Goal: Task Accomplishment & Management: Complete application form

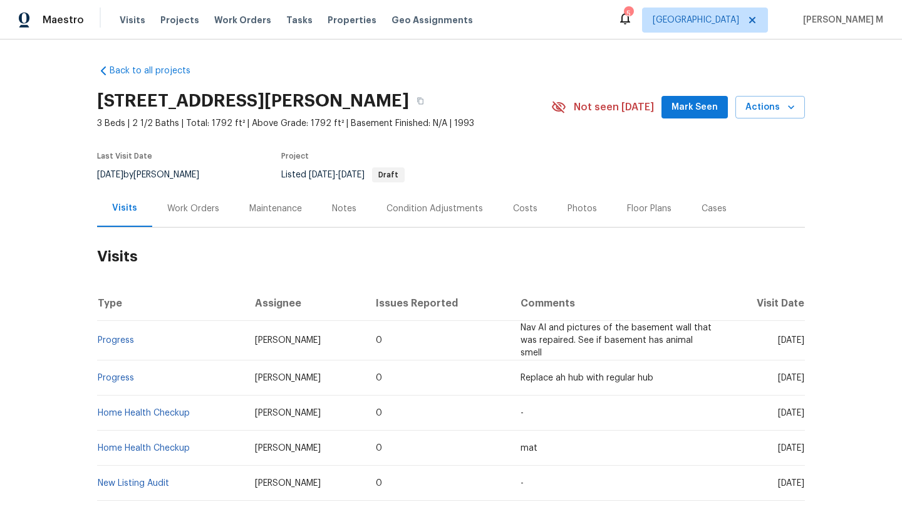
drag, startPoint x: 746, startPoint y: 339, endPoint x: 776, endPoint y: 341, distance: 30.2
click at [778, 341] on span "[DATE]" at bounding box center [791, 340] width 26 height 9
copy span "Sep 22"
click at [202, 207] on div "Work Orders" at bounding box center [193, 208] width 52 height 13
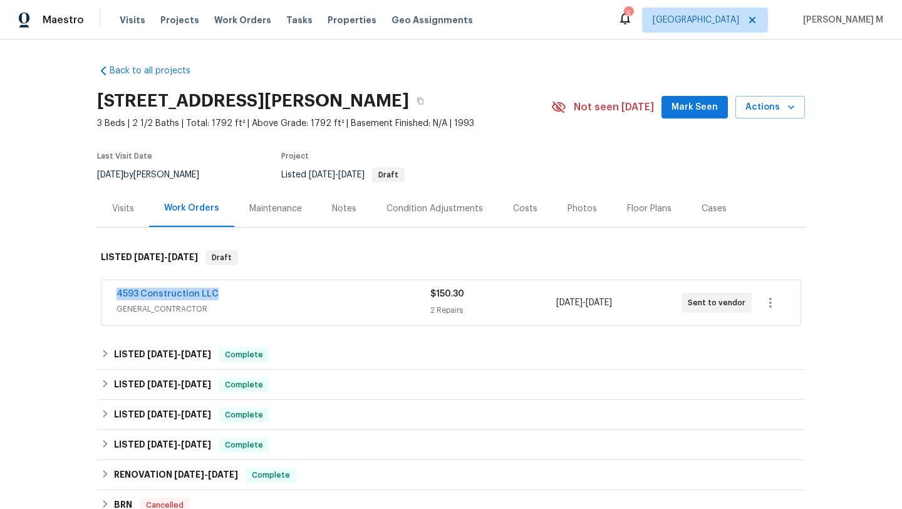
copy link "4593 Construction LLC"
drag, startPoint x: 107, startPoint y: 294, endPoint x: 247, endPoint y: 294, distance: 139.7
click at [247, 294] on div "4593 Construction LLC GENERAL_CONTRACTOR $150.30 2 Repairs 9/20/2025 - 9/20/202…" at bounding box center [450, 302] width 699 height 45
click at [262, 308] on span "GENERAL_CONTRACTOR" at bounding box center [274, 309] width 314 height 13
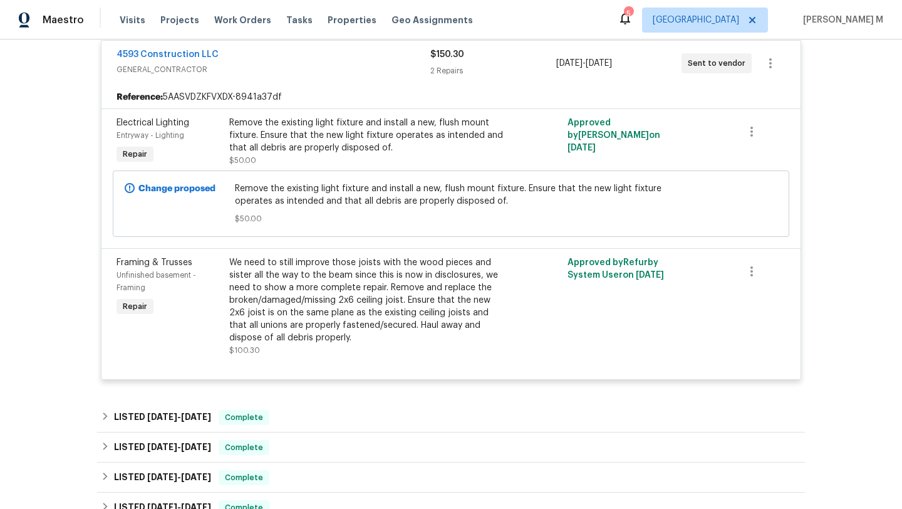
scroll to position [248, 0]
click at [338, 315] on div "We need to still improve those joists with the wood pieces and sister all the w…" at bounding box center [366, 301] width 274 height 88
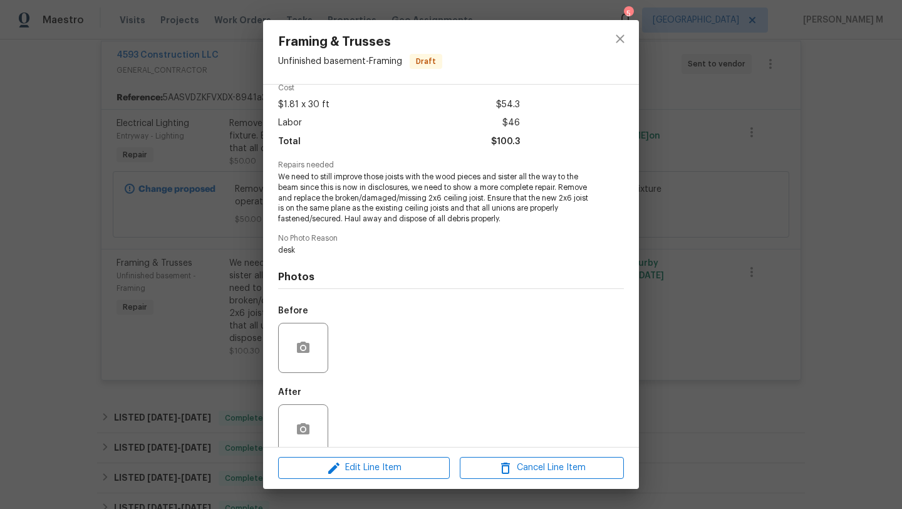
scroll to position [0, 0]
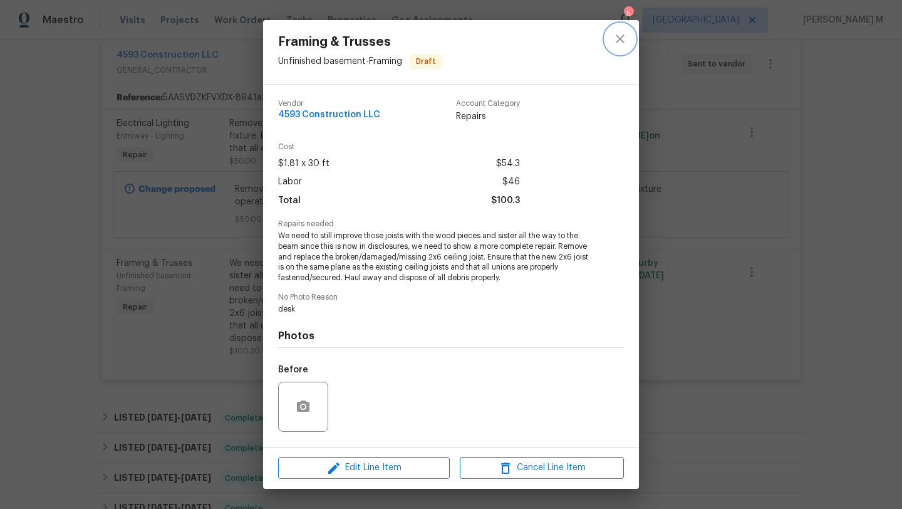
click at [616, 47] on button "close" at bounding box center [620, 39] width 30 height 30
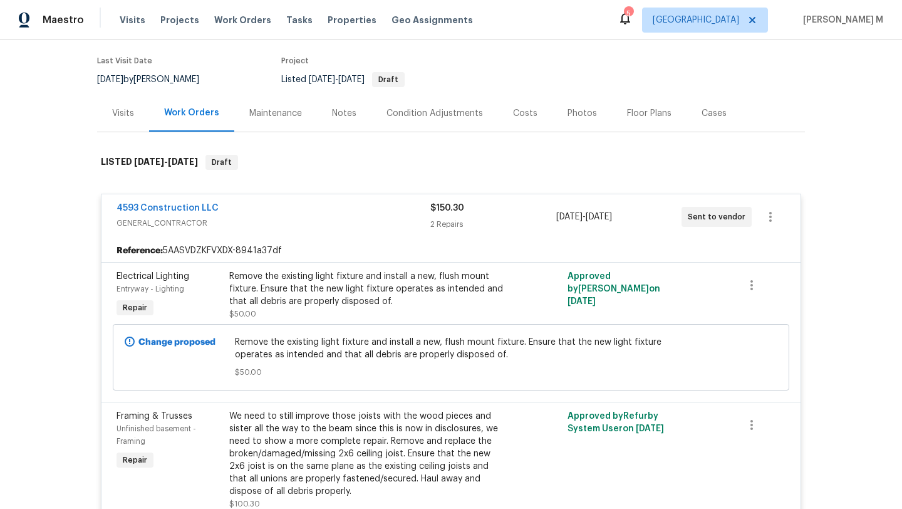
scroll to position [67, 0]
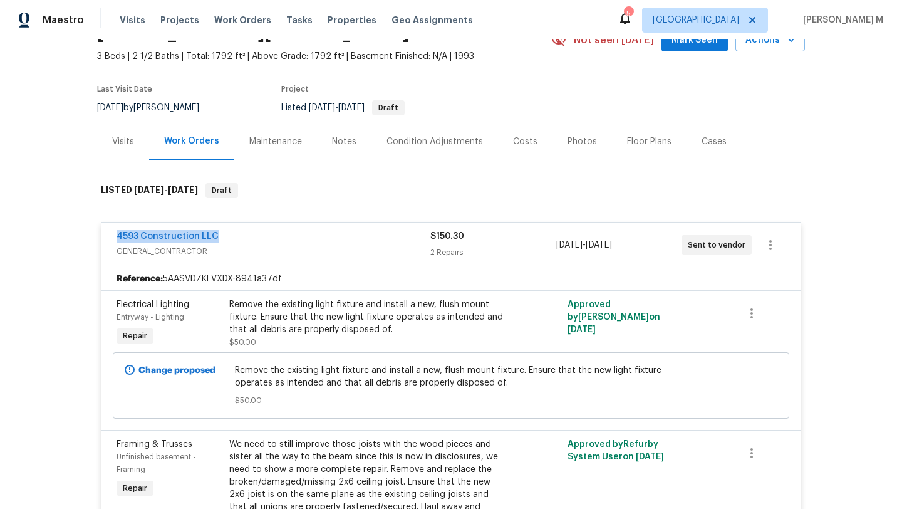
copy link "4593 Construction LLC"
drag, startPoint x: 97, startPoint y: 239, endPoint x: 210, endPoint y: 238, distance: 112.7
click at [210, 238] on div "4593 Construction LLC GENERAL_CONTRACTOR $150.30 2 Repairs 9/20/2025 - 9/20/202…" at bounding box center [450, 244] width 699 height 45
copy link "4593 Construction LLC"
drag, startPoint x: 681, startPoint y: 244, endPoint x: 735, endPoint y: 244, distance: 53.9
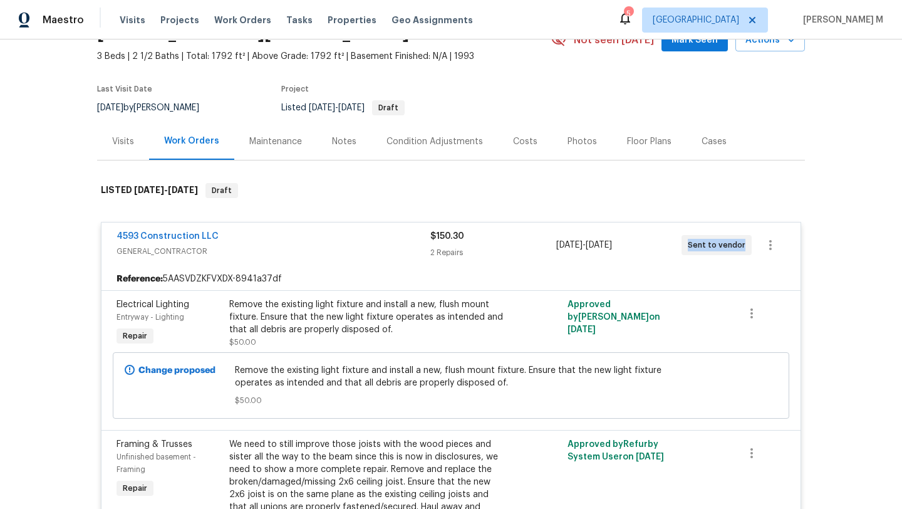
click at [735, 244] on div "Sent to vendor" at bounding box center [716, 245] width 70 height 20
copy span "Sent to vendor"
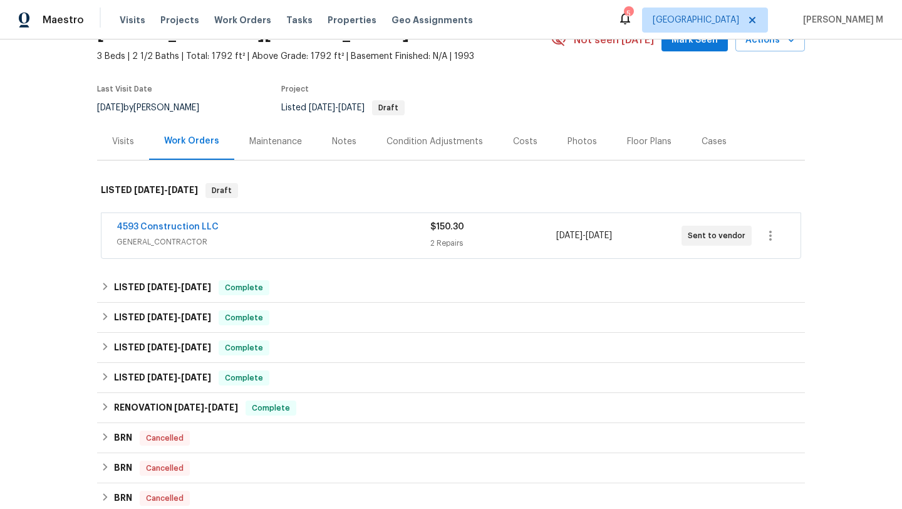
click at [715, 152] on div "Cases" at bounding box center [713, 141] width 55 height 37
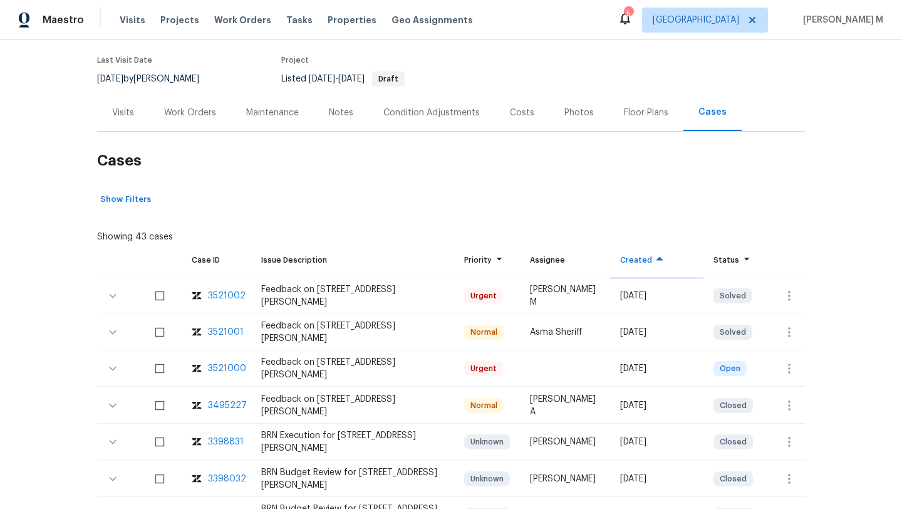
scroll to position [96, 0]
click at [788, 374] on icon "button" at bounding box center [789, 367] width 15 height 15
click at [790, 371] on li "Create a visit" at bounding box center [829, 368] width 130 height 21
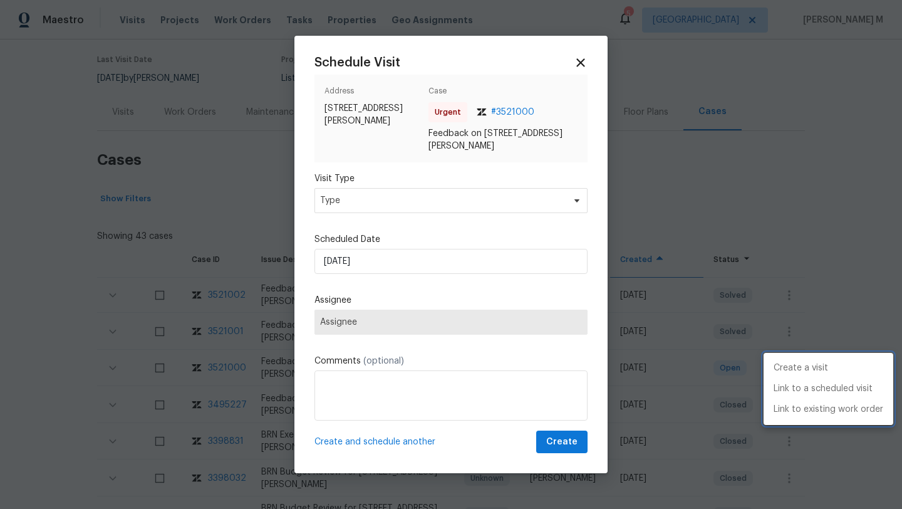
click at [401, 390] on div at bounding box center [451, 254] width 902 height 509
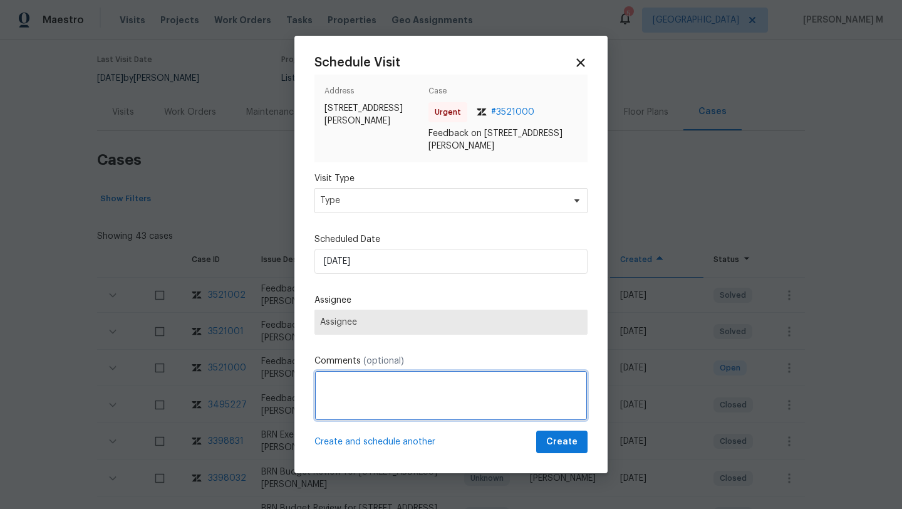
click at [401, 390] on textarea at bounding box center [450, 395] width 273 height 50
paste textarea "Back porch falling apartSmoke smell major turn off"
type textarea "Back porch falling apartSmoke smell major turn off"
paste textarea "Back porch falling apartSmoke smell major turn off"
click at [323, 381] on textarea "We received a message stating "Back porch falling apartSmoke smell major turn o…" at bounding box center [450, 395] width 273 height 50
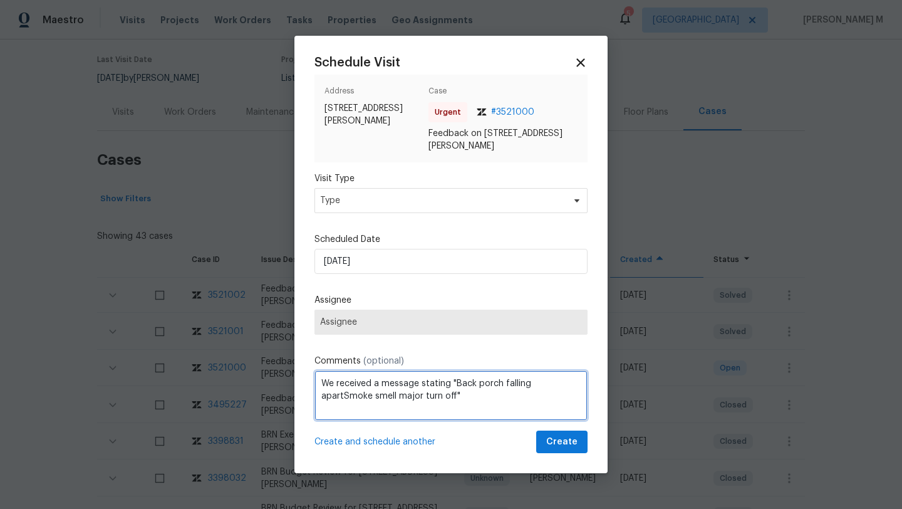
paste textarea "DOM: 135"
click at [487, 403] on textarea "DOM: 135 We received a message stating "Back porch falling apartSmoke smell maj…" at bounding box center [450, 395] width 273 height 50
paste textarea "Kindly complete the visit and update if any WO needs to be created. Thank you"
click at [403, 416] on textarea "DOM: 135 We received a message stating "Back porch falling apartSmoke smell maj…" at bounding box center [450, 395] width 273 height 50
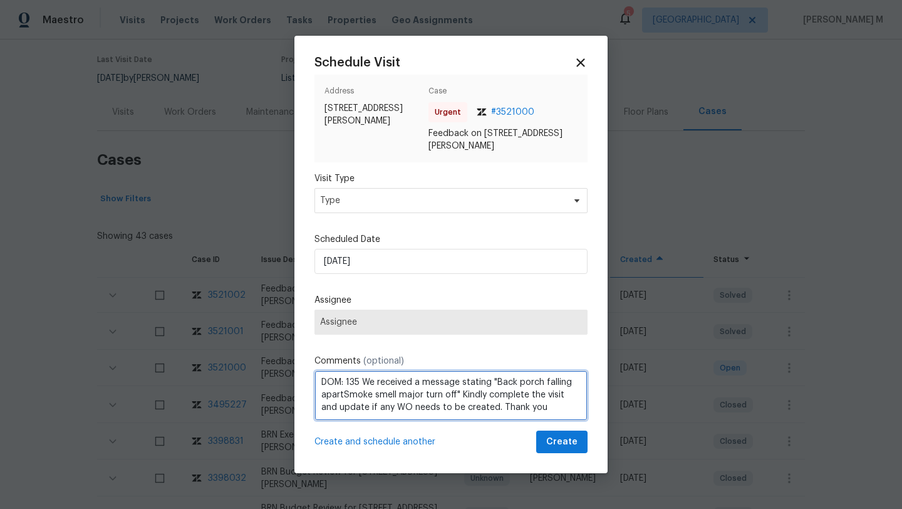
scroll to position [14, 0]
type textarea "DOM: 135 We received a message stating "Back porch falling apartSmoke smell maj…"
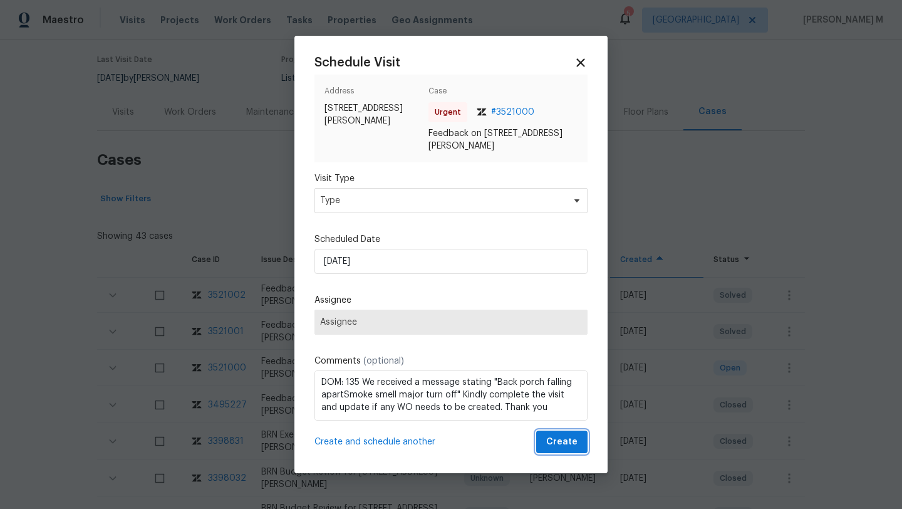
click at [547, 443] on span "Create" at bounding box center [561, 442] width 31 height 16
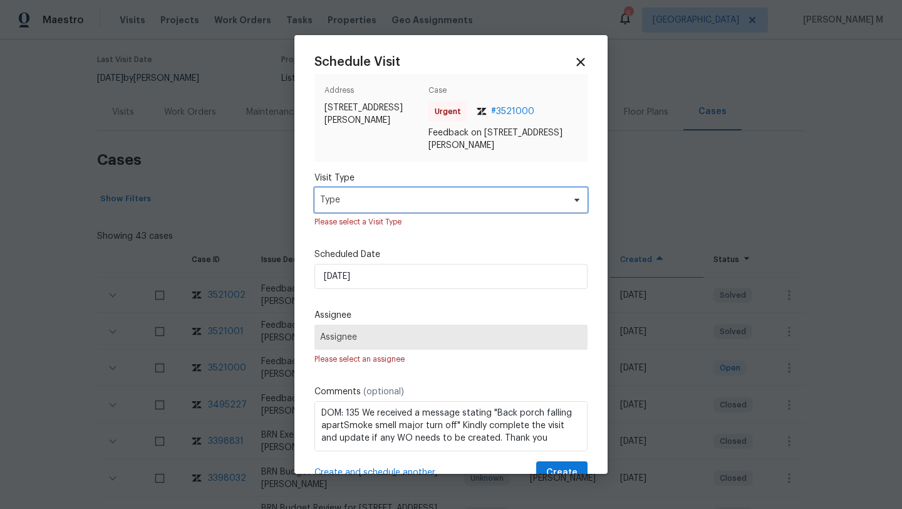
click at [412, 192] on span "Type" at bounding box center [450, 199] width 273 height 25
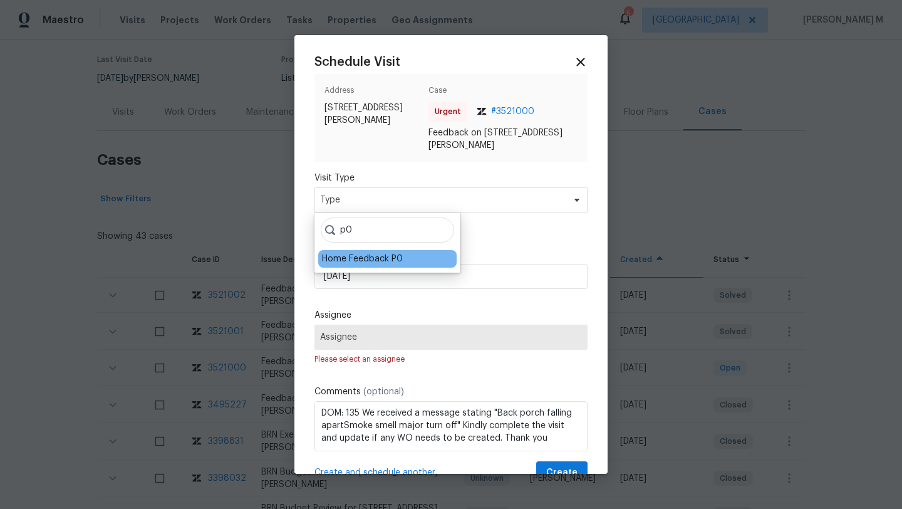
type input "p0"
click at [360, 259] on div "Home Feedback P0" at bounding box center [362, 258] width 81 height 13
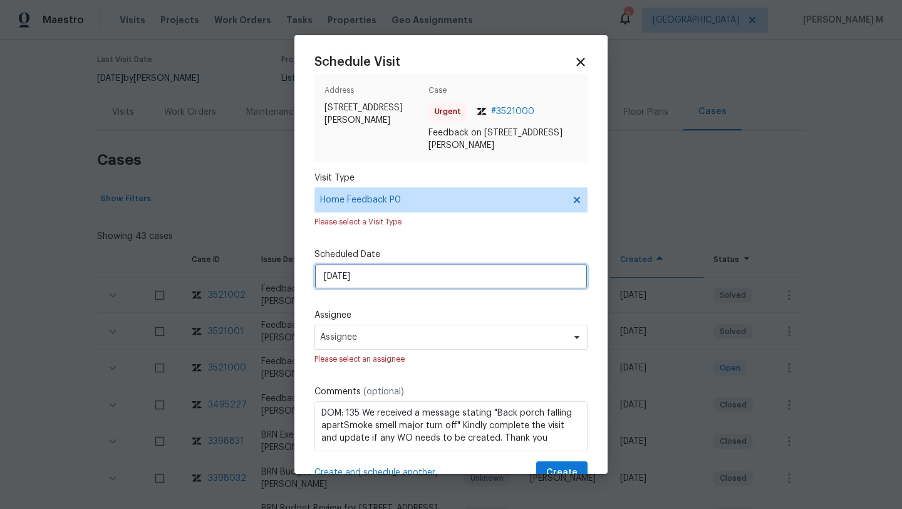
click at [406, 274] on input "27/09/2025" at bounding box center [450, 276] width 273 height 25
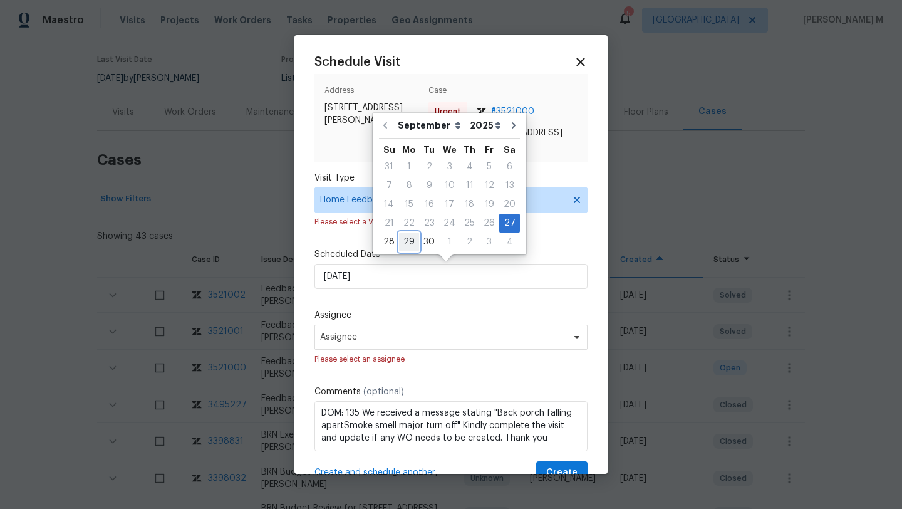
click at [409, 242] on div "29" at bounding box center [409, 242] width 20 height 18
type input "29/09/2025"
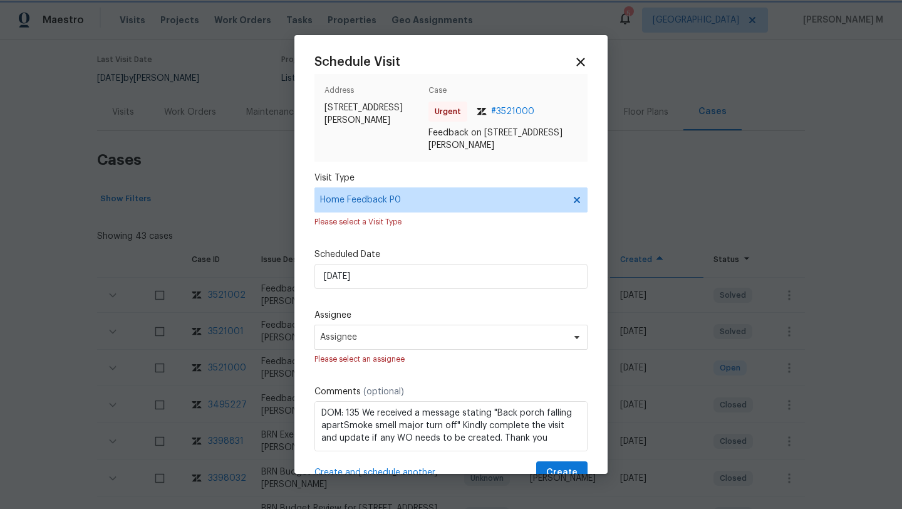
scroll to position [30, 0]
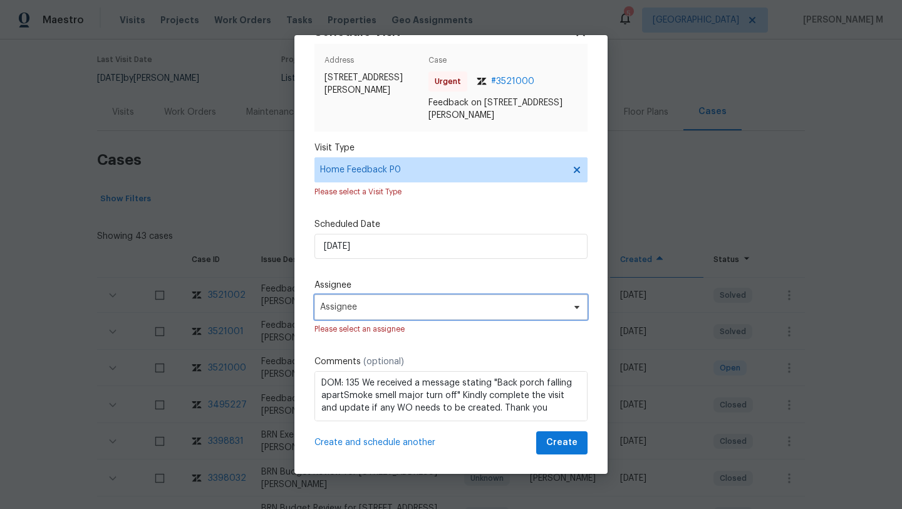
click at [531, 306] on span "Assignee" at bounding box center [443, 307] width 246 height 10
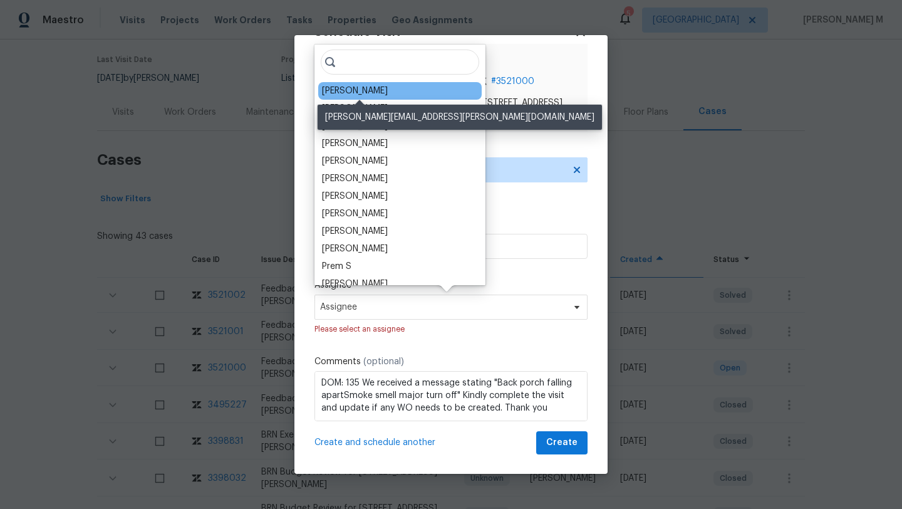
click at [373, 93] on div "Rebecca McMillen" at bounding box center [355, 91] width 66 height 13
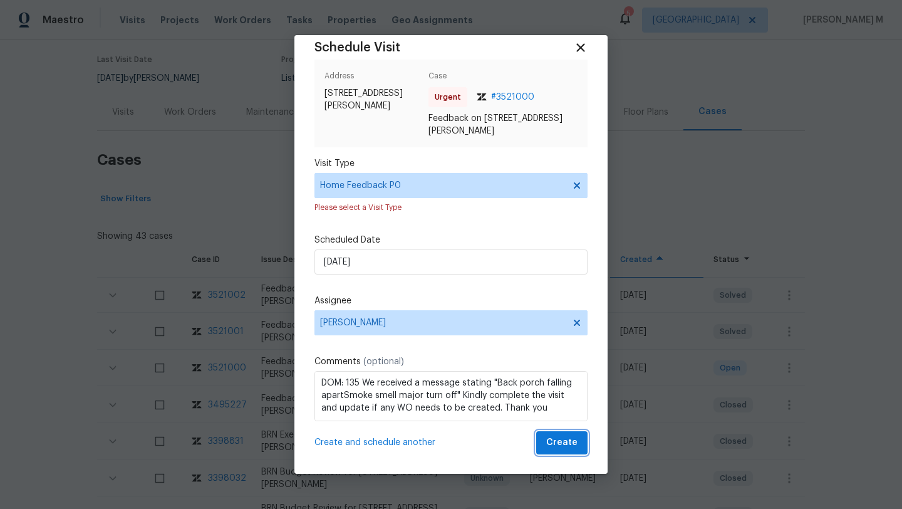
click at [562, 447] on span "Create" at bounding box center [561, 443] width 31 height 16
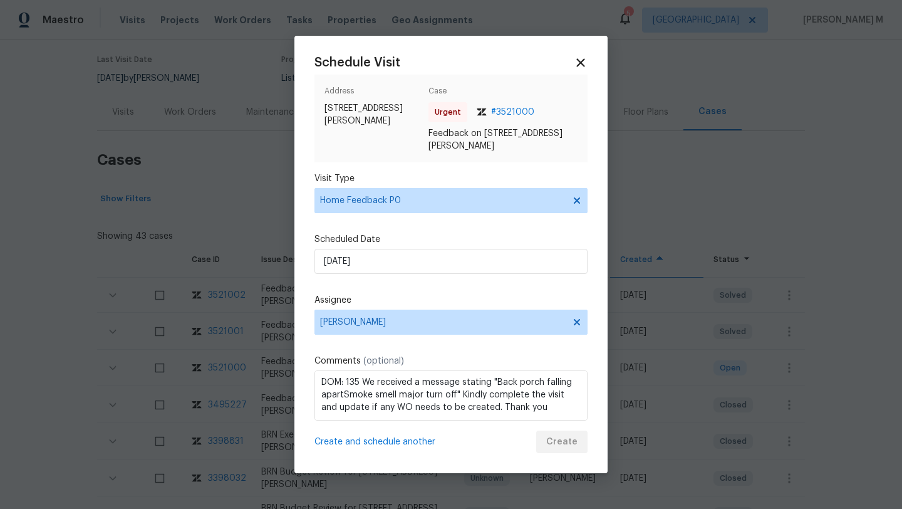
scroll to position [0, 0]
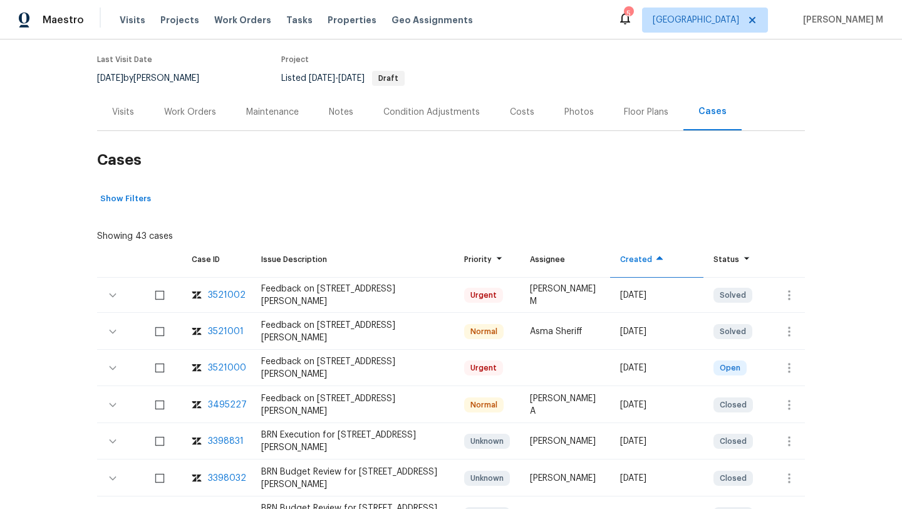
click at [143, 111] on div "Visits" at bounding box center [123, 111] width 52 height 37
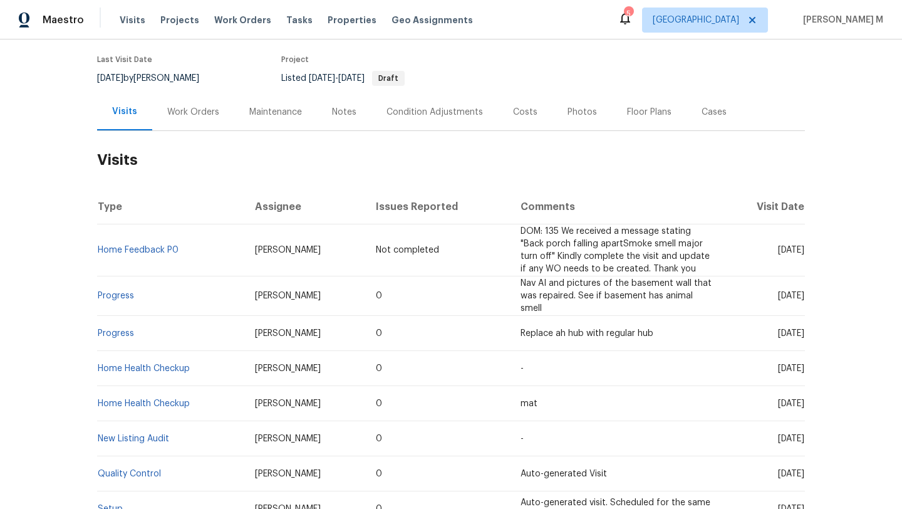
click at [179, 113] on div "Work Orders" at bounding box center [193, 112] width 52 height 13
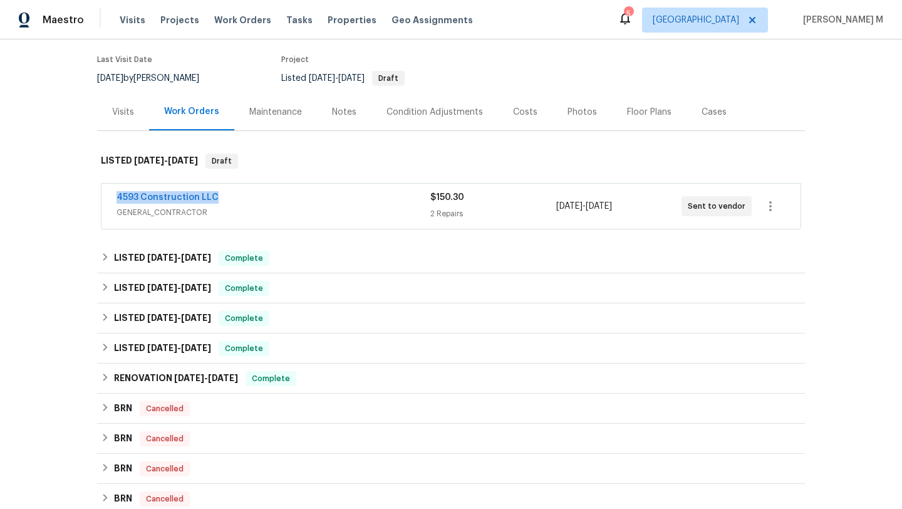
copy link "4593 Construction LLC"
drag, startPoint x: 103, startPoint y: 193, endPoint x: 226, endPoint y: 193, distance: 122.8
click at [226, 193] on div "4593 Construction LLC GENERAL_CONTRACTOR $150.30 2 Repairs 9/20/2025 - 9/20/202…" at bounding box center [450, 206] width 699 height 45
copy link "4593 Construction LLC"
click at [127, 106] on div "Visits" at bounding box center [123, 112] width 22 height 13
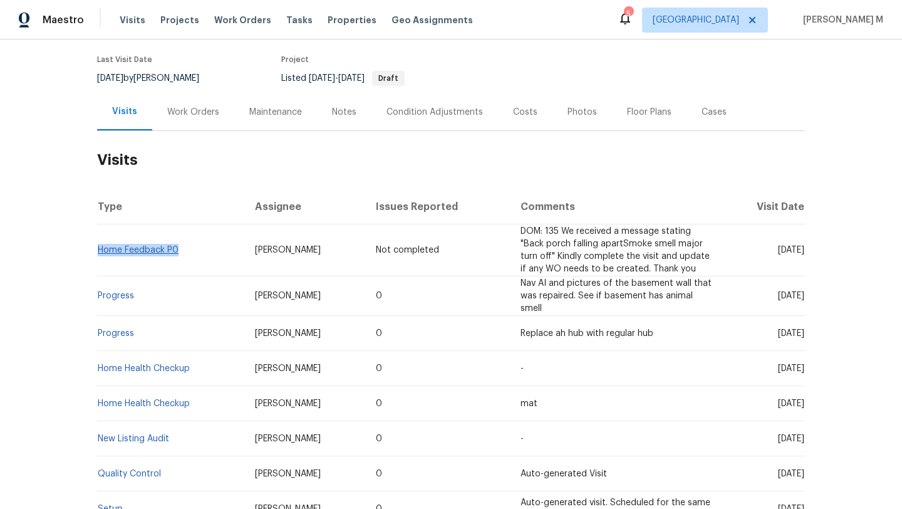
copy link "Home Feedback P0"
drag, startPoint x: 174, startPoint y: 250, endPoint x: 96, endPoint y: 251, distance: 78.3
click at [97, 251] on td "Home Feedback P0" at bounding box center [171, 250] width 148 height 52
drag, startPoint x: 748, startPoint y: 252, endPoint x: 775, endPoint y: 252, distance: 26.3
click at [778, 252] on span "[DATE]" at bounding box center [791, 250] width 26 height 9
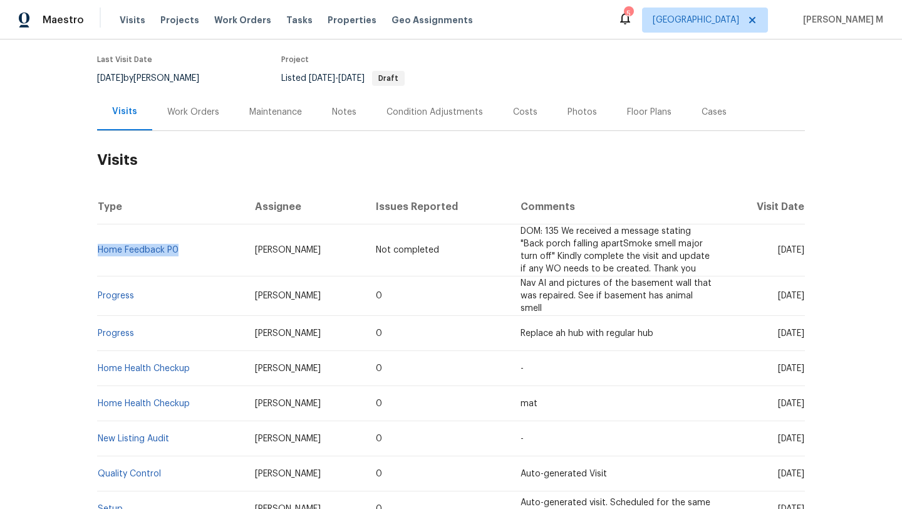
copy span "[DATE]"
drag, startPoint x: 237, startPoint y: 251, endPoint x: 313, endPoint y: 254, distance: 76.5
click at [316, 251] on td "Rebecca McMillen" at bounding box center [306, 250] width 122 height 52
copy span "Rebecca McMillen"
click at [714, 122] on div "Cases" at bounding box center [713, 111] width 55 height 37
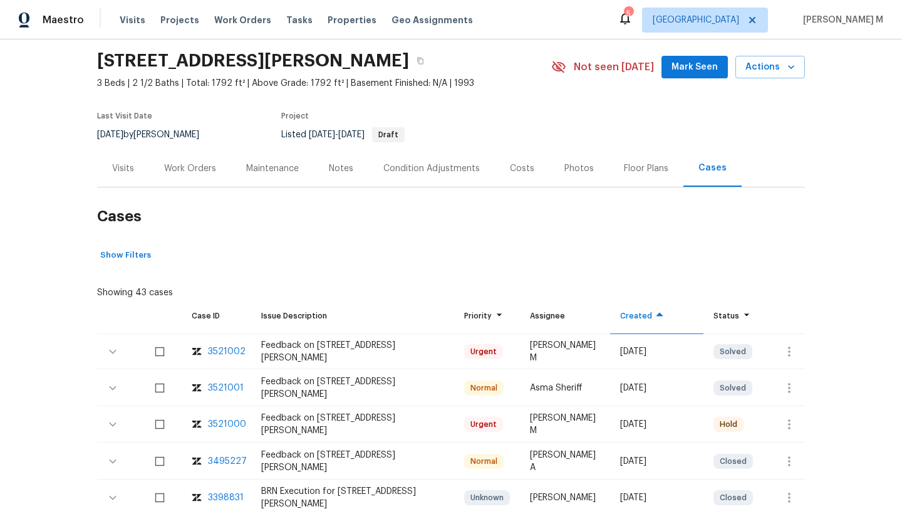
scroll to position [63, 0]
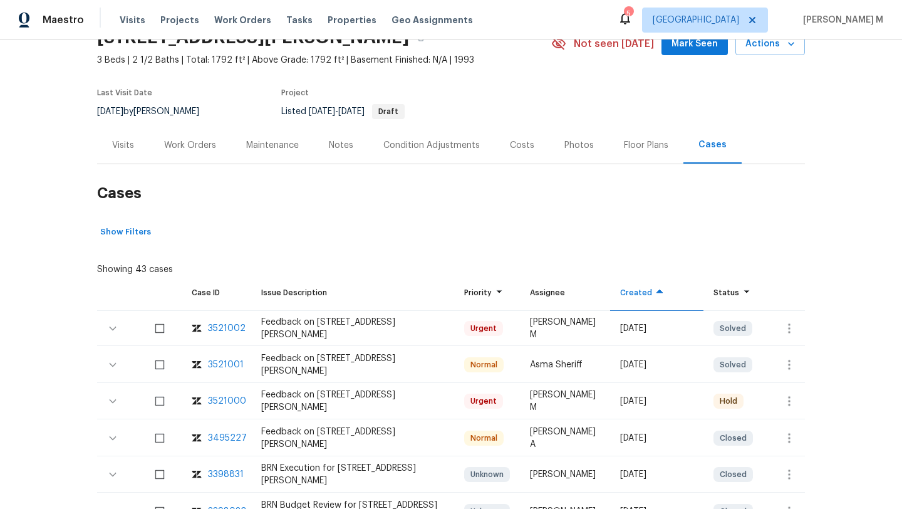
click at [215, 153] on div "Work Orders" at bounding box center [190, 145] width 82 height 37
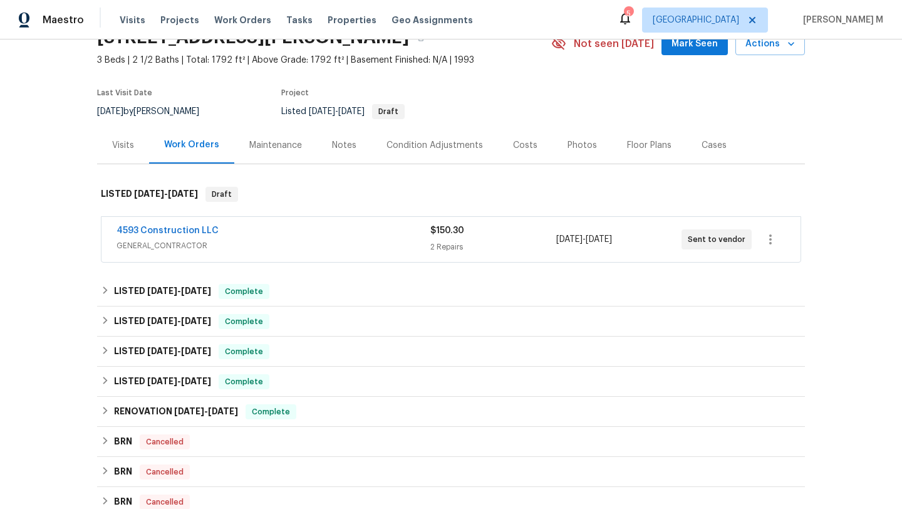
click at [258, 239] on span "GENERAL_CONTRACTOR" at bounding box center [274, 245] width 314 height 13
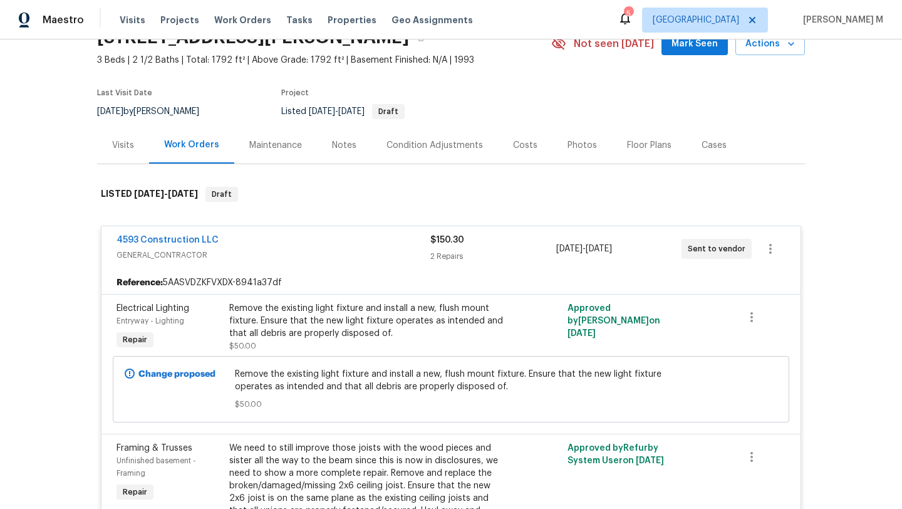
click at [371, 266] on div "4593 Construction LLC GENERAL_CONTRACTOR $150.30 2 Repairs 9/20/2025 - 9/20/202…" at bounding box center [450, 248] width 699 height 45
click at [378, 245] on div "4593 Construction LLC" at bounding box center [274, 241] width 314 height 15
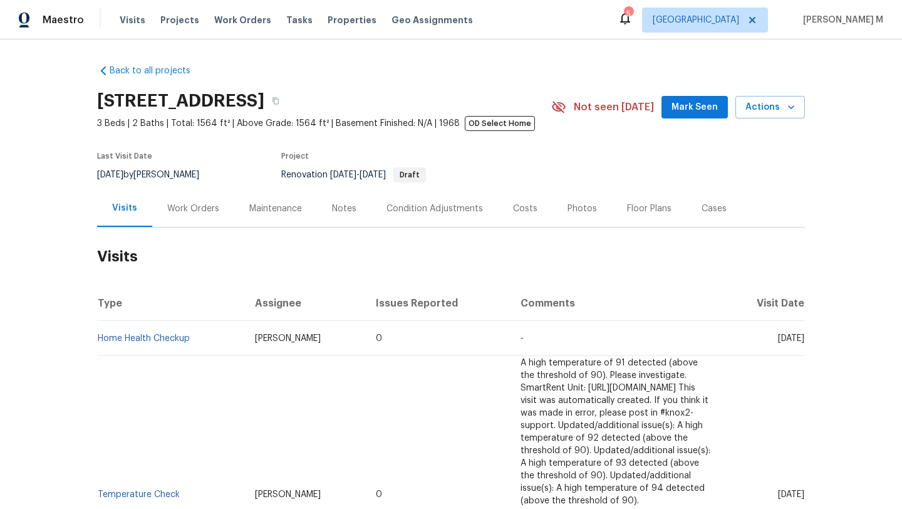
click at [200, 215] on div "Work Orders" at bounding box center [193, 208] width 82 height 37
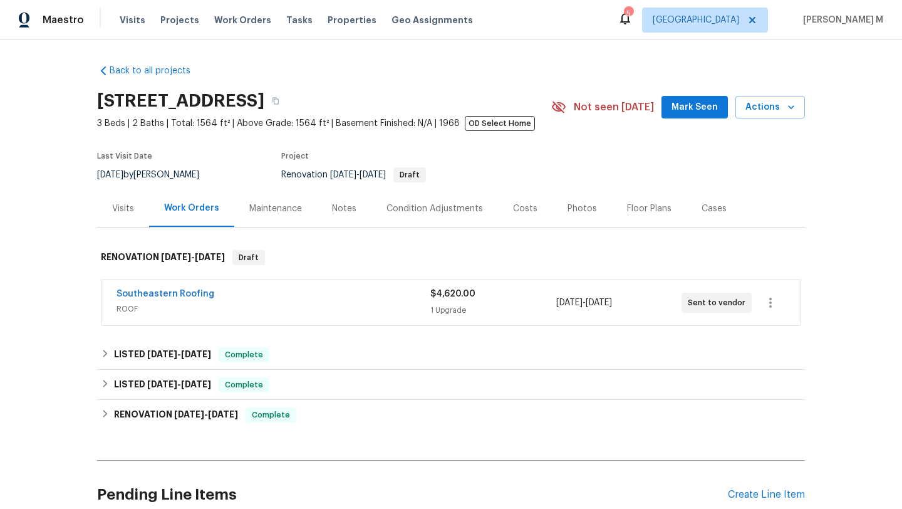
click at [231, 297] on div "Southeastern Roofing" at bounding box center [274, 294] width 314 height 15
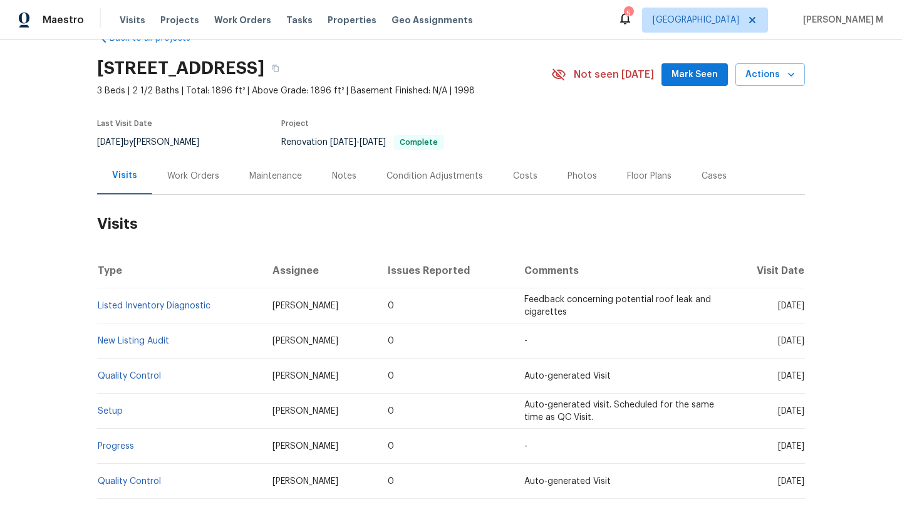
scroll to position [34, 0]
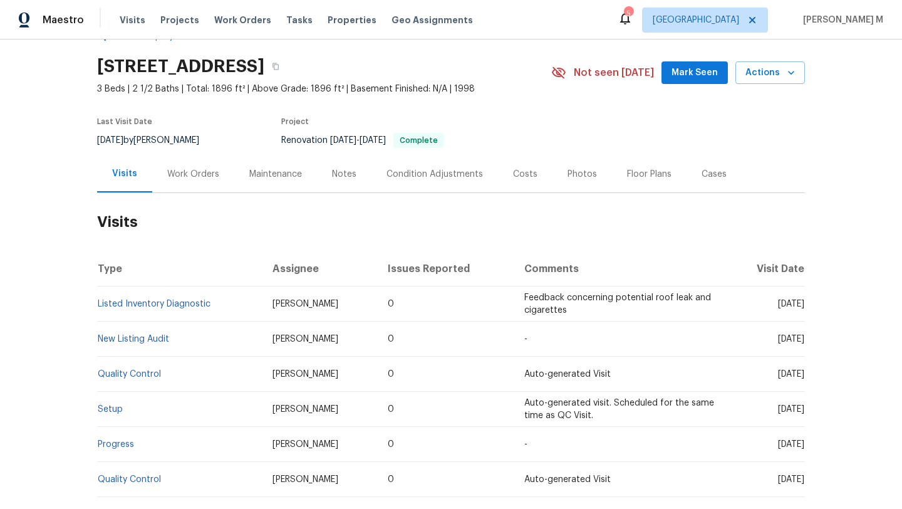
click at [701, 189] on div "Cases" at bounding box center [713, 173] width 55 height 37
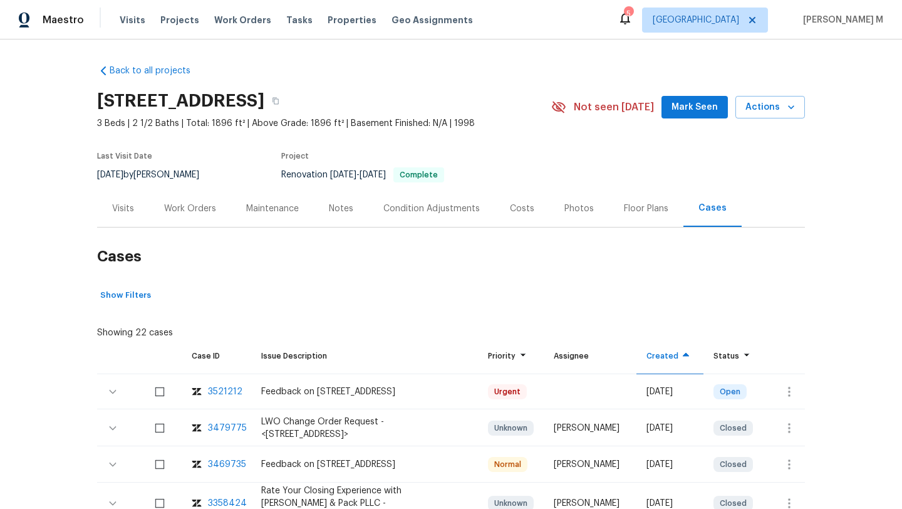
click at [127, 220] on div "Visits" at bounding box center [123, 208] width 52 height 37
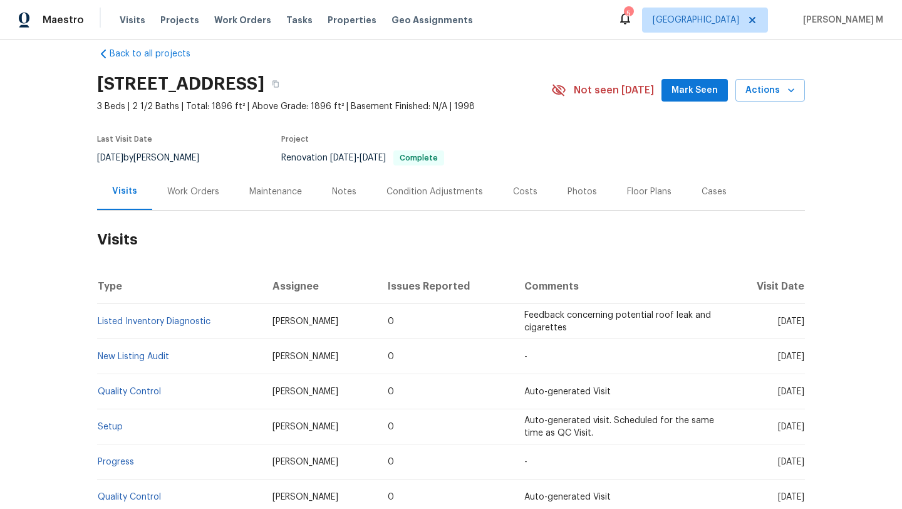
scroll to position [18, 0]
drag, startPoint x: 750, startPoint y: 323, endPoint x: 775, endPoint y: 323, distance: 25.1
click at [778, 323] on span "[DATE]" at bounding box center [791, 320] width 26 height 9
copy span "Sep 17"
click at [183, 195] on div "Work Orders" at bounding box center [193, 191] width 52 height 13
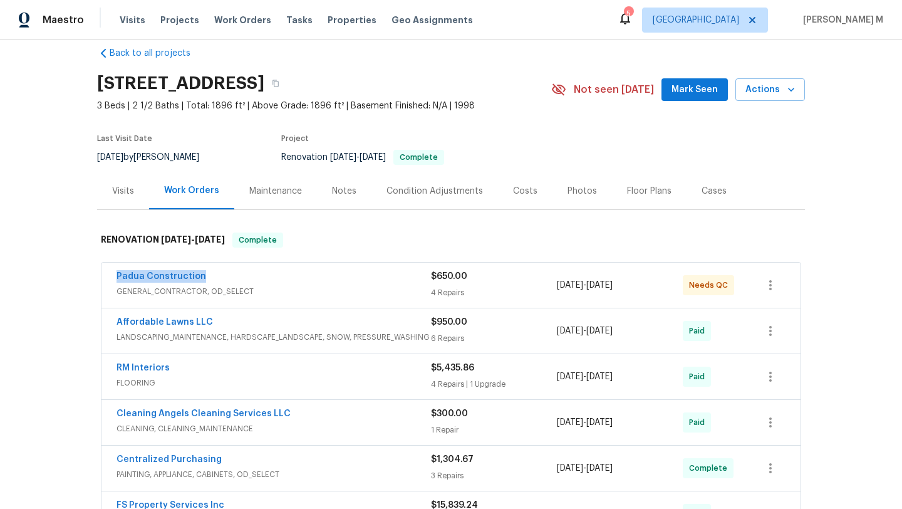
copy link "Padua Construction"
drag, startPoint x: 108, startPoint y: 279, endPoint x: 215, endPoint y: 279, distance: 106.5
click at [215, 279] on div "Padua Construction GENERAL_CONTRACTOR, OD_SELECT $650.00 4 Repairs 8/22/2025 - …" at bounding box center [450, 284] width 699 height 45
copy div "8/22/2025 - 8/22/2025"
drag, startPoint x: 551, startPoint y: 288, endPoint x: 643, endPoint y: 291, distance: 91.5
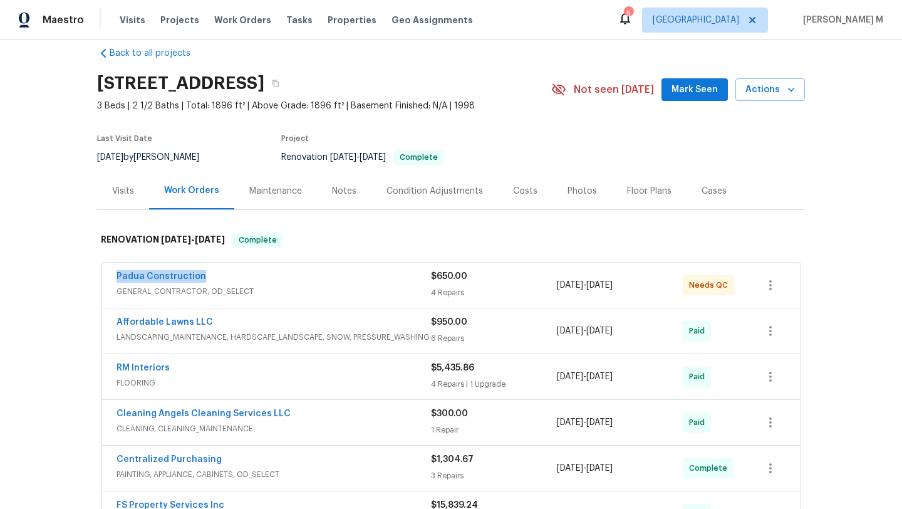
click at [643, 291] on div "Padua Construction GENERAL_CONTRACTOR, OD_SELECT $650.00 4 Repairs 8/22/2025 - …" at bounding box center [436, 285] width 639 height 30
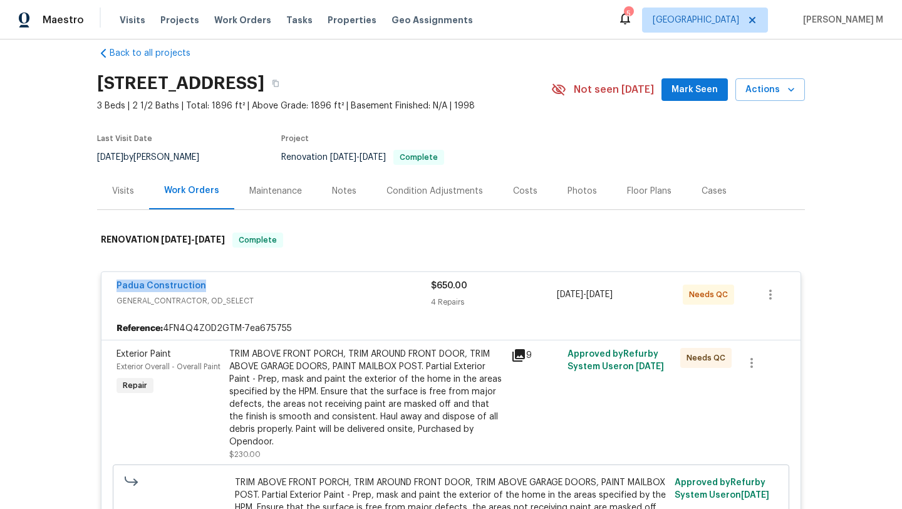
drag, startPoint x: 100, startPoint y: 286, endPoint x: 254, endPoint y: 286, distance: 154.1
click at [254, 286] on div "Padua Construction GENERAL_CONTRACTOR, OD_SELECT $650.00 4 Repairs 8/22/2025 - …" at bounding box center [450, 294] width 699 height 45
copy link "Padua Construction"
click at [389, 295] on span "GENERAL_CONTRACTOR, OD_SELECT" at bounding box center [274, 300] width 314 height 13
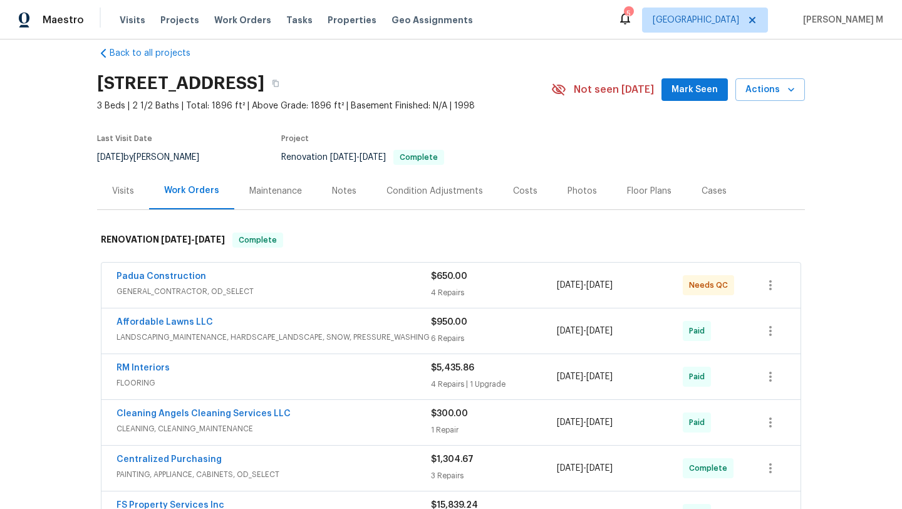
copy span "8/22/2025 - 8/22/202"
drag, startPoint x: 553, startPoint y: 284, endPoint x: 642, endPoint y: 287, distance: 89.0
click at [613, 287] on span "8/22/2025 - 8/22/2025" at bounding box center [585, 285] width 56 height 13
copy span "8/22/2025 - 8/22/2025"
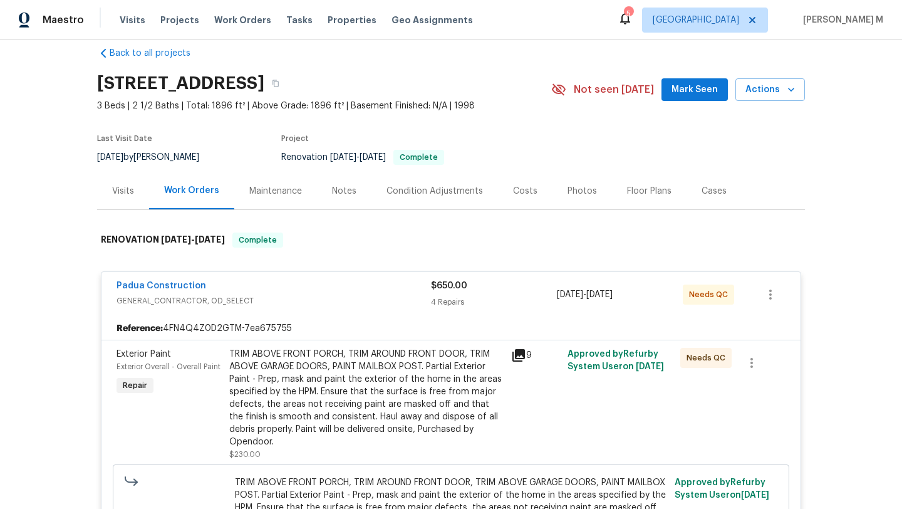
click at [102, 199] on div "Visits" at bounding box center [123, 190] width 52 height 37
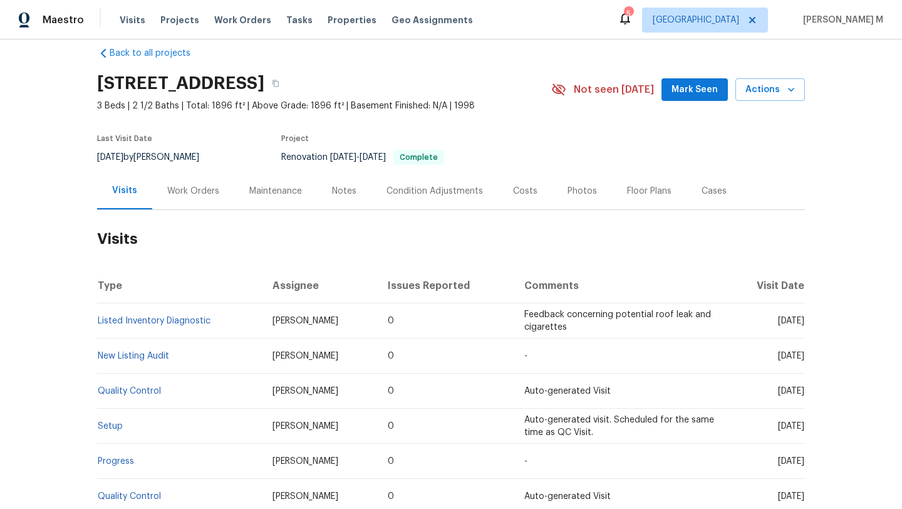
click at [197, 198] on div "Work Orders" at bounding box center [193, 190] width 82 height 37
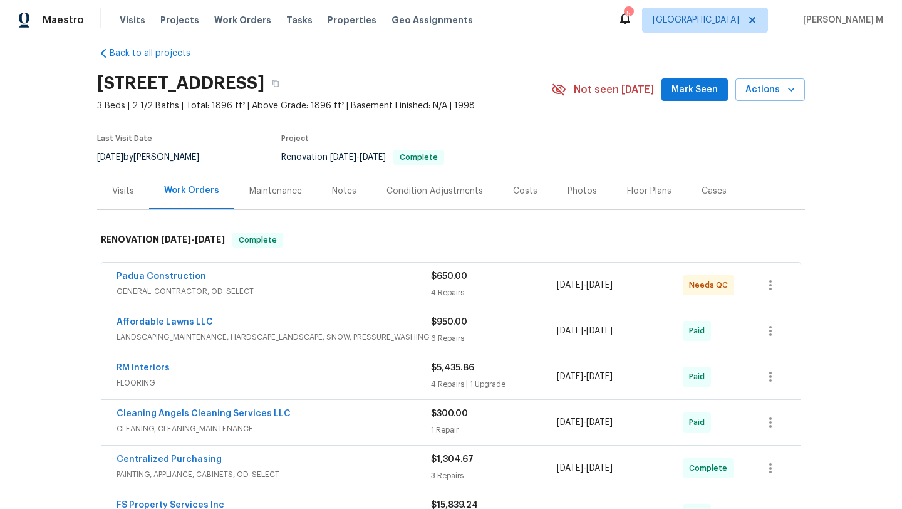
click at [119, 194] on div "Visits" at bounding box center [123, 191] width 22 height 13
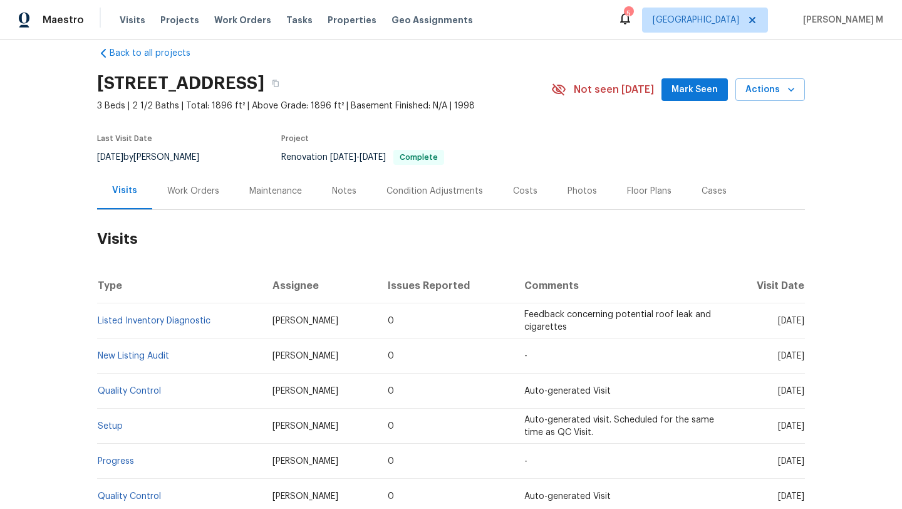
click at [203, 196] on div "Work Orders" at bounding box center [193, 191] width 52 height 13
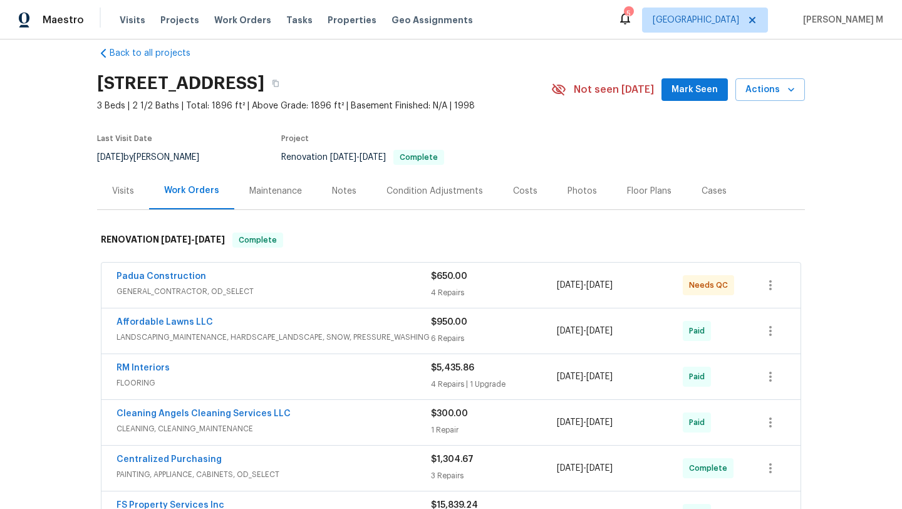
click at [112, 197] on div "Visits" at bounding box center [123, 191] width 22 height 13
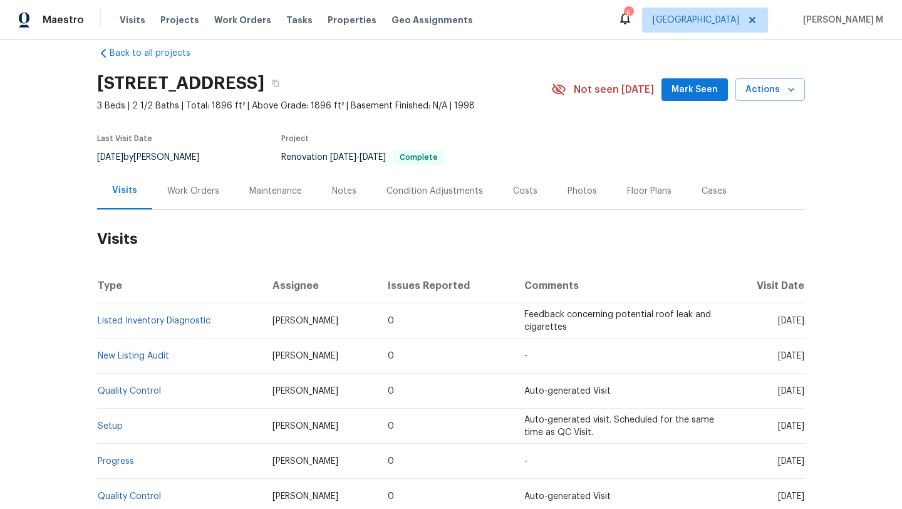
click at [181, 196] on div "Work Orders" at bounding box center [193, 191] width 52 height 13
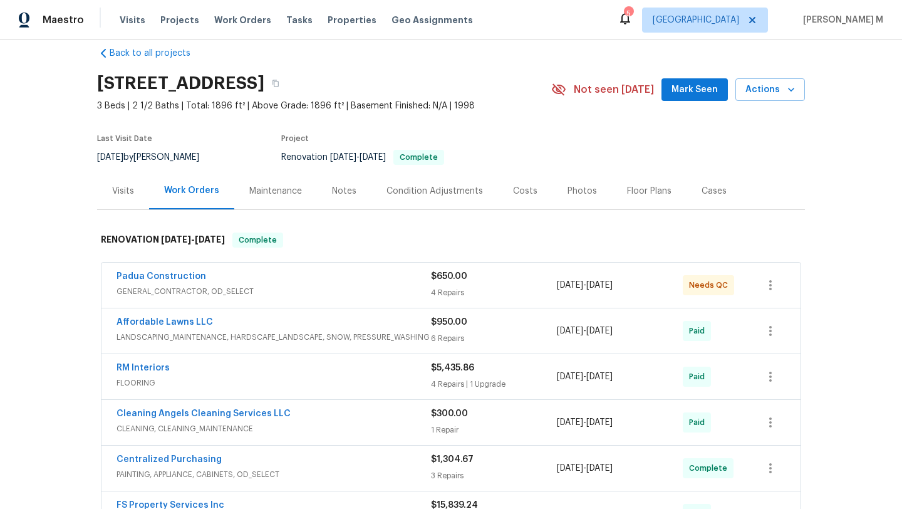
click at [129, 197] on div "Visits" at bounding box center [123, 190] width 52 height 37
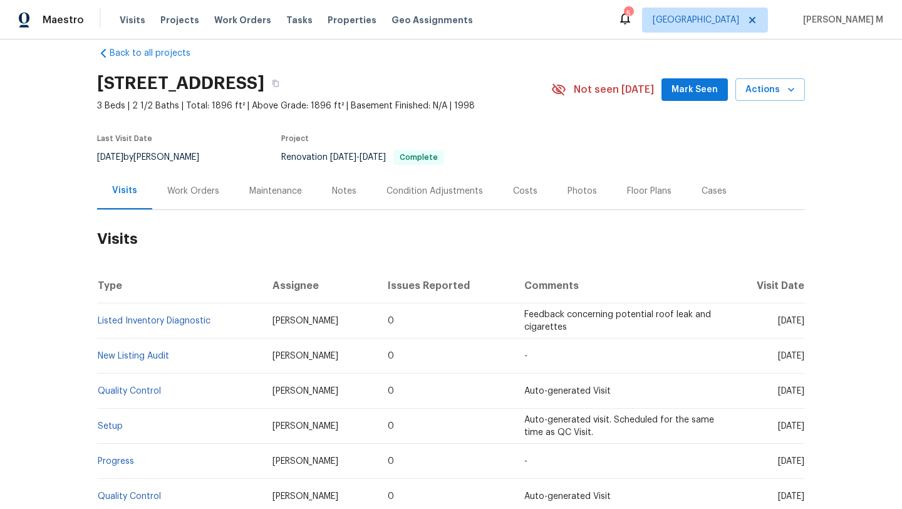
click at [705, 195] on div "Cases" at bounding box center [714, 191] width 25 height 13
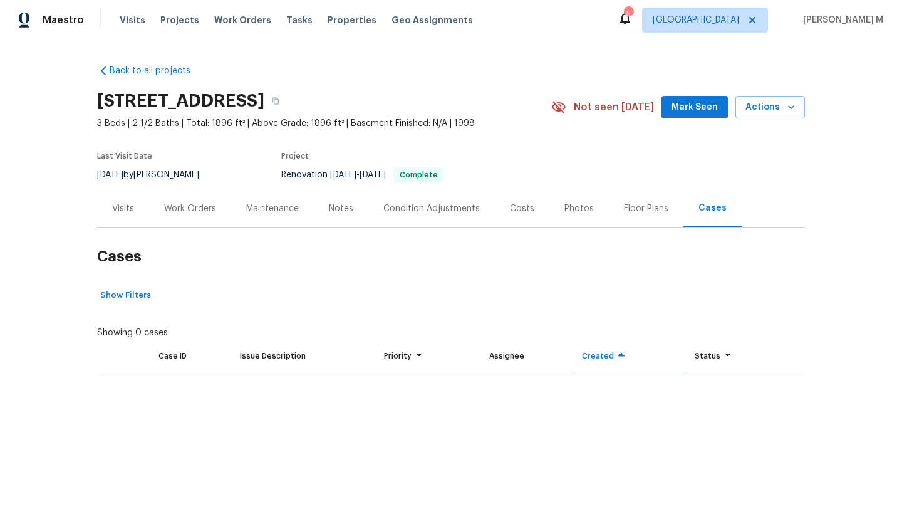
click at [133, 217] on div "Visits" at bounding box center [123, 208] width 52 height 37
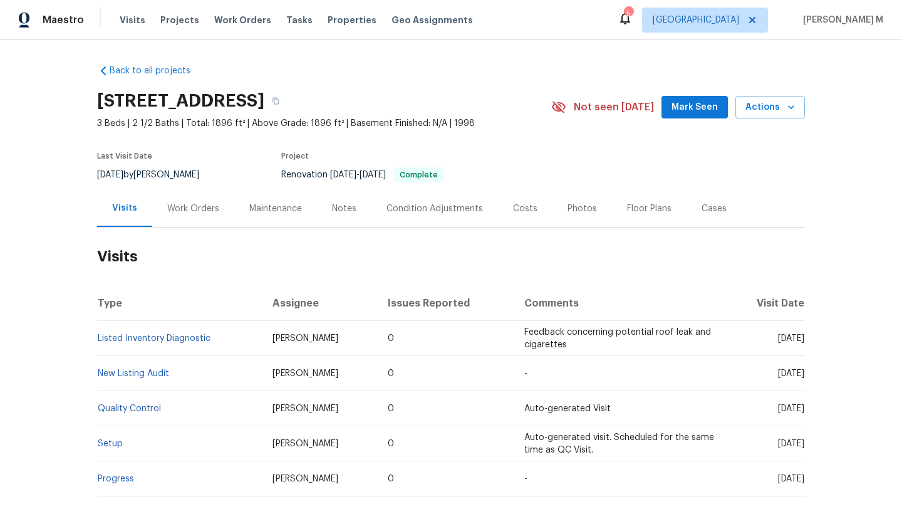
click at [702, 207] on div "Cases" at bounding box center [714, 208] width 25 height 13
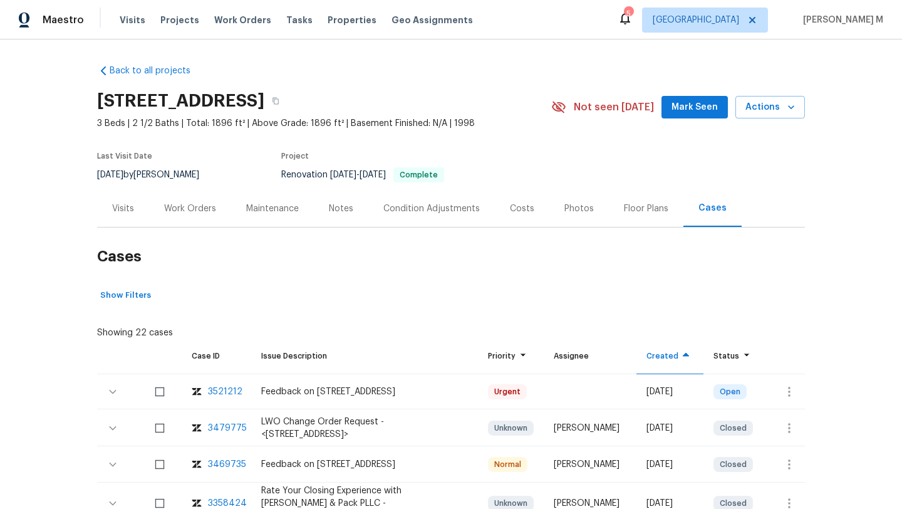
scroll to position [34, 0]
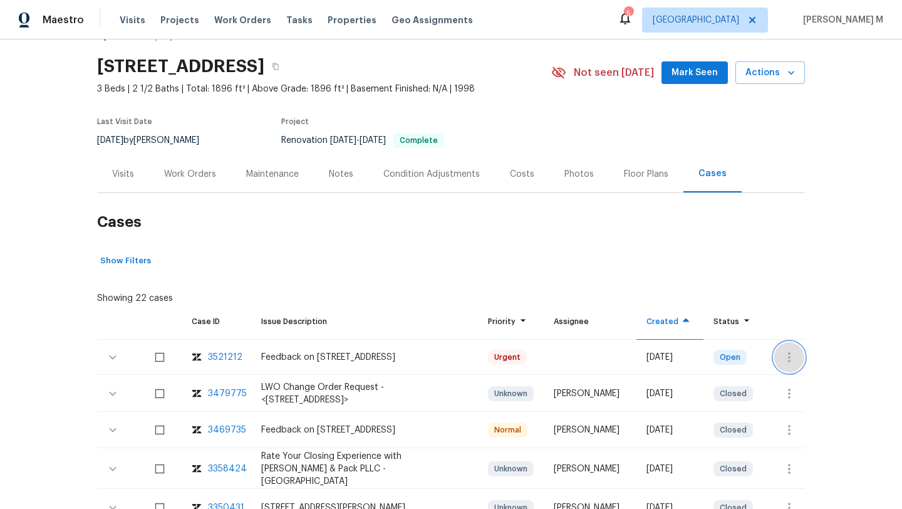
click at [782, 352] on icon "button" at bounding box center [789, 357] width 15 height 15
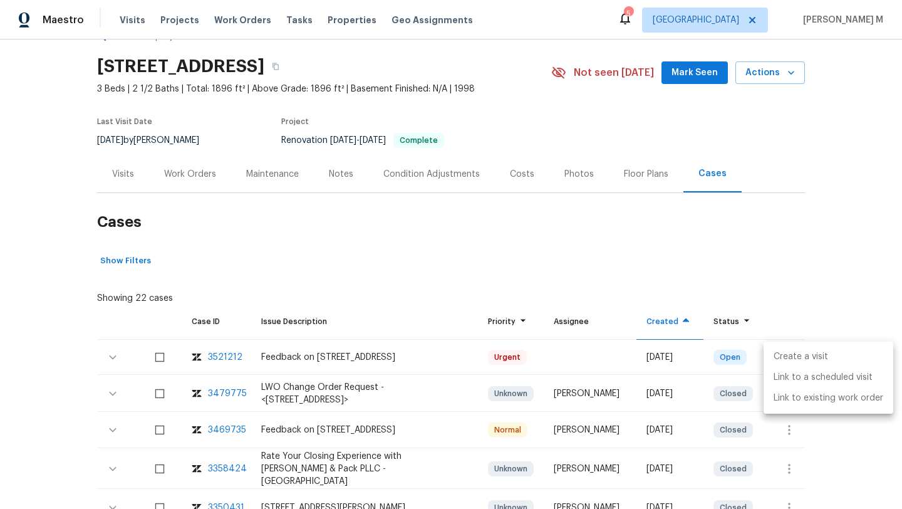
click at [783, 353] on li "Create a visit" at bounding box center [829, 356] width 130 height 21
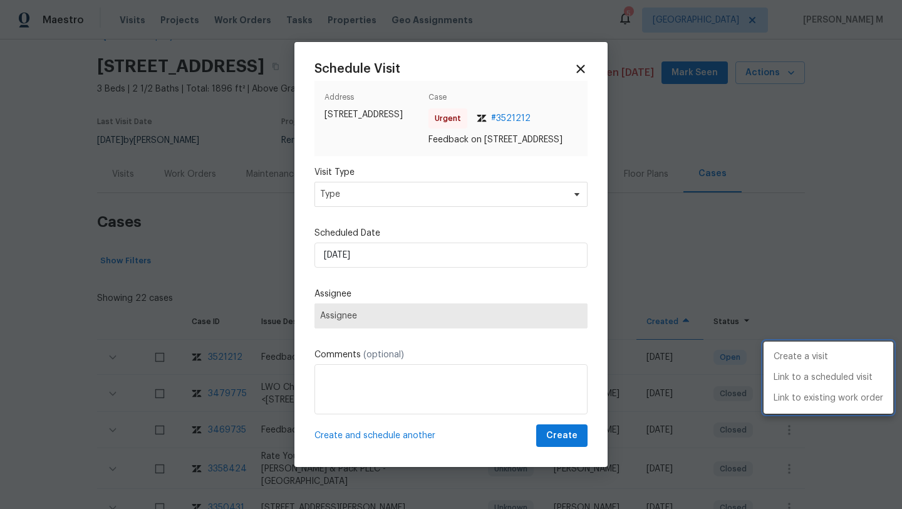
click at [475, 206] on div at bounding box center [451, 254] width 902 height 509
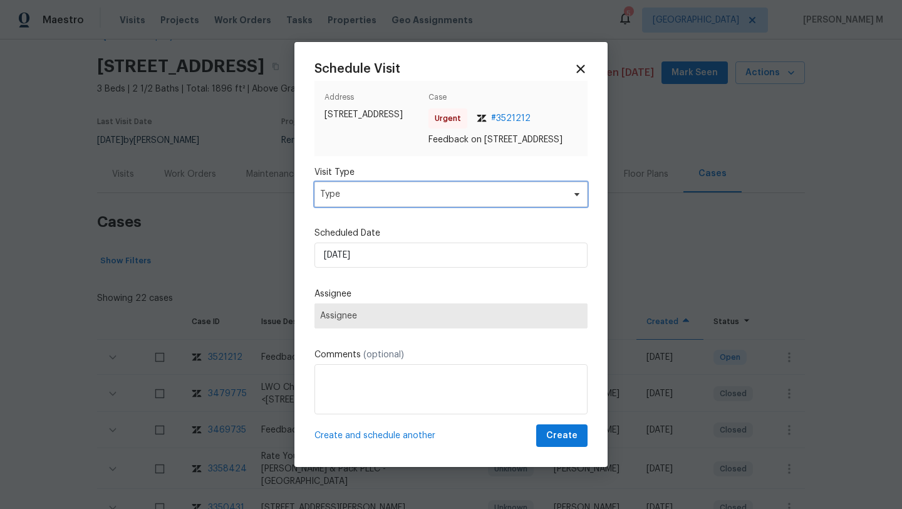
click at [475, 200] on span "Type" at bounding box center [442, 194] width 244 height 13
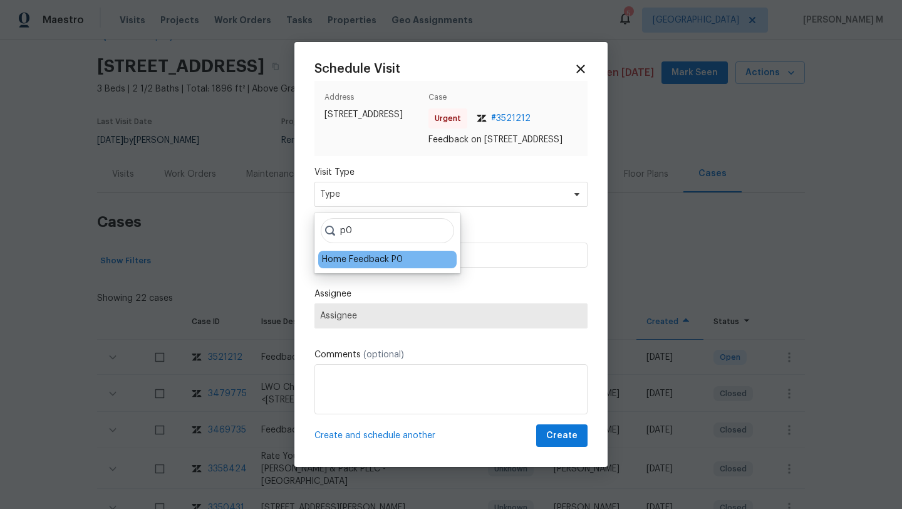
type input "p0"
click at [388, 259] on div "Home Feedback P0" at bounding box center [362, 259] width 81 height 13
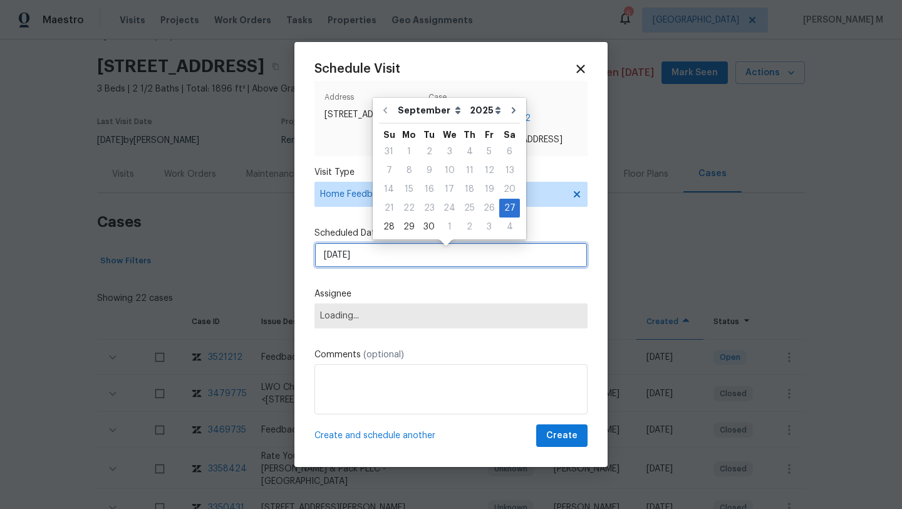
click at [388, 259] on input "27/09/2025" at bounding box center [450, 254] width 273 height 25
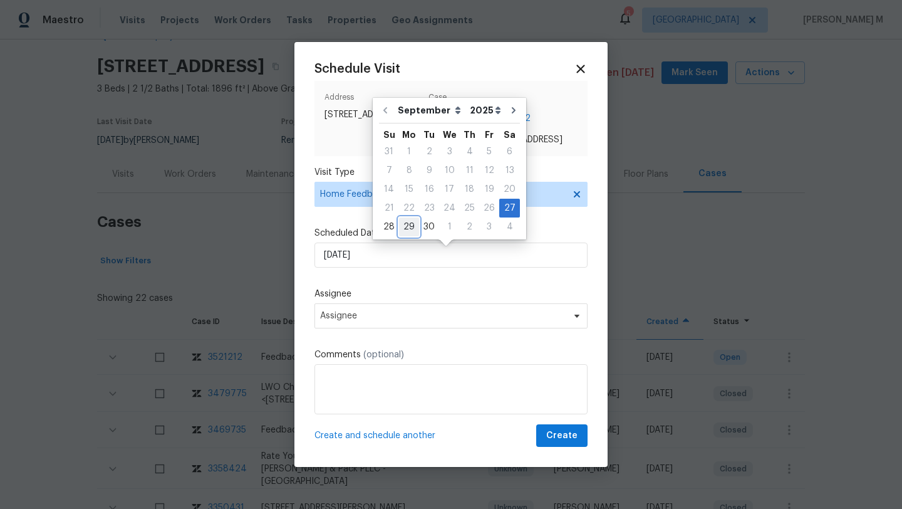
click at [411, 224] on div "29" at bounding box center [409, 227] width 20 height 18
type input "29/09/2025"
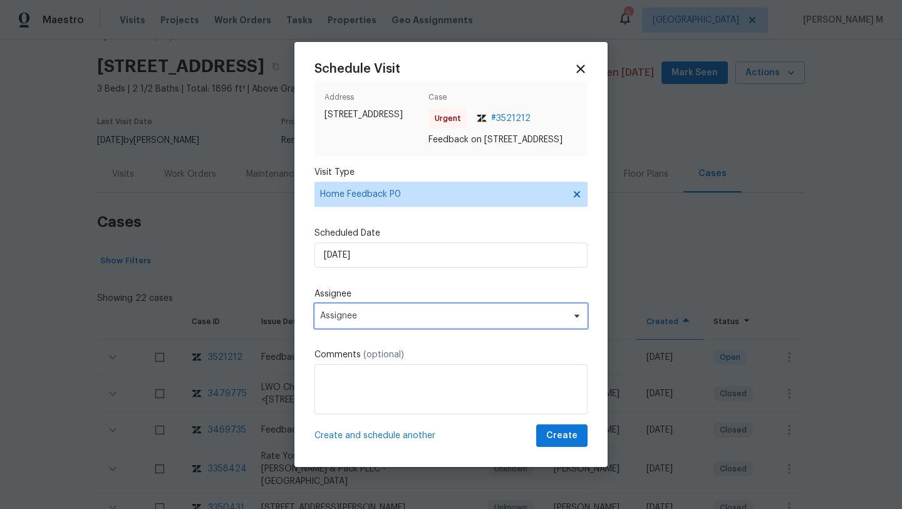
click at [380, 319] on span "Assignee" at bounding box center [443, 316] width 246 height 10
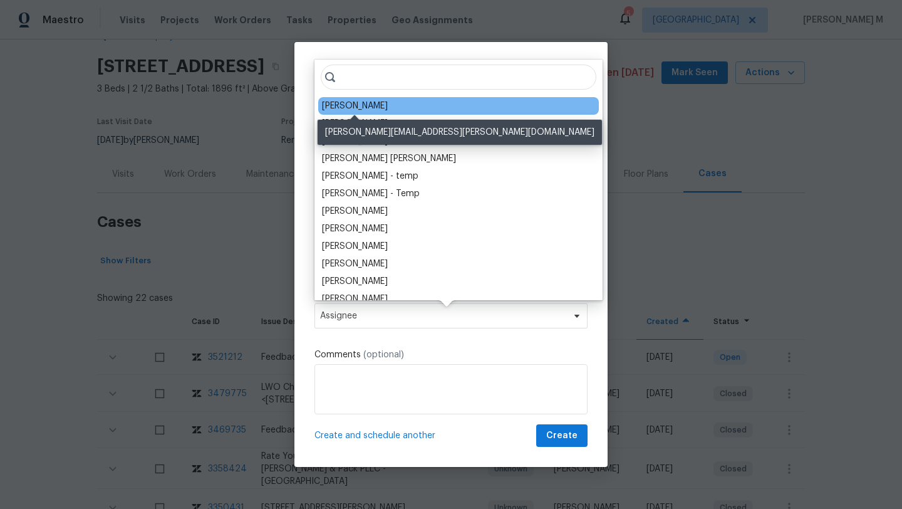
click at [371, 108] on div "Amanda Horton" at bounding box center [355, 106] width 66 height 13
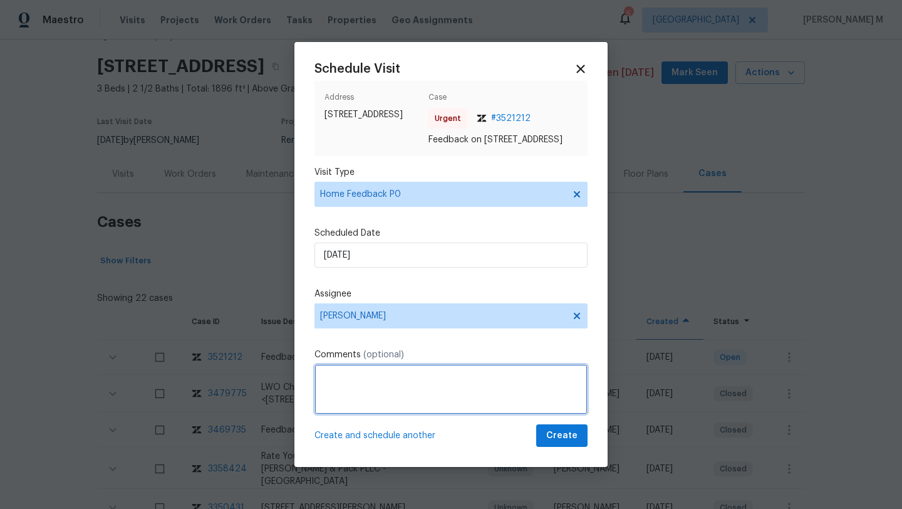
click at [405, 385] on textarea at bounding box center [450, 389] width 273 height 50
paste textarea "Horrific odor in garage ( cat urine)Had to leave the house ?.this needs to be a…"
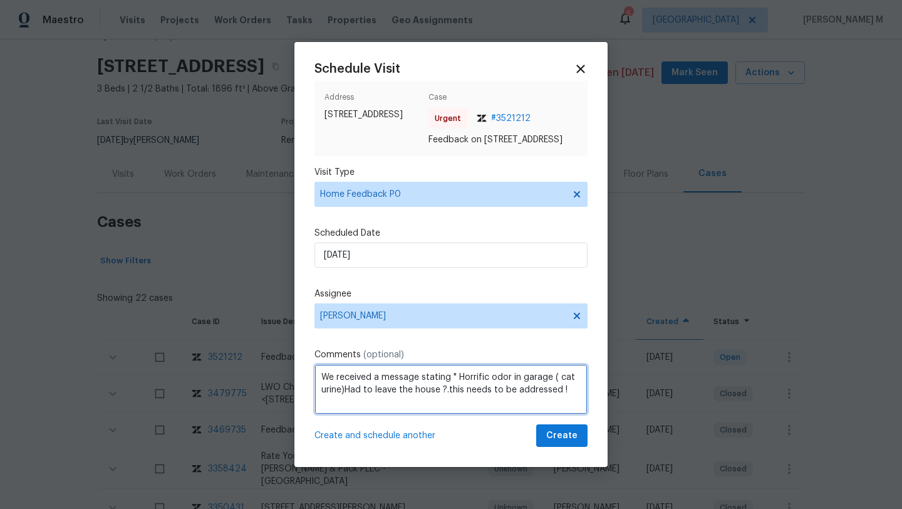
scroll to position [1, 0]
click at [462, 396] on textarea "We received a message stating " Horrific odor in garage ( cat urine)Had to leav…" at bounding box center [450, 389] width 273 height 50
click at [321, 395] on textarea "We received a message stating " Horrific odor in garage ( cat urine)Had to leav…" at bounding box center [450, 389] width 273 height 50
click at [364, 394] on textarea "We received a message stating " Horrific odor in garage (cat urine)Had to leave…" at bounding box center [450, 389] width 273 height 50
click at [386, 405] on textarea "We received a message stating " Horrific odor in garage (cat urine) Had to leav…" at bounding box center [450, 389] width 273 height 50
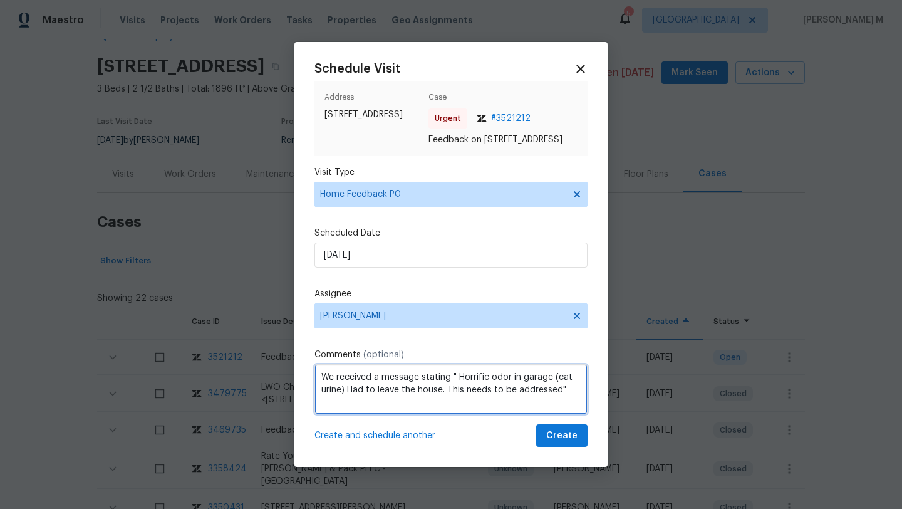
click at [415, 409] on textarea "We received a message stating " Horrific odor in garage (cat urine) Had to leav…" at bounding box center [450, 389] width 273 height 50
click at [385, 410] on textarea "We received a message stating " Horrific odor in garage (cat urine) Had to leav…" at bounding box center [450, 389] width 273 height 50
paste textarea "Kindly complete the visit and update if any WO needs to be created. Thank you"
type textarea "We received a message stating " Horrific odor in garage (cat urine) Had to leav…"
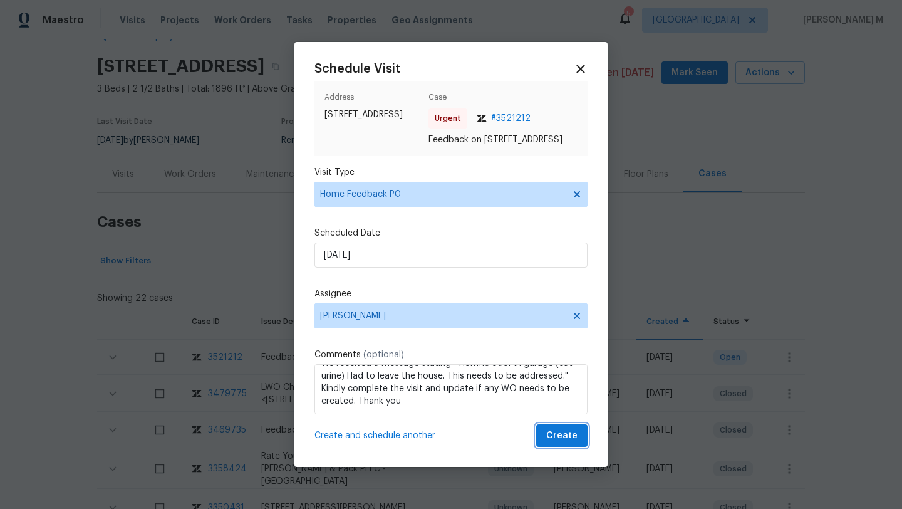
click at [556, 443] on span "Create" at bounding box center [561, 436] width 31 height 16
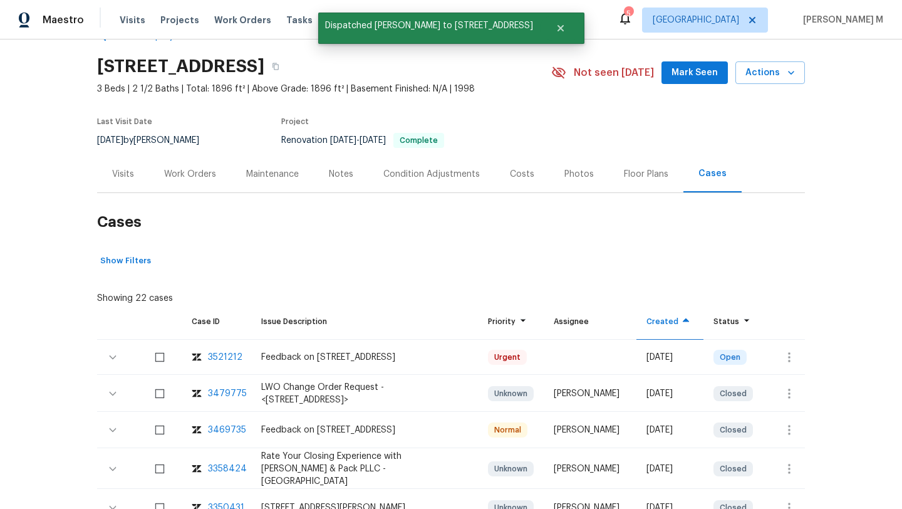
click at [127, 173] on div "Visits" at bounding box center [123, 174] width 22 height 13
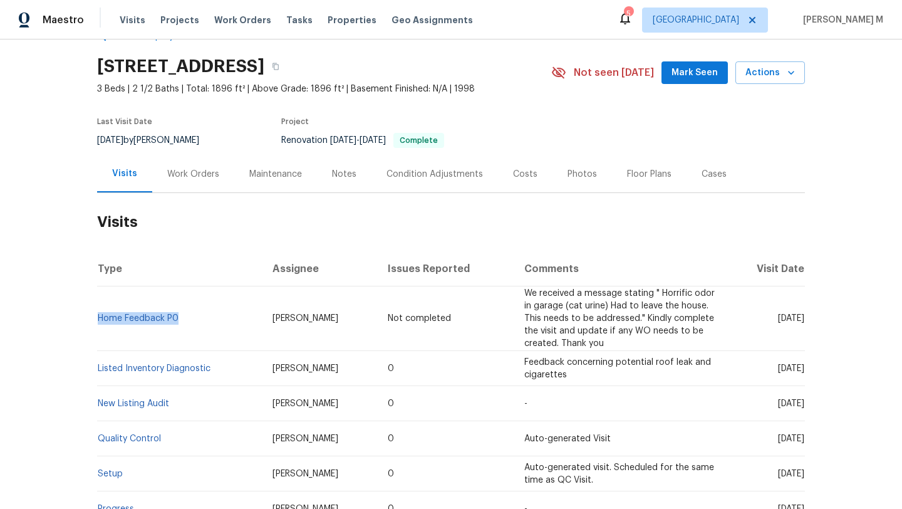
copy link "Home Feedback P0"
drag, startPoint x: 189, startPoint y: 321, endPoint x: 93, endPoint y: 323, distance: 95.9
click at [97, 323] on td "Home Feedback P0" at bounding box center [179, 318] width 165 height 65
drag, startPoint x: 750, startPoint y: 318, endPoint x: 774, endPoint y: 318, distance: 23.8
click at [778, 318] on span "[DATE]" at bounding box center [791, 318] width 26 height 9
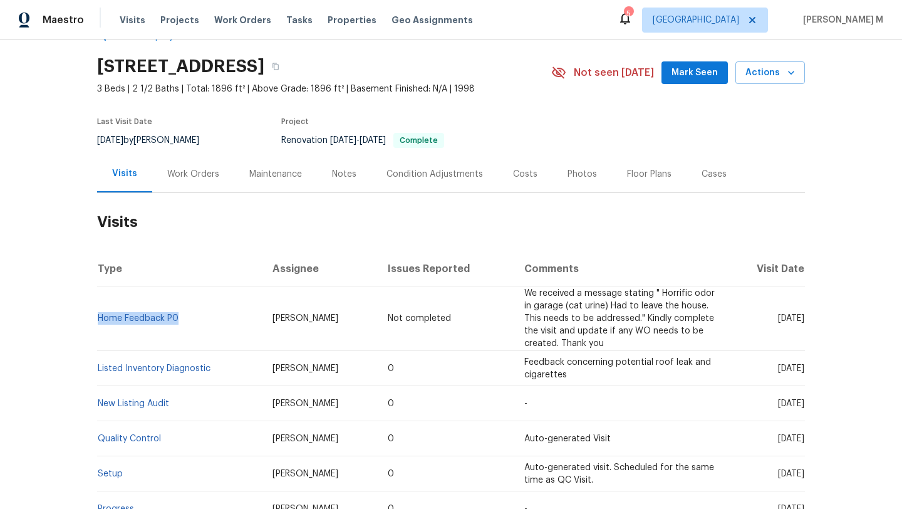
copy span "Sep 2"
copy span "[DATE]"
drag, startPoint x: 255, startPoint y: 318, endPoint x: 326, endPoint y: 318, distance: 70.8
click at [326, 318] on td "Amanda Horton" at bounding box center [319, 318] width 115 height 65
copy span "Amanda Horton"
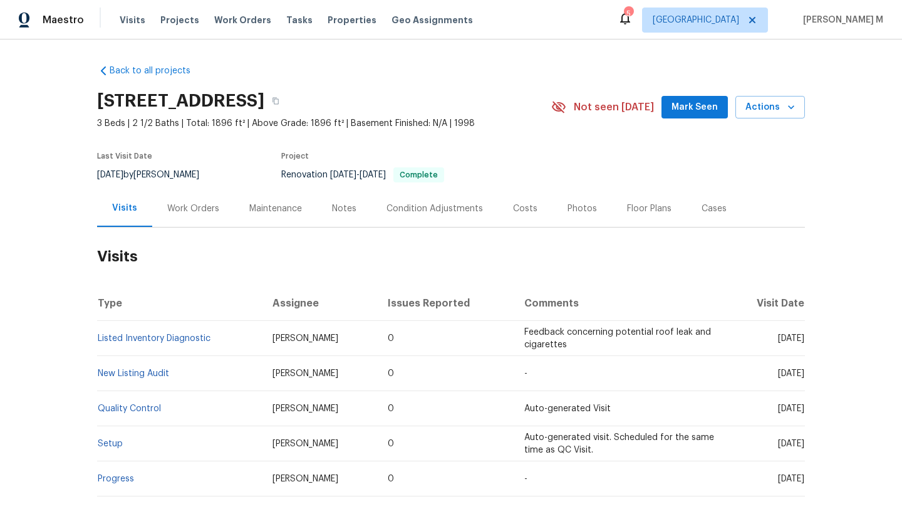
click at [192, 219] on div "Work Orders" at bounding box center [193, 208] width 82 height 37
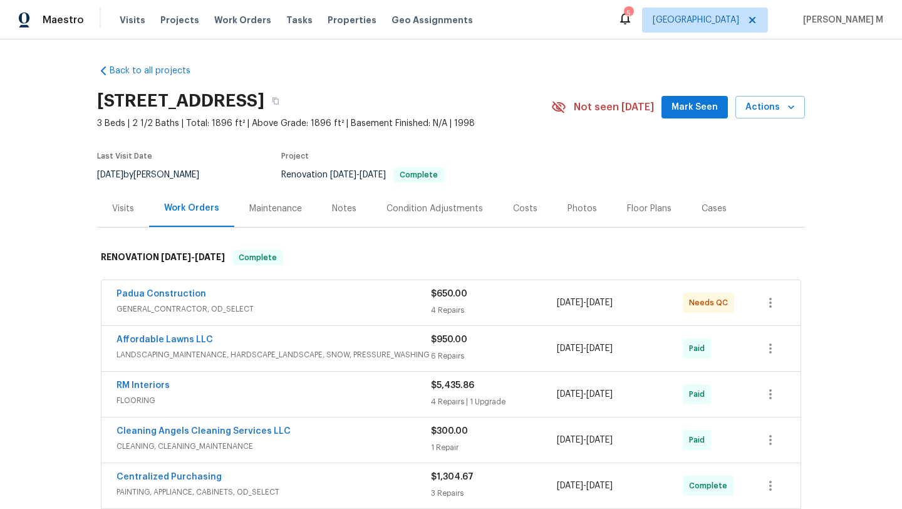
click at [236, 293] on div "Padua Construction" at bounding box center [274, 294] width 314 height 15
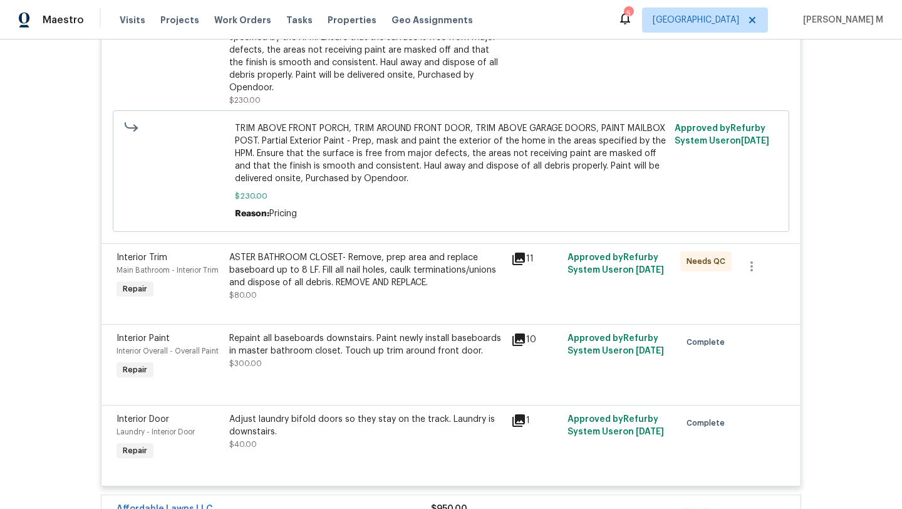
scroll to position [420, 0]
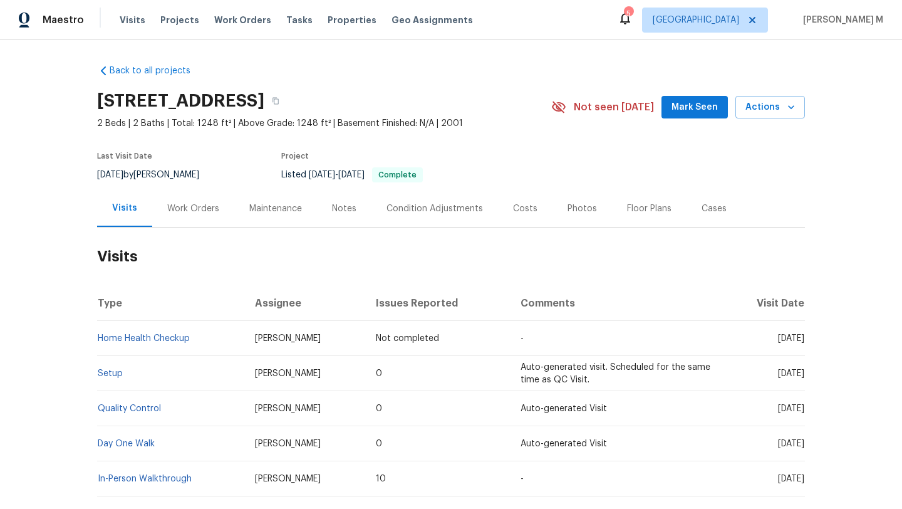
click at [184, 217] on div "Work Orders" at bounding box center [193, 208] width 82 height 37
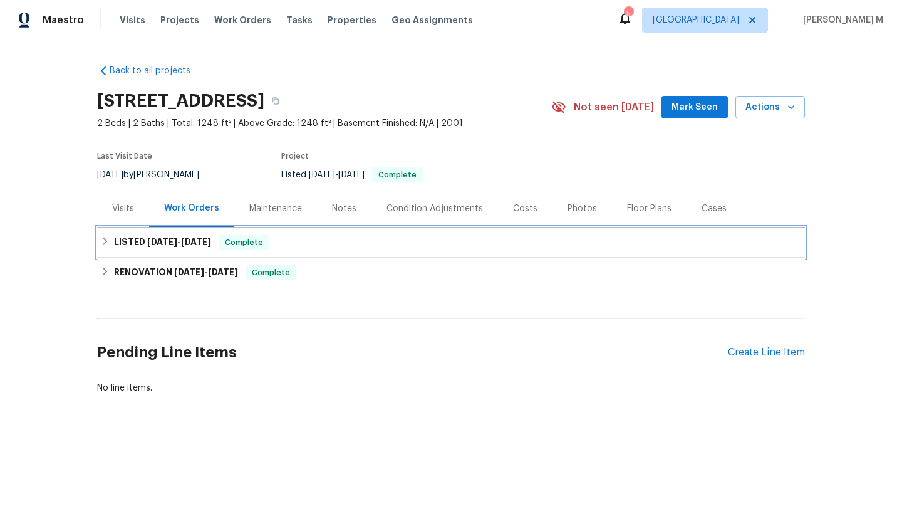
click at [320, 246] on div "LISTED [DATE] - [DATE] Complete" at bounding box center [451, 242] width 700 height 15
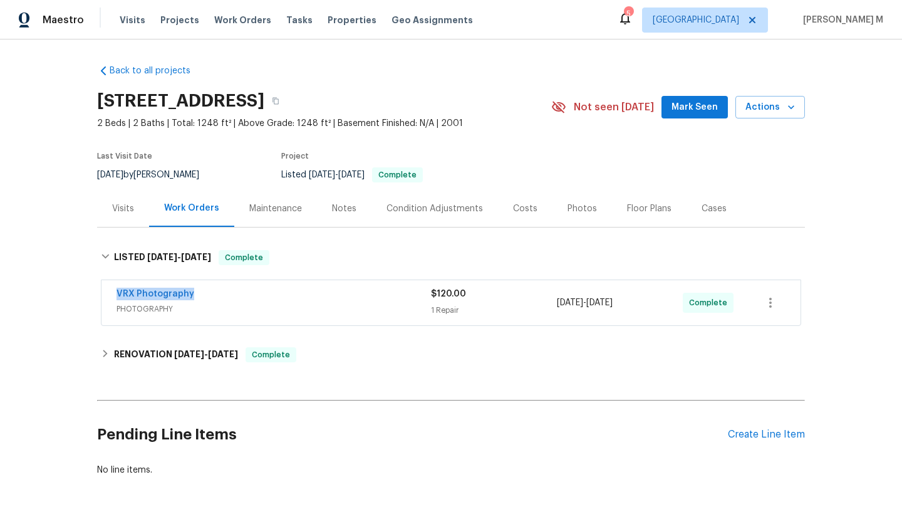
copy link "VRX Photography"
drag, startPoint x: 106, startPoint y: 294, endPoint x: 191, endPoint y: 294, distance: 85.2
click at [191, 294] on div "VRX Photography PHOTOGRAPHY $120.00 1 Repair [DATE] - [DATE] Complete" at bounding box center [450, 302] width 699 height 45
copy span "[DATE] - [DATE]"
drag, startPoint x: 552, startPoint y: 303, endPoint x: 641, endPoint y: 303, distance: 89.6
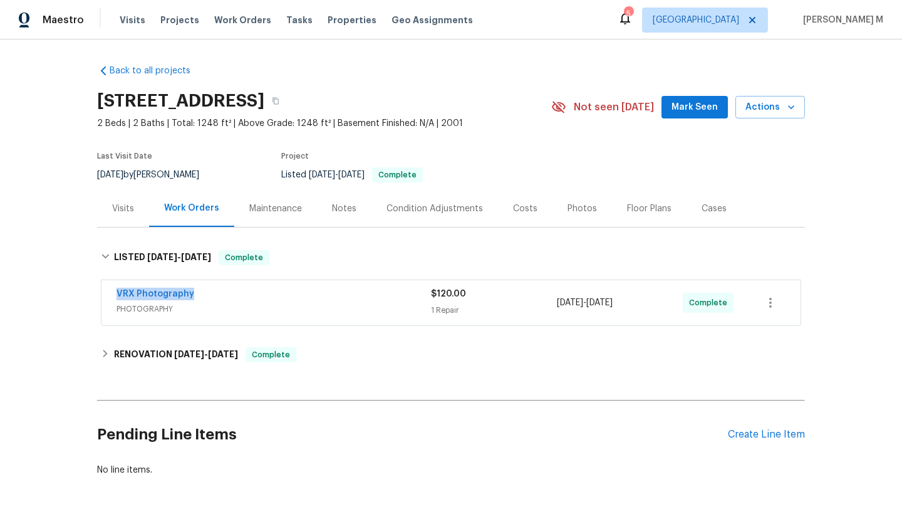
click at [613, 303] on span "[DATE] - [DATE]" at bounding box center [585, 302] width 56 height 13
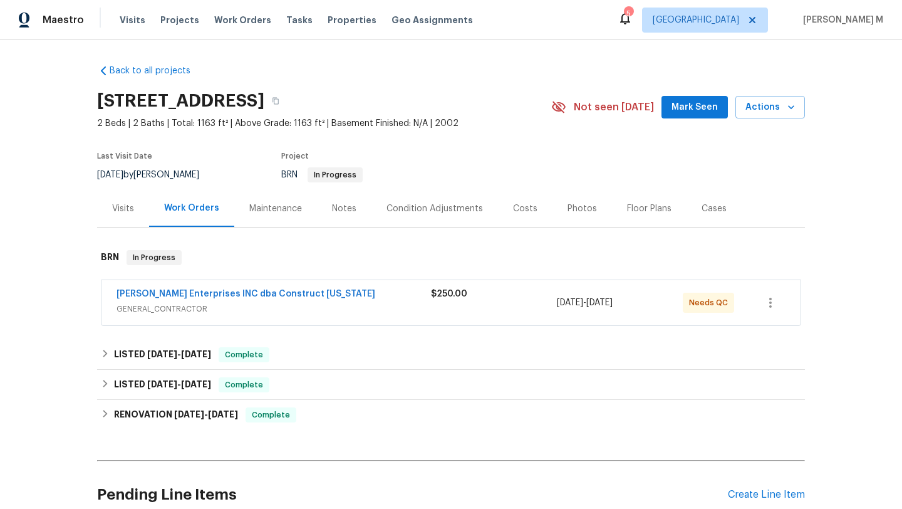
click at [331, 309] on span "GENERAL_CONTRACTOR" at bounding box center [274, 309] width 314 height 13
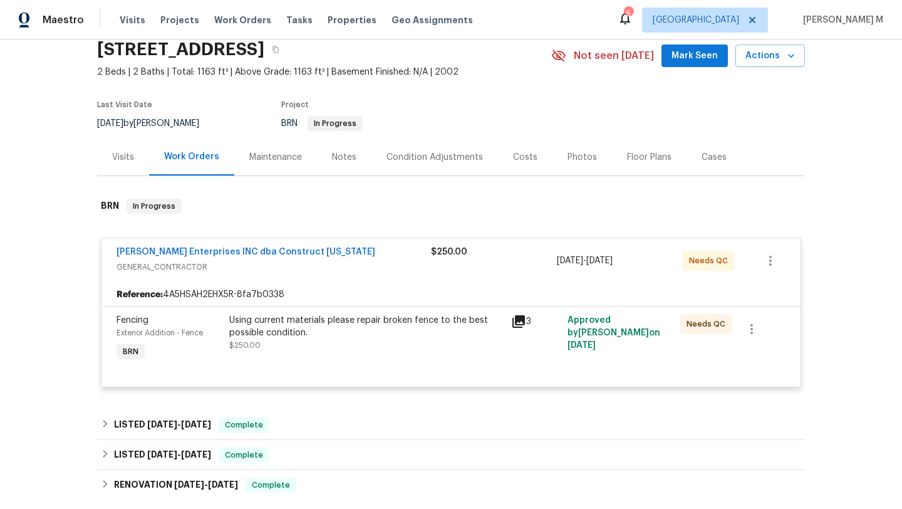
scroll to position [52, 0]
click at [703, 157] on div "Cases" at bounding box center [714, 156] width 25 height 13
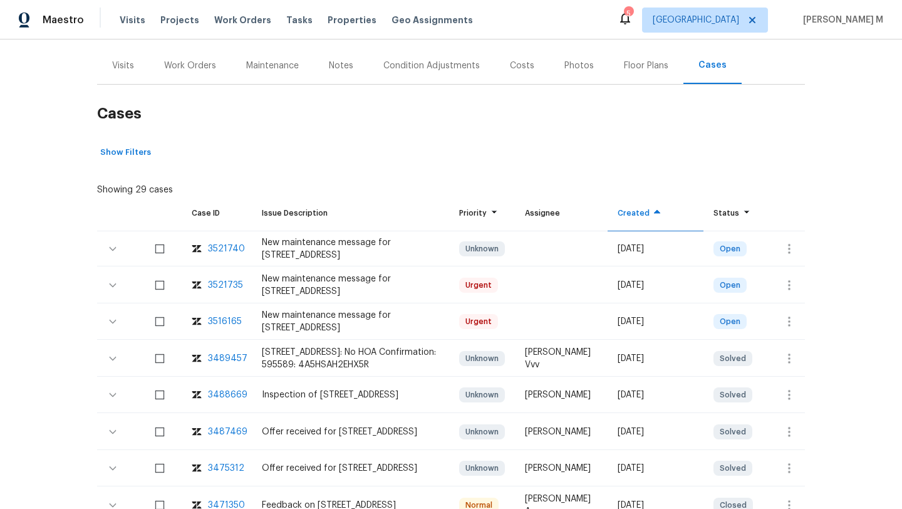
scroll to position [181, 0]
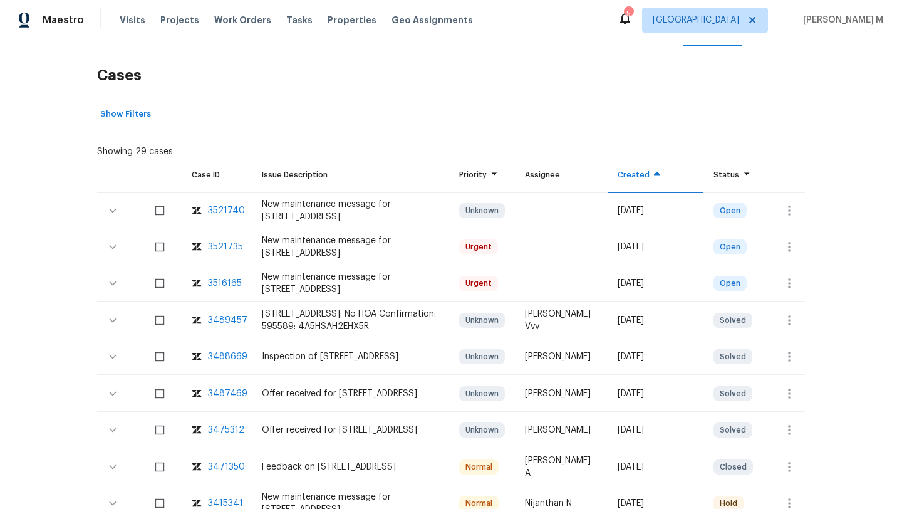
click at [225, 281] on div "3516165" at bounding box center [225, 283] width 34 height 13
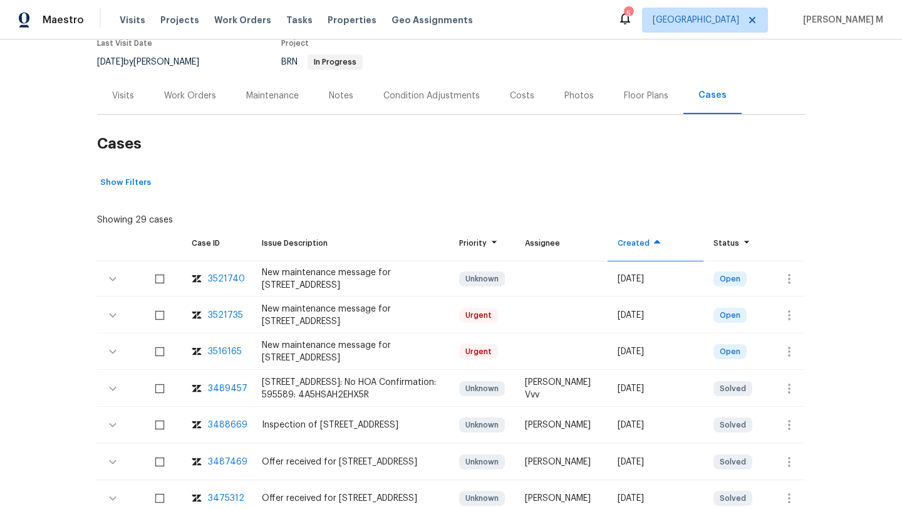
scroll to position [0, 0]
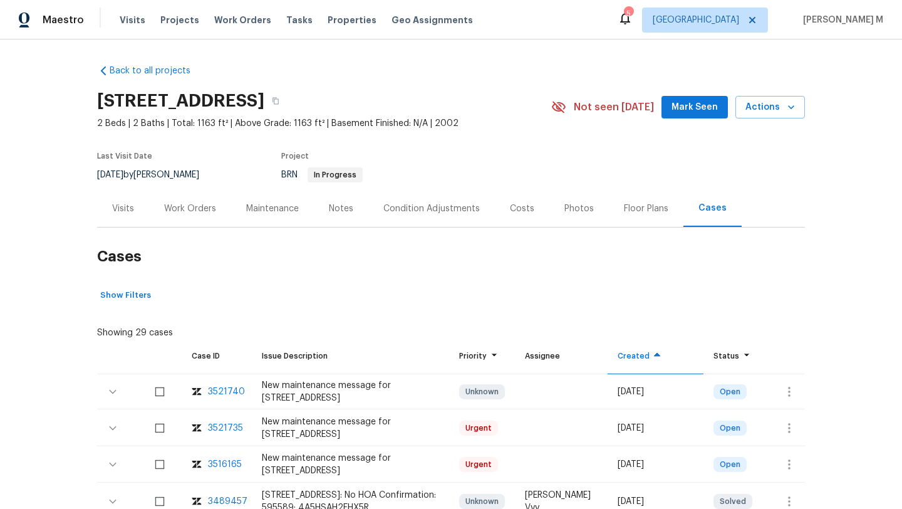
click at [184, 220] on div "Work Orders" at bounding box center [190, 208] width 82 height 37
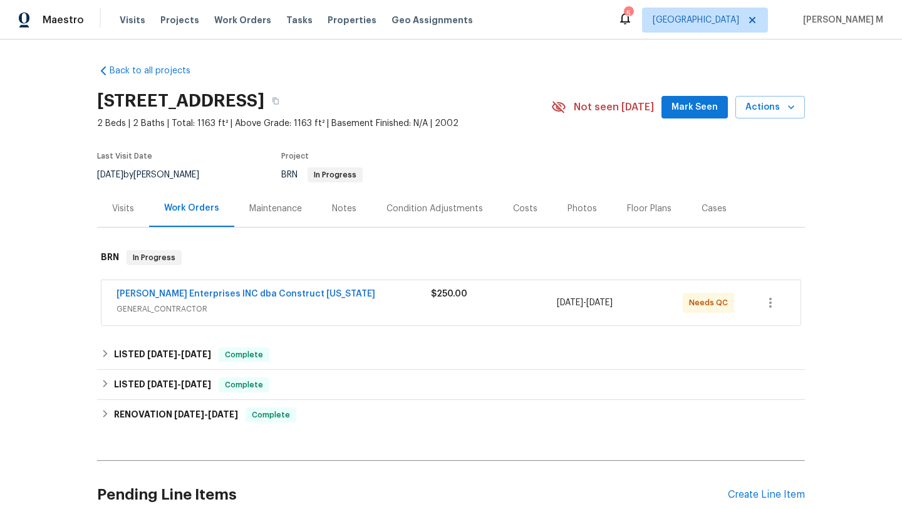
click at [123, 218] on div "Visits" at bounding box center [123, 208] width 52 height 37
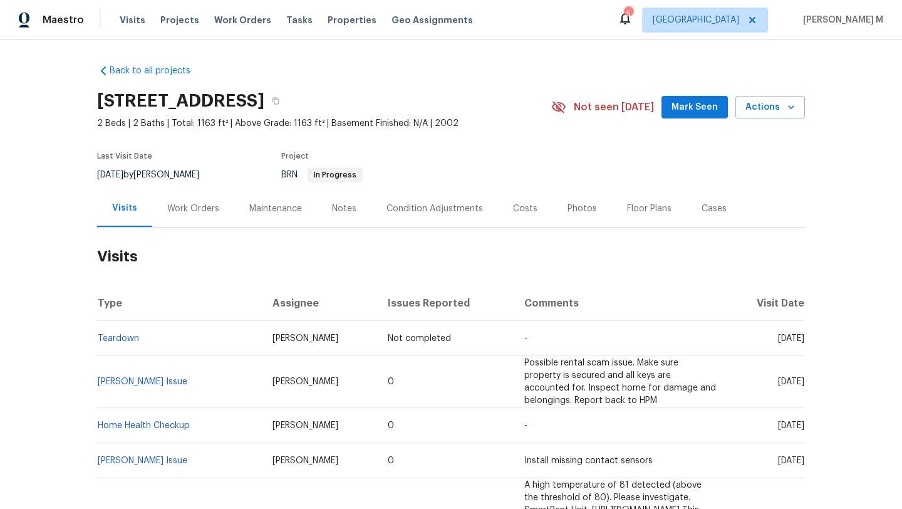
drag, startPoint x: 749, startPoint y: 338, endPoint x: 774, endPoint y: 338, distance: 24.4
click at [778, 338] on span "Sun, Oct 05 2025" at bounding box center [791, 338] width 26 height 9
copy span "Oct 0"
click at [755, 343] on td "Sun, Oct 05 2025" at bounding box center [766, 338] width 78 height 35
drag, startPoint x: 750, startPoint y: 339, endPoint x: 777, endPoint y: 341, distance: 27.0
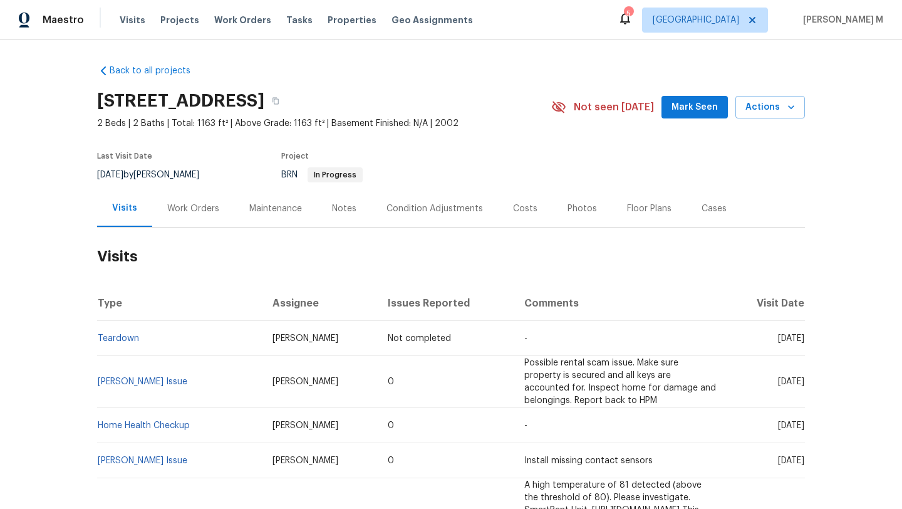
click at [778, 341] on span "Sun, Oct 05 2025" at bounding box center [791, 338] width 26 height 9
copy span "Oct 05"
click at [197, 214] on div "Work Orders" at bounding box center [193, 208] width 52 height 13
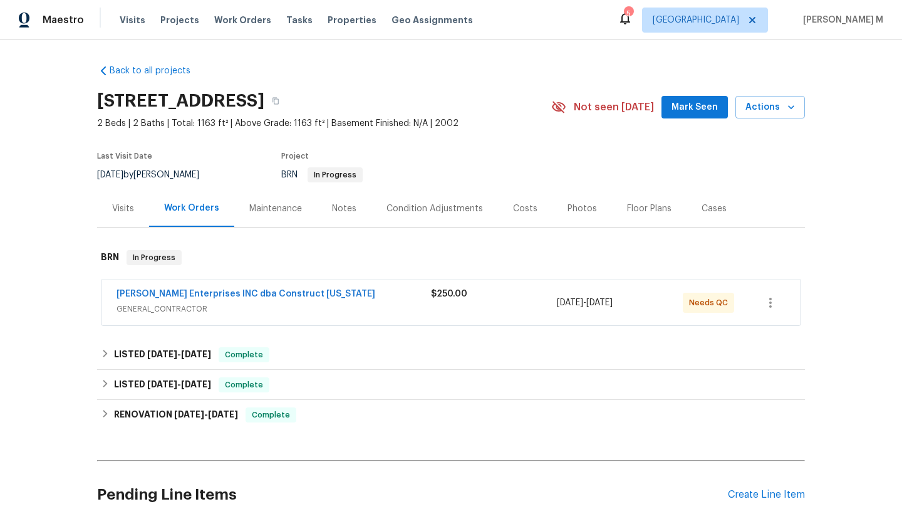
click at [128, 214] on div "Visits" at bounding box center [123, 208] width 22 height 13
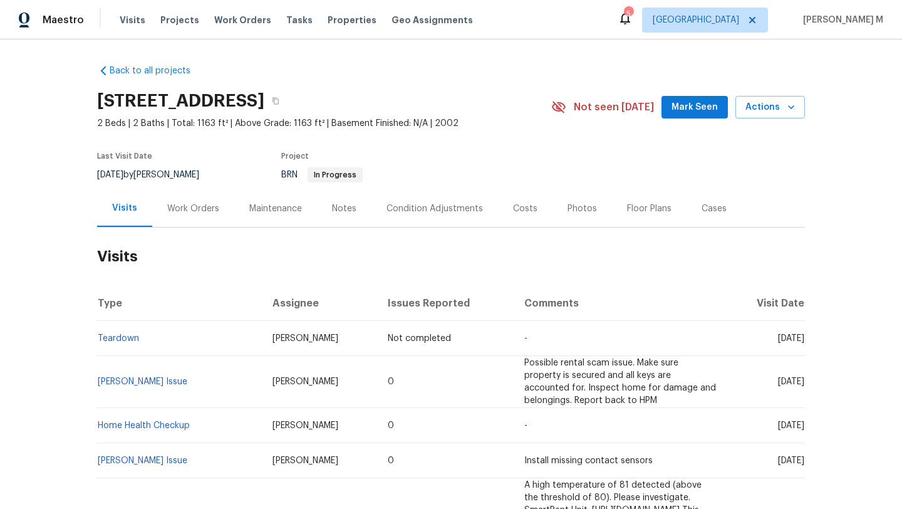
click at [164, 215] on div "Work Orders" at bounding box center [193, 208] width 82 height 37
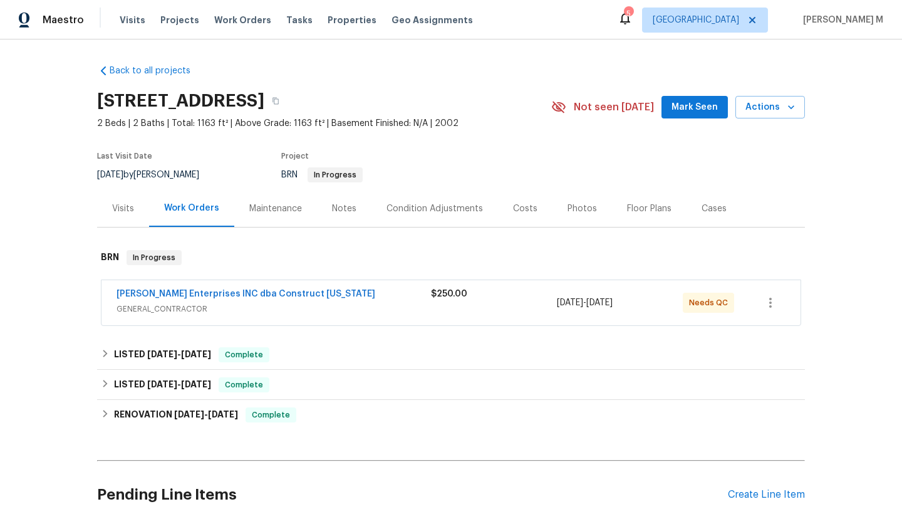
click at [115, 215] on div "Visits" at bounding box center [123, 208] width 52 height 37
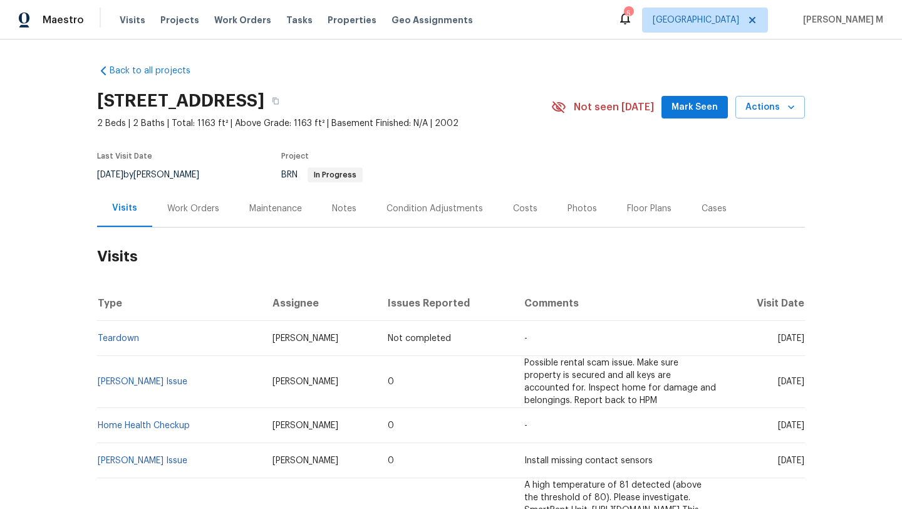
click at [182, 206] on div "Work Orders" at bounding box center [193, 208] width 52 height 13
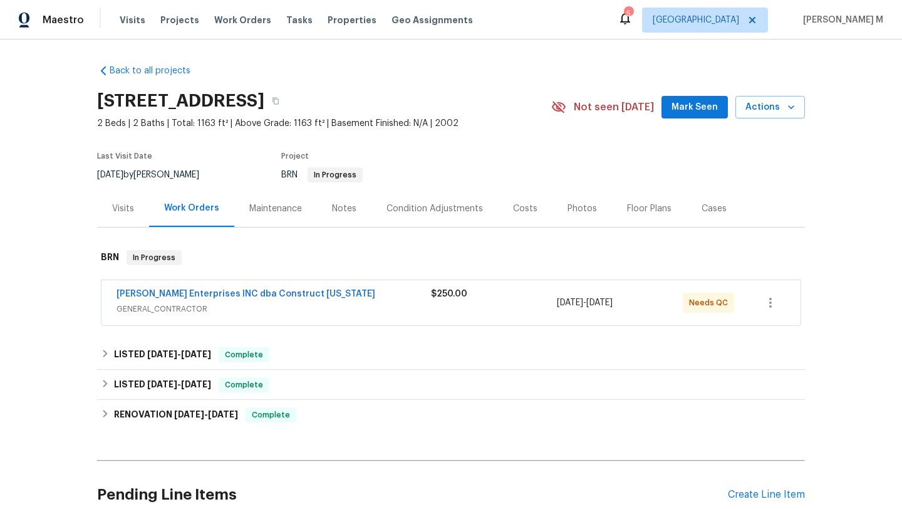
click at [127, 214] on div "Visits" at bounding box center [123, 208] width 22 height 13
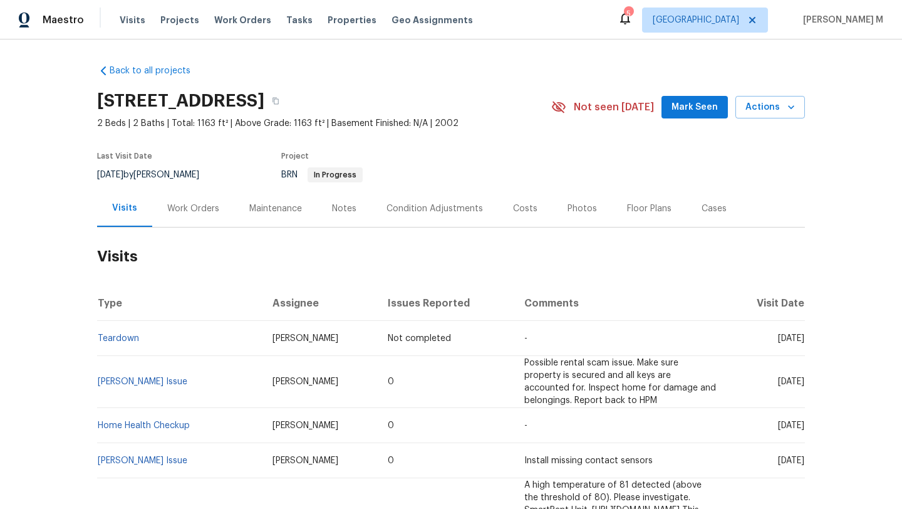
click at [199, 211] on div "Work Orders" at bounding box center [193, 208] width 52 height 13
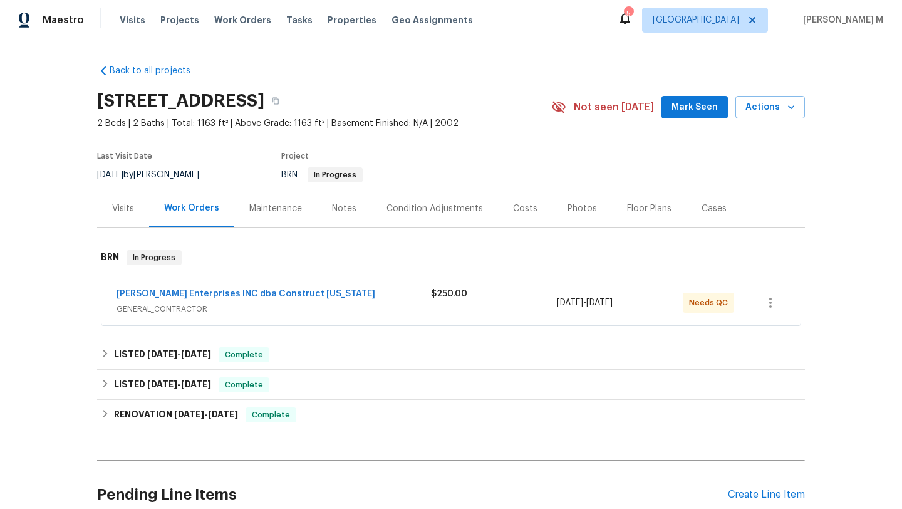
click at [132, 212] on div "Visits" at bounding box center [123, 208] width 52 height 37
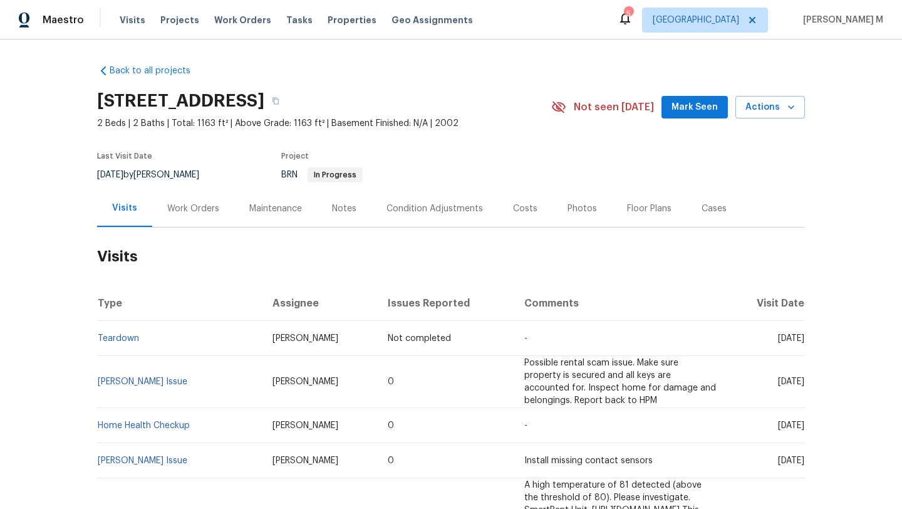
click at [182, 218] on div "Work Orders" at bounding box center [193, 208] width 82 height 37
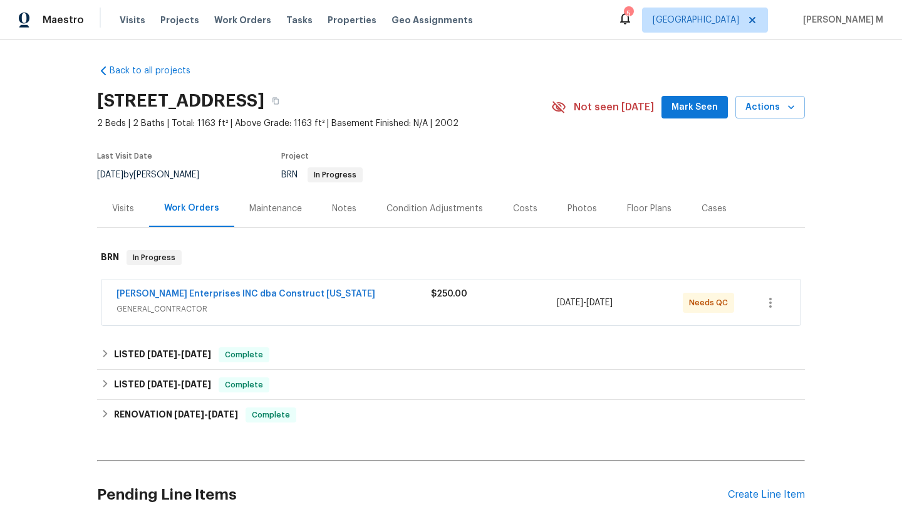
click at [124, 212] on div "Visits" at bounding box center [123, 208] width 22 height 13
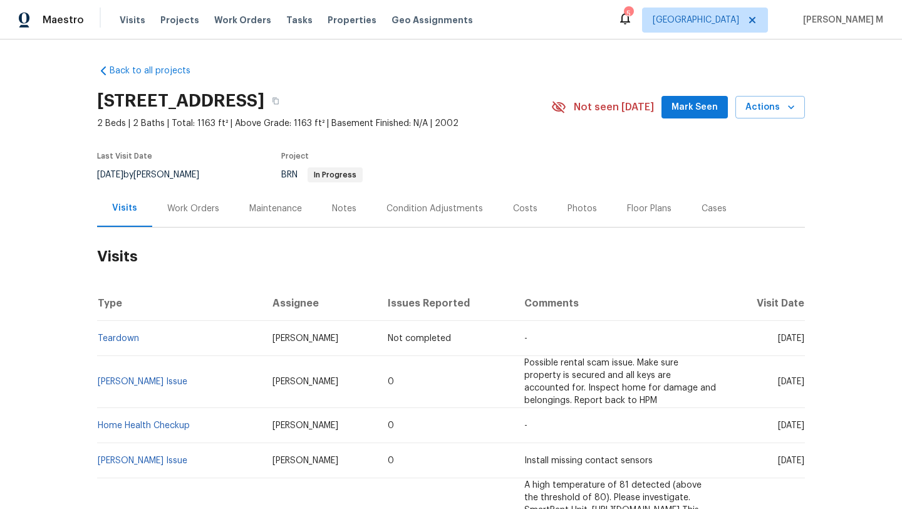
click at [185, 214] on div "Work Orders" at bounding box center [193, 208] width 52 height 13
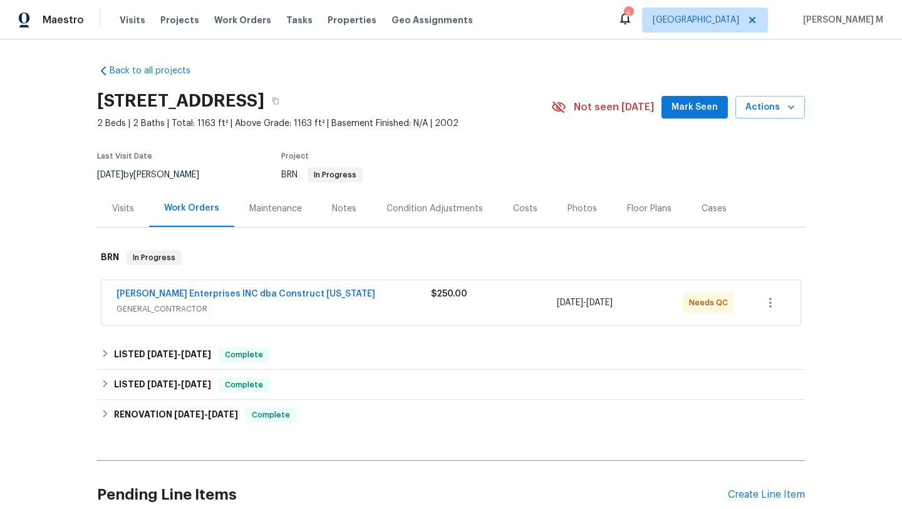
click at [124, 216] on div "Visits" at bounding box center [123, 208] width 52 height 37
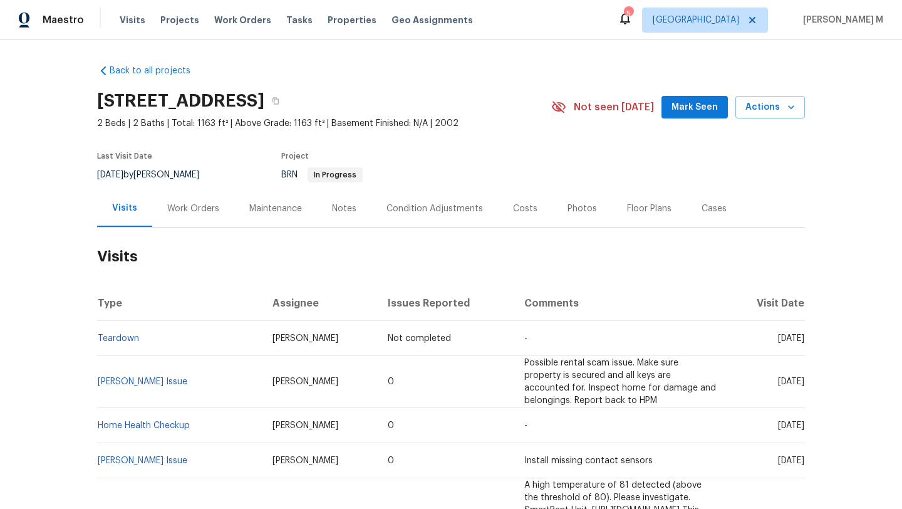
click at [184, 218] on div "Work Orders" at bounding box center [193, 208] width 82 height 37
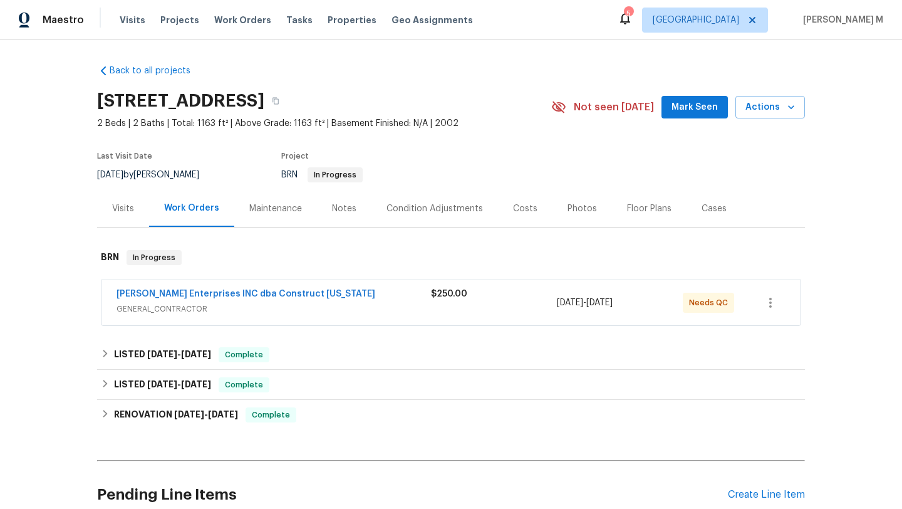
click at [134, 213] on div "Visits" at bounding box center [123, 208] width 52 height 37
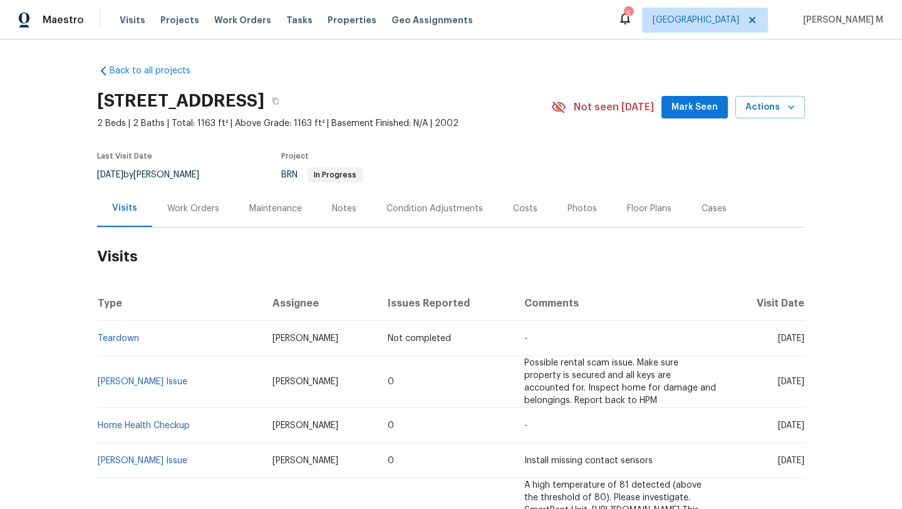
click at [184, 215] on div "Work Orders" at bounding box center [193, 208] width 82 height 37
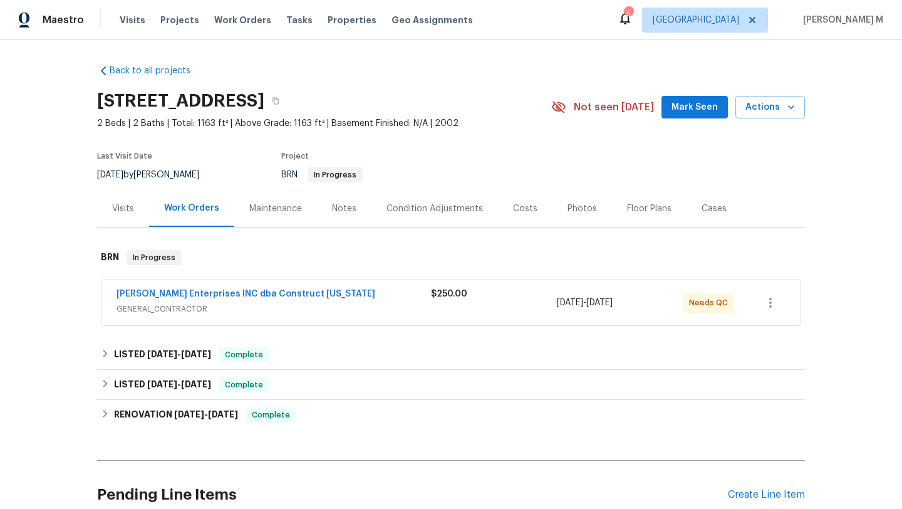
click at [125, 215] on div "Visits" at bounding box center [123, 208] width 52 height 37
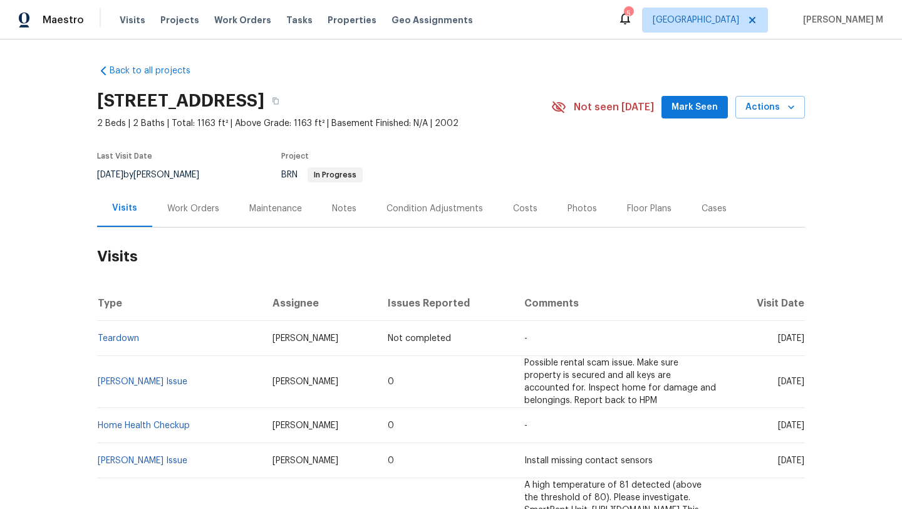
click at [200, 210] on div "Work Orders" at bounding box center [193, 208] width 52 height 13
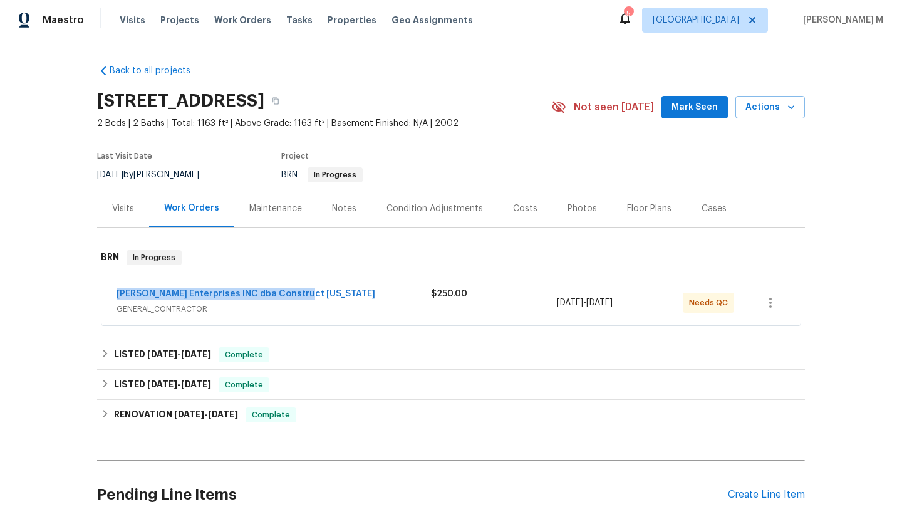
drag, startPoint x: 108, startPoint y: 296, endPoint x: 300, endPoint y: 293, distance: 192.3
click at [300, 293] on div "Strick Enterprises INC dba Construct Ohio GENERAL_CONTRACTOR $250.00 9/25/2025 …" at bounding box center [450, 302] width 699 height 45
copy link "Strick Enterprises INC dba Construct Ohio"
click at [319, 303] on span "GENERAL_CONTRACTOR" at bounding box center [274, 309] width 314 height 13
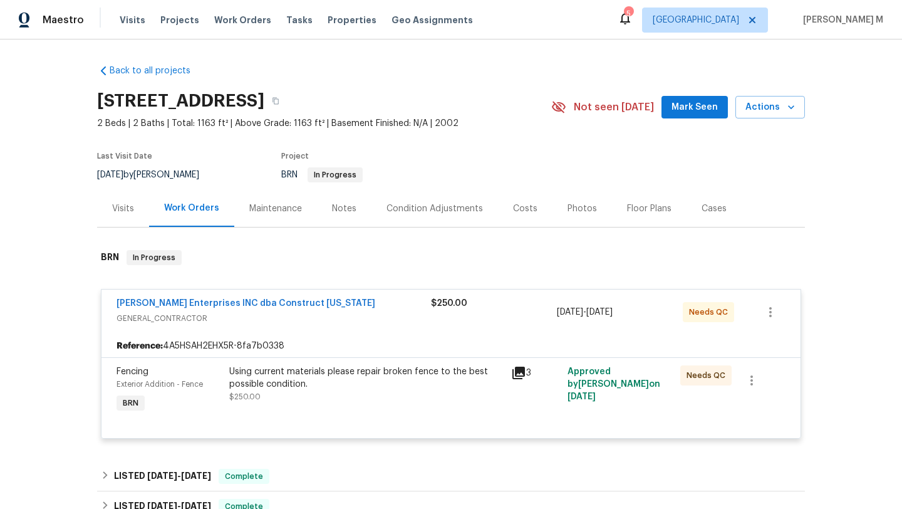
copy span "9/25/2025 - 9/29/2025"
drag, startPoint x: 552, startPoint y: 313, endPoint x: 642, endPoint y: 313, distance: 89.6
click at [613, 313] on span "9/25/2025 - 9/29/2025" at bounding box center [585, 312] width 56 height 13
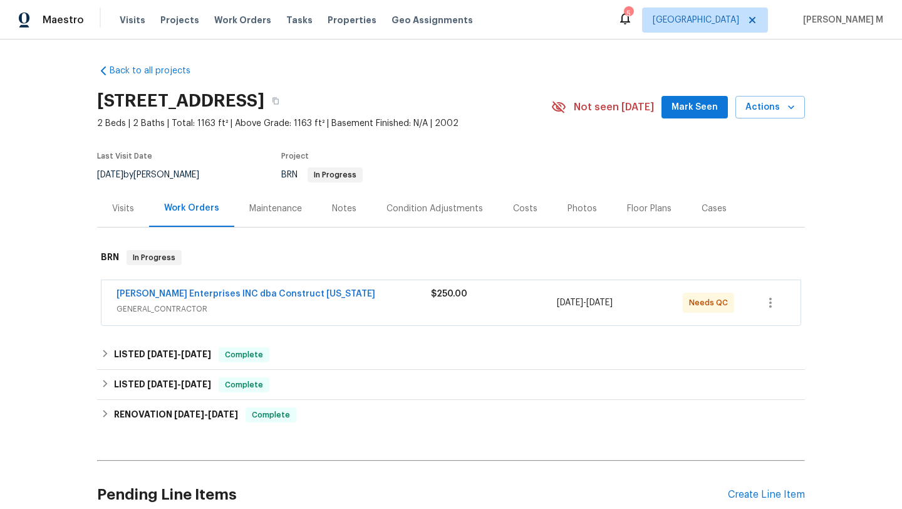
click at [124, 212] on div "Visits" at bounding box center [123, 208] width 22 height 13
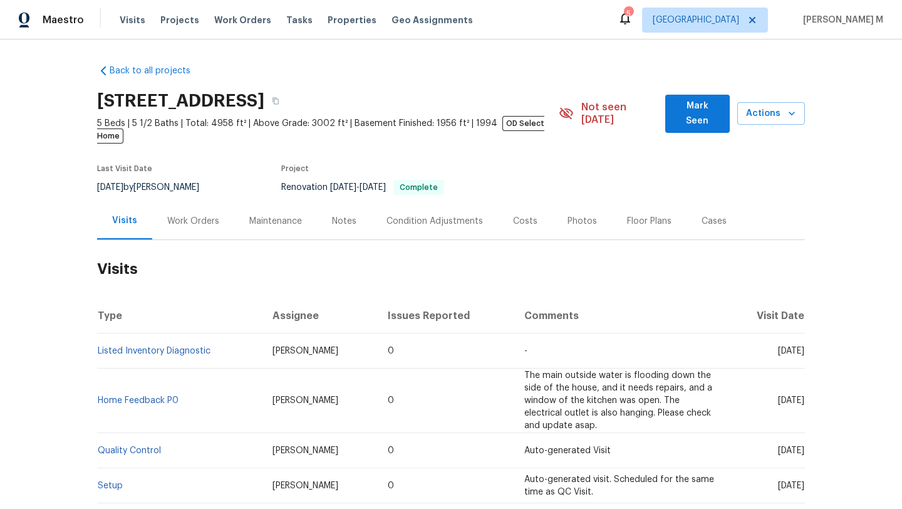
drag, startPoint x: 748, startPoint y: 339, endPoint x: 777, endPoint y: 338, distance: 28.8
click at [778, 346] on span "[DATE]" at bounding box center [791, 350] width 26 height 9
copy span "[DATE]"
click at [189, 215] on div "Work Orders" at bounding box center [193, 221] width 52 height 13
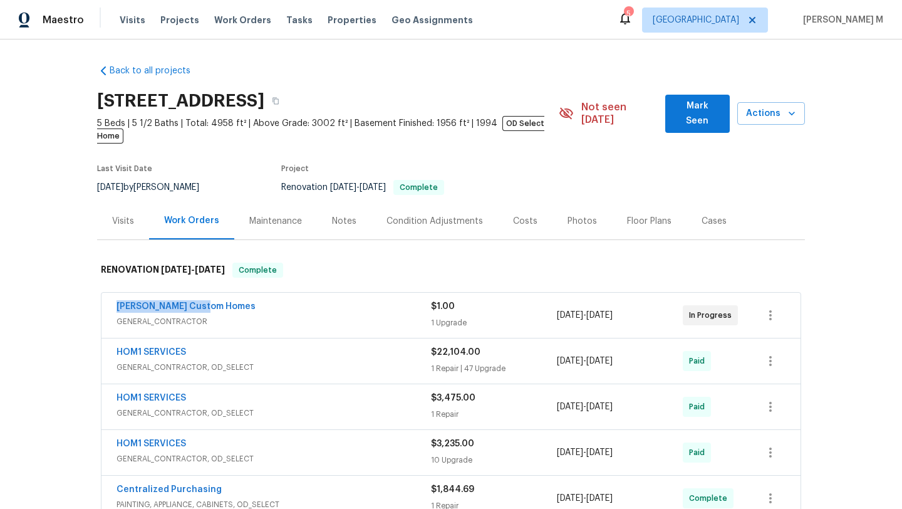
copy link "[PERSON_NAME] Custom Homes"
drag, startPoint x: 97, startPoint y: 292, endPoint x: 242, endPoint y: 292, distance: 144.7
click at [242, 293] on div "[PERSON_NAME] Custom Homes GENERAL_CONTRACTOR $1.00 1 Upgrade [DATE] - [DATE] I…" at bounding box center [450, 315] width 699 height 45
drag, startPoint x: 681, startPoint y: 304, endPoint x: 724, endPoint y: 304, distance: 43.2
click at [724, 305] on div "In Progress" at bounding box center [710, 315] width 55 height 20
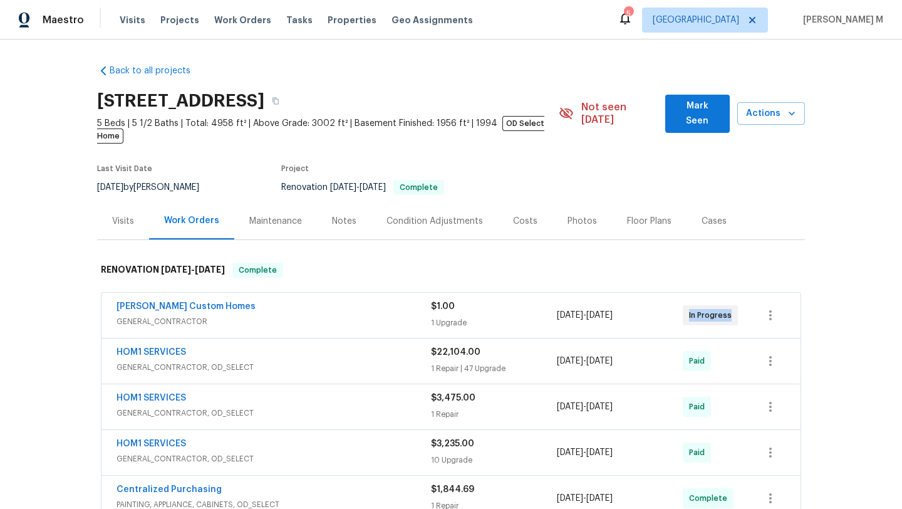
copy span "In Progress"
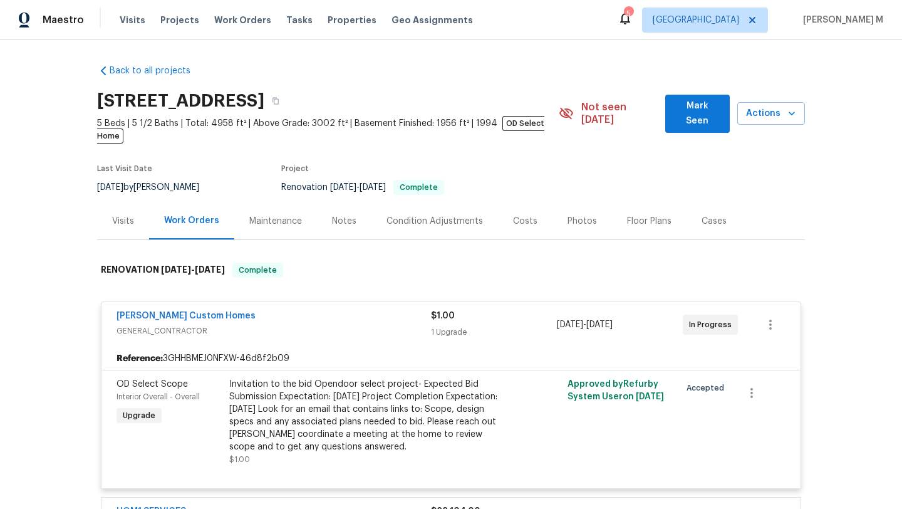
click at [703, 202] on div "Cases" at bounding box center [713, 220] width 55 height 37
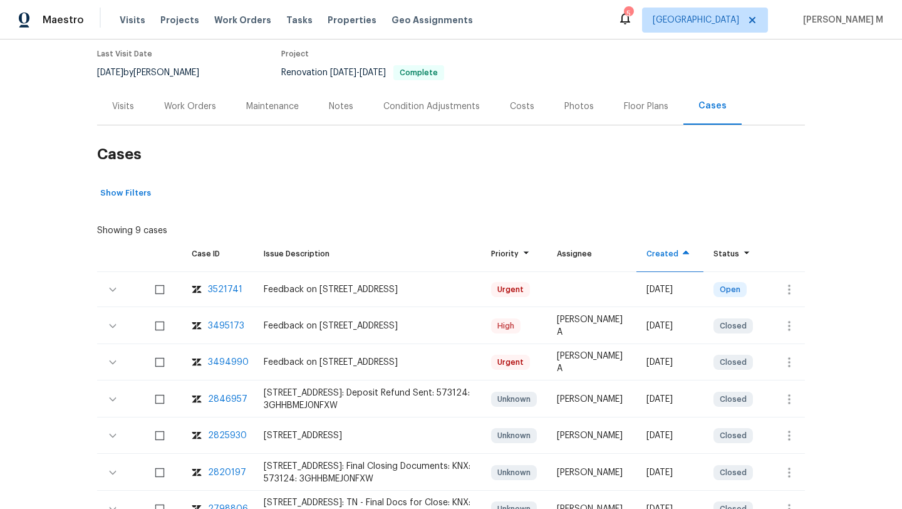
scroll to position [137, 0]
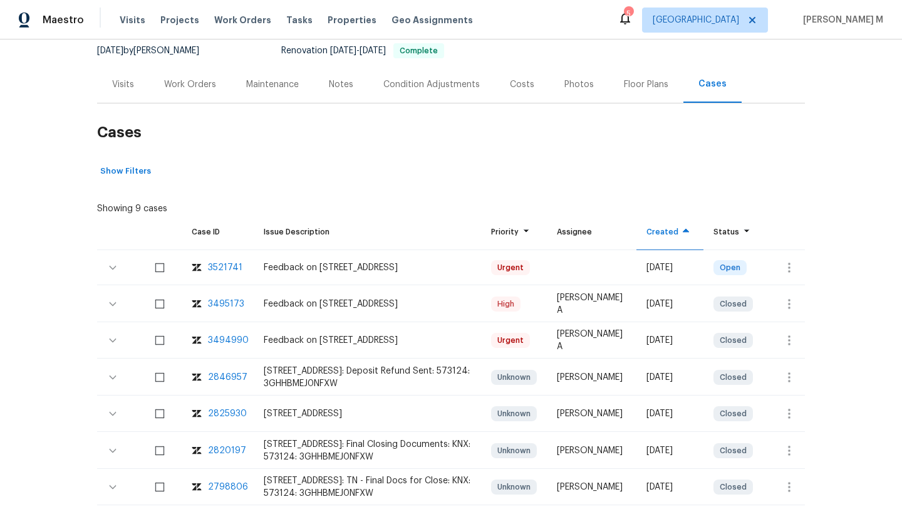
click at [212, 298] on div "3495173" at bounding box center [226, 304] width 36 height 13
click at [776, 252] on button "button" at bounding box center [789, 267] width 30 height 30
click at [792, 258] on li "Create a visit" at bounding box center [829, 255] width 130 height 21
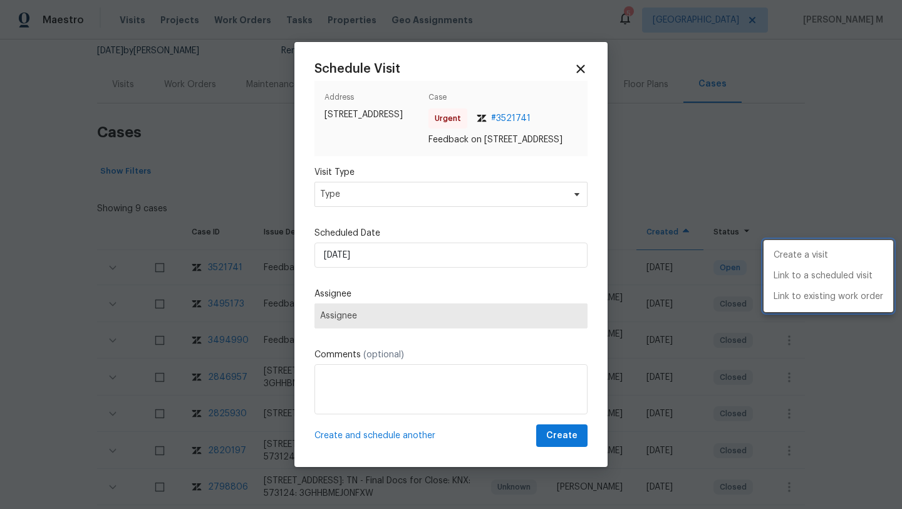
click at [487, 204] on div at bounding box center [451, 254] width 902 height 509
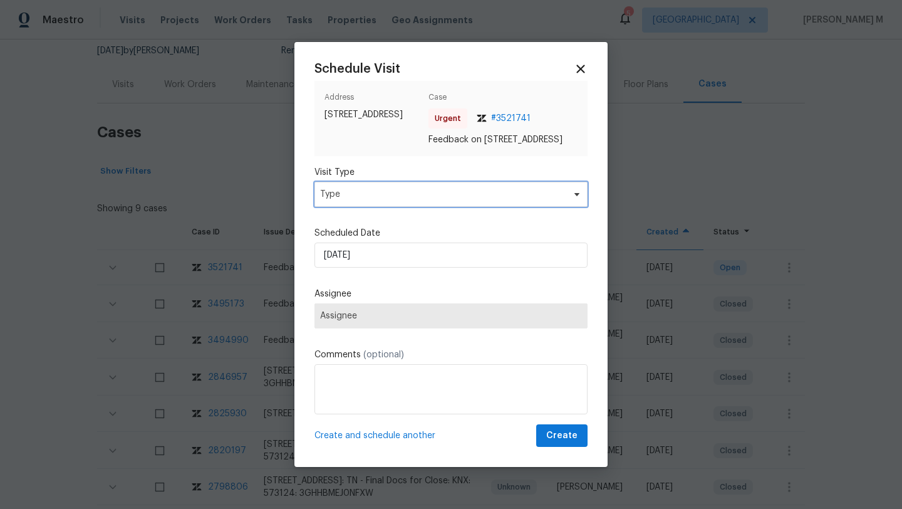
click at [487, 200] on span "Type" at bounding box center [442, 194] width 244 height 13
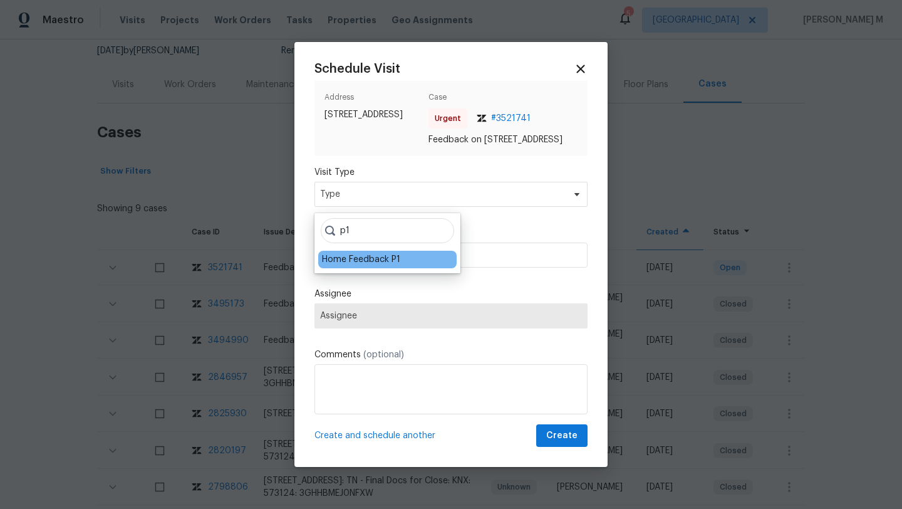
type input "p1"
click at [371, 266] on div "Home Feedback P1" at bounding box center [387, 260] width 138 height 18
click at [382, 259] on div "Home Feedback P1" at bounding box center [361, 259] width 78 height 13
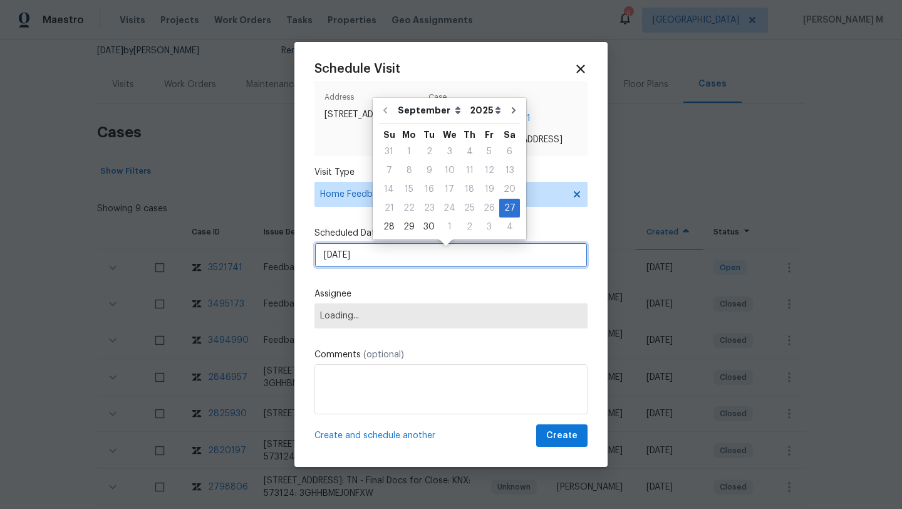
click at [381, 259] on input "[DATE]" at bounding box center [450, 254] width 273 height 25
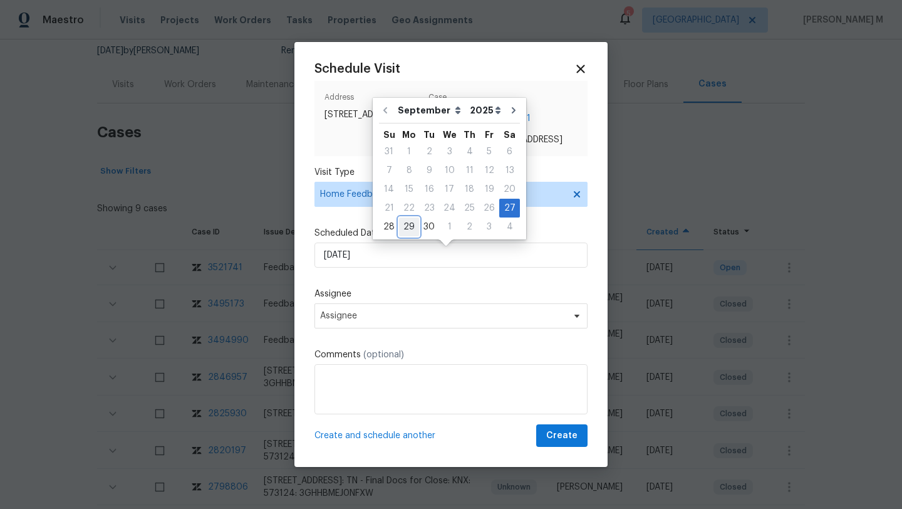
click at [407, 232] on div "29" at bounding box center [409, 227] width 20 height 18
type input "[DATE]"
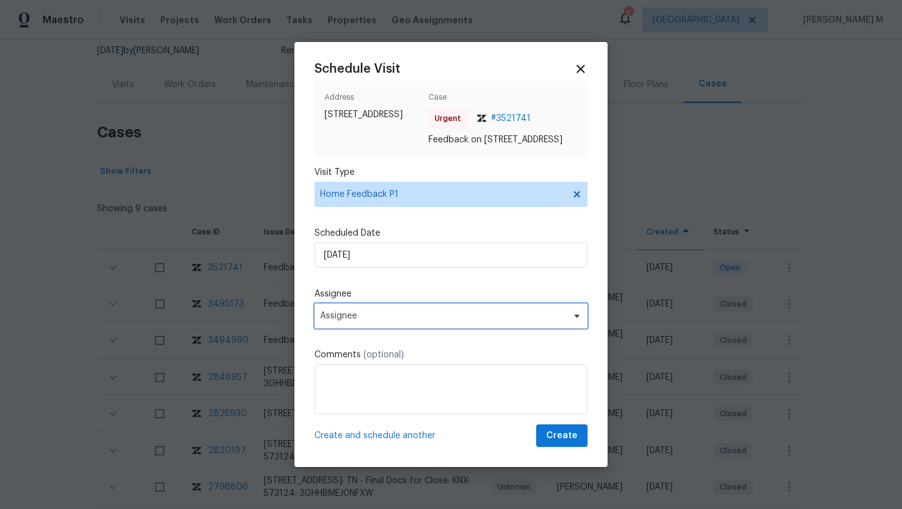
click at [382, 315] on span "Assignee" at bounding box center [450, 315] width 273 height 25
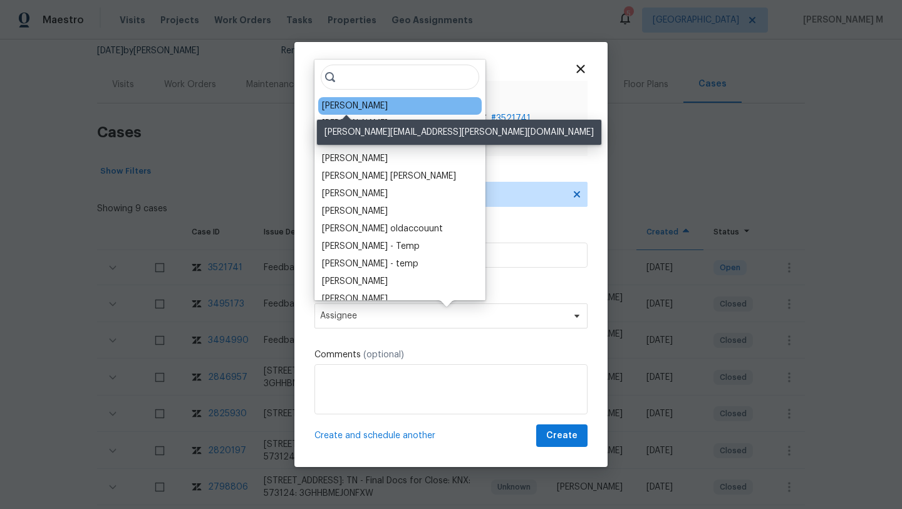
click at [361, 106] on div "[PERSON_NAME]" at bounding box center [355, 106] width 66 height 13
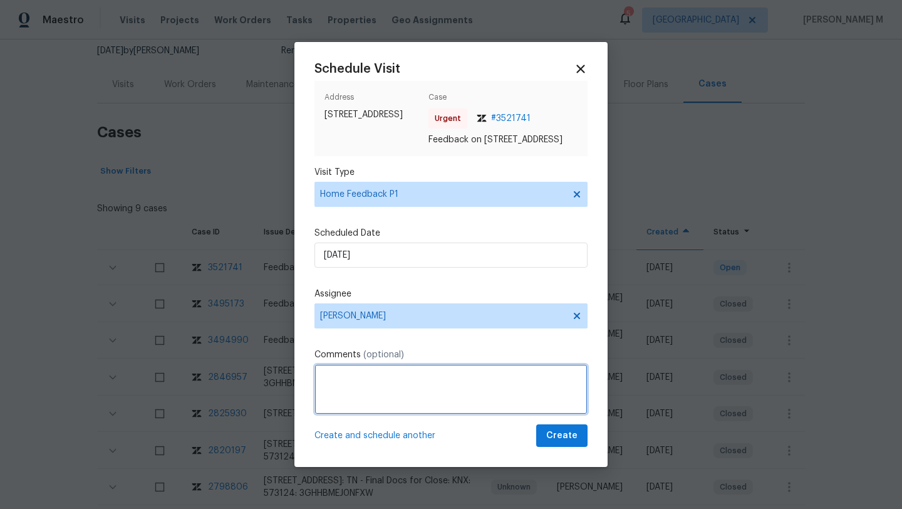
click at [411, 392] on textarea at bounding box center [450, 389] width 273 height 50
paste textarea "door could not be closed"
paste textarea "Kindly complete the visit and update if any WO needs to be created. Thank you"
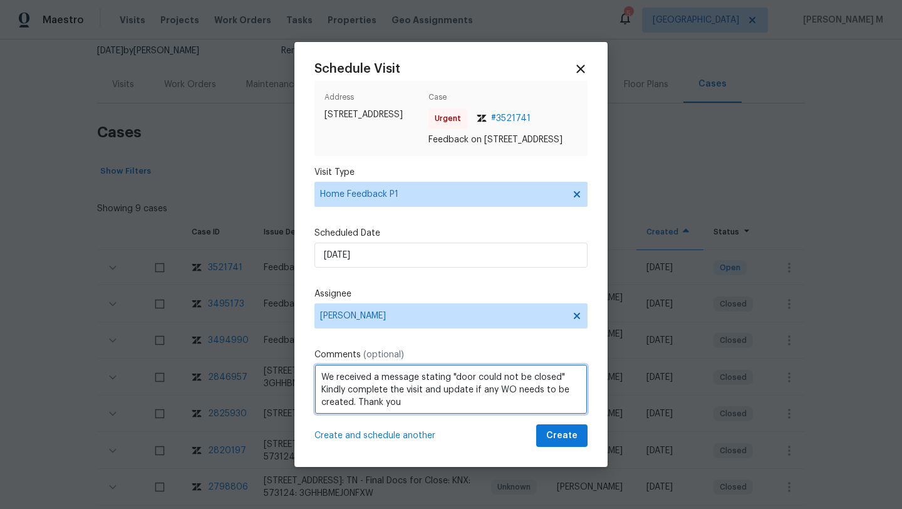
scroll to position [1, 0]
click at [489, 408] on textarea "We received a message stating "door could not be closed." Kindly complete the v…" at bounding box center [450, 389] width 273 height 50
click at [457, 382] on textarea "We received a message stating "the door could not be closed." Kindly complete t…" at bounding box center [450, 389] width 273 height 50
click at [462, 409] on textarea "We received a message stating "The door could not be closed." Kindly complete t…" at bounding box center [450, 389] width 273 height 50
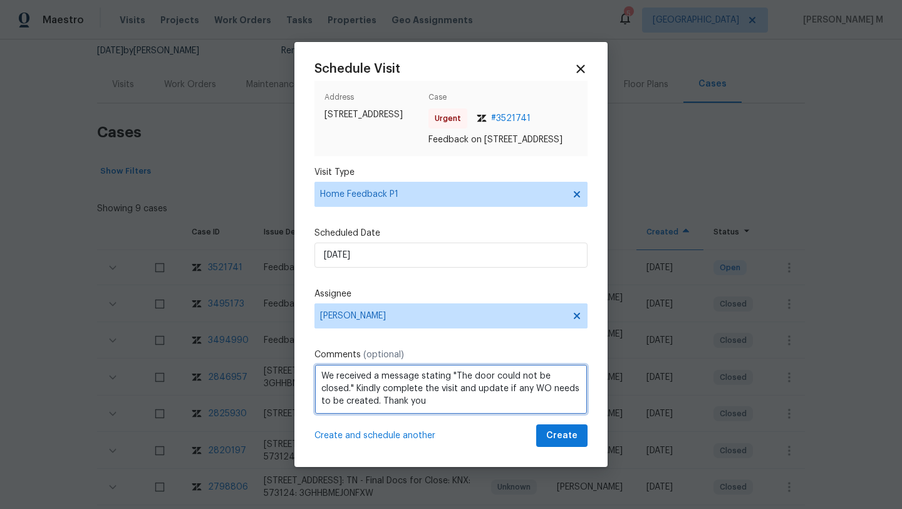
type textarea "We received a message stating "The door could not be closed." Kindly complete t…"
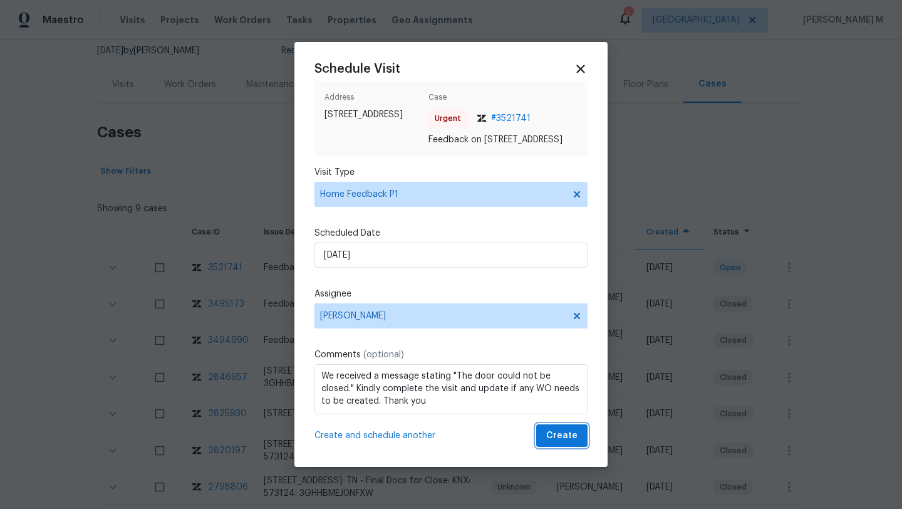
click at [549, 443] on span "Create" at bounding box center [561, 436] width 31 height 16
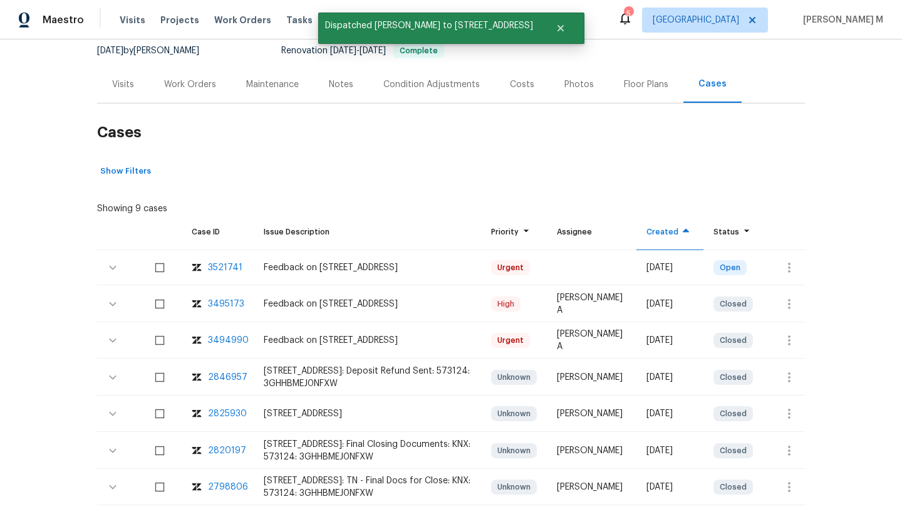
scroll to position [76, 0]
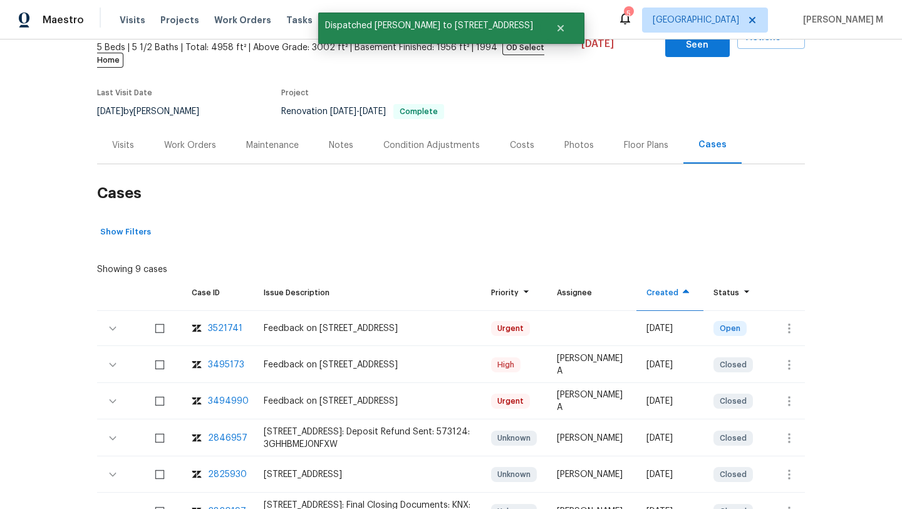
click at [140, 140] on div "Visits" at bounding box center [123, 145] width 52 height 37
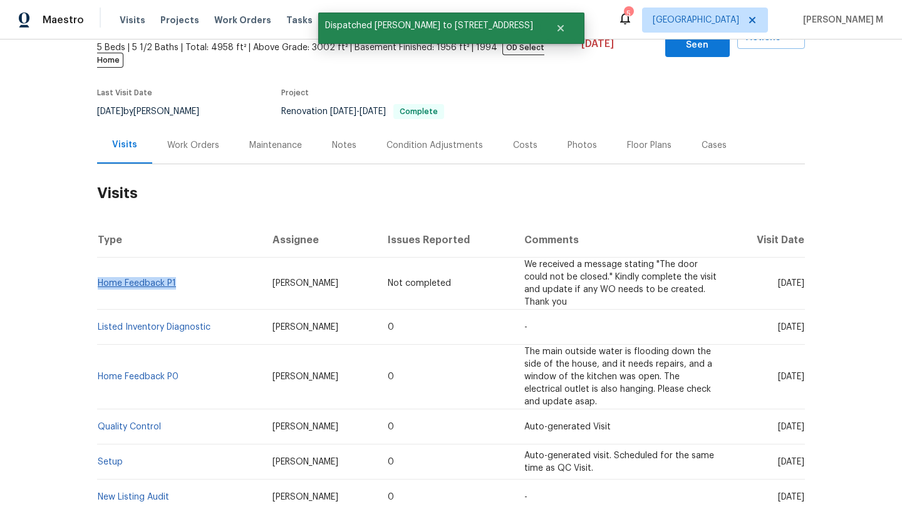
drag, startPoint x: 183, startPoint y: 272, endPoint x: 95, endPoint y: 272, distance: 87.7
click at [97, 272] on td "Home Feedback P1" at bounding box center [179, 283] width 165 height 52
copy link "Home Feedback P1"
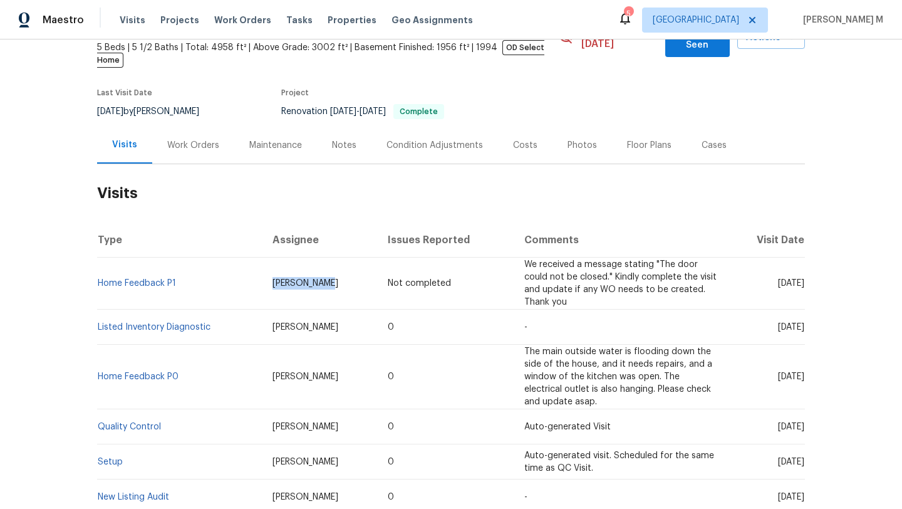
drag, startPoint x: 259, startPoint y: 273, endPoint x: 330, endPoint y: 273, distance: 71.4
click at [330, 273] on td "[PERSON_NAME]" at bounding box center [319, 283] width 115 height 52
copy span "[PERSON_NAME]"
drag, startPoint x: 748, startPoint y: 274, endPoint x: 775, endPoint y: 274, distance: 27.6
click at [778, 279] on span "[DATE]" at bounding box center [791, 283] width 26 height 9
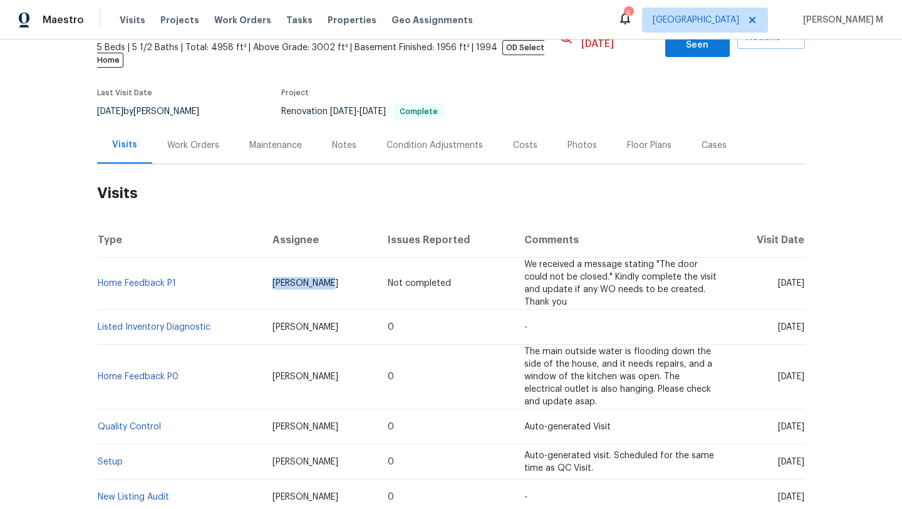
copy span "[DATE]"
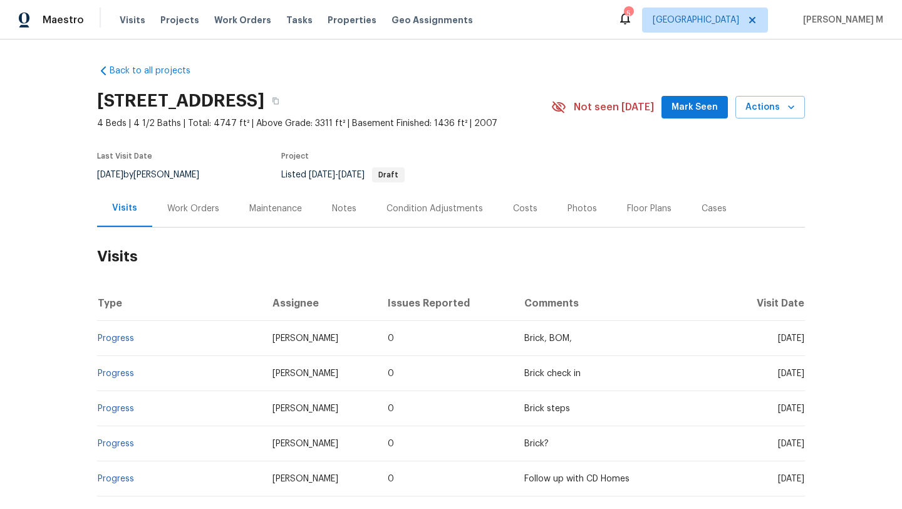
drag, startPoint x: 748, startPoint y: 338, endPoint x: 776, endPoint y: 339, distance: 28.2
click at [778, 339] on span "[DATE]" at bounding box center [791, 338] width 26 height 9
copy span "[DATE]"
click at [204, 204] on div "Work Orders" at bounding box center [193, 208] width 52 height 13
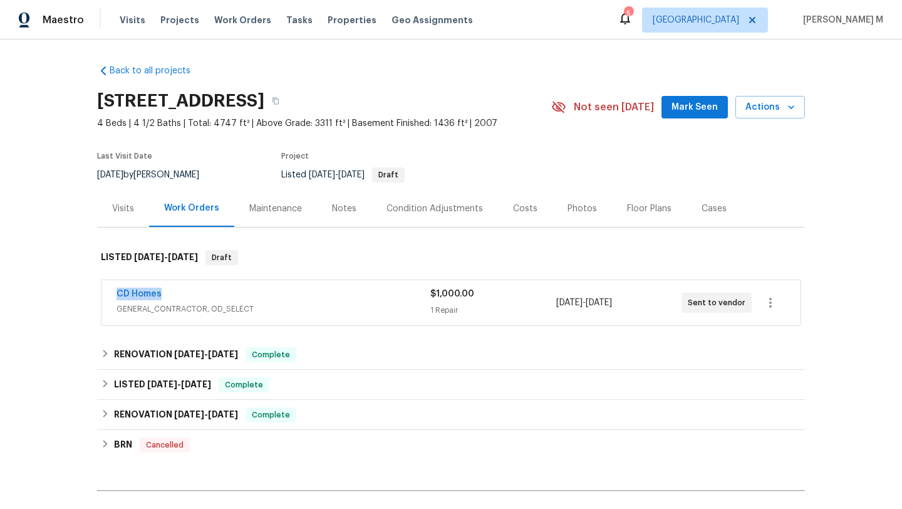
drag, startPoint x: 108, startPoint y: 294, endPoint x: 179, endPoint y: 294, distance: 70.8
click at [179, 294] on div "CD Homes GENERAL_CONTRACTOR, OD_SELECT $1,000.00 1 Repair [DATE] - [DATE] Sent …" at bounding box center [450, 302] width 699 height 45
copy link "CD Homes"
click at [205, 296] on div "CD Homes" at bounding box center [274, 294] width 314 height 15
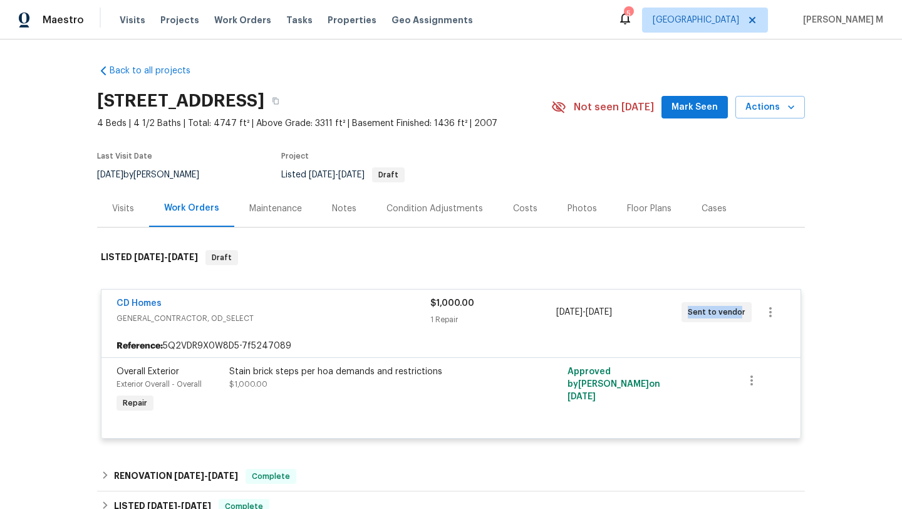
copy span "Sent to vendo"
drag, startPoint x: 681, startPoint y: 314, endPoint x: 733, endPoint y: 314, distance: 51.4
click at [733, 314] on div "Sent to vendor" at bounding box center [716, 312] width 70 height 20
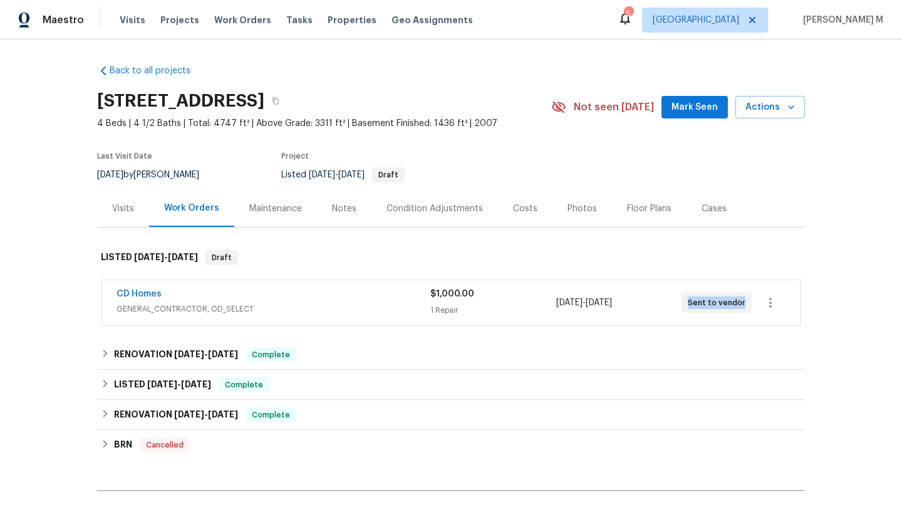
copy span "Sent to vendor"
copy span "[DATE] - [DATE]"
drag, startPoint x: 552, startPoint y: 304, endPoint x: 645, endPoint y: 303, distance: 92.1
click at [645, 303] on div "[DATE] - [DATE]" at bounding box center [618, 302] width 125 height 30
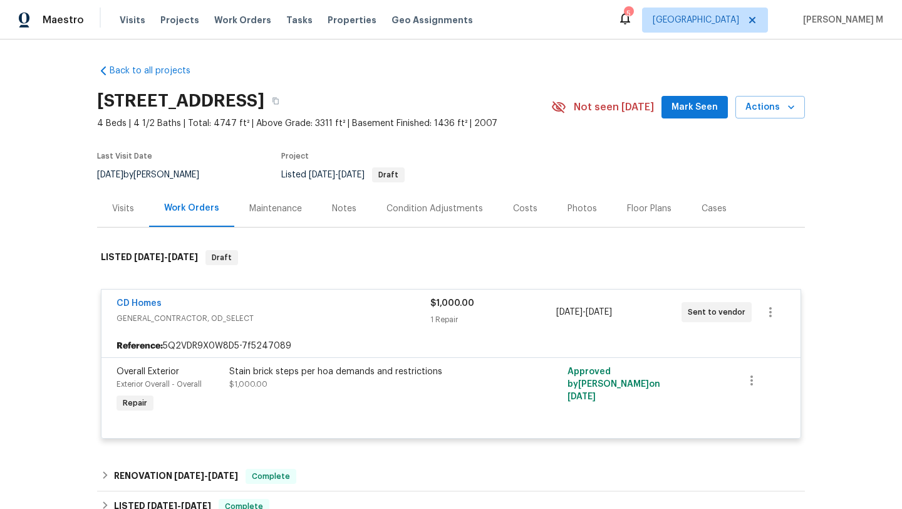
click at [707, 216] on div "Cases" at bounding box center [713, 208] width 55 height 37
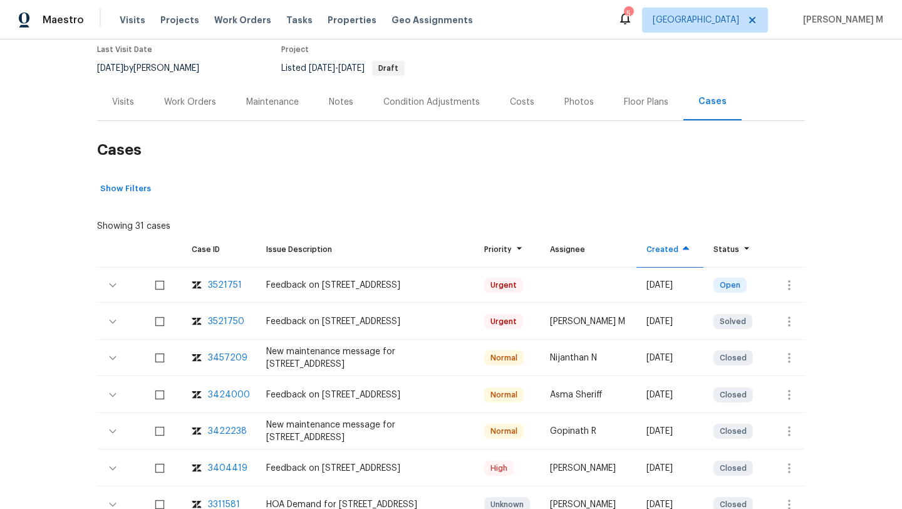
scroll to position [107, 0]
click at [784, 293] on button "button" at bounding box center [789, 284] width 30 height 30
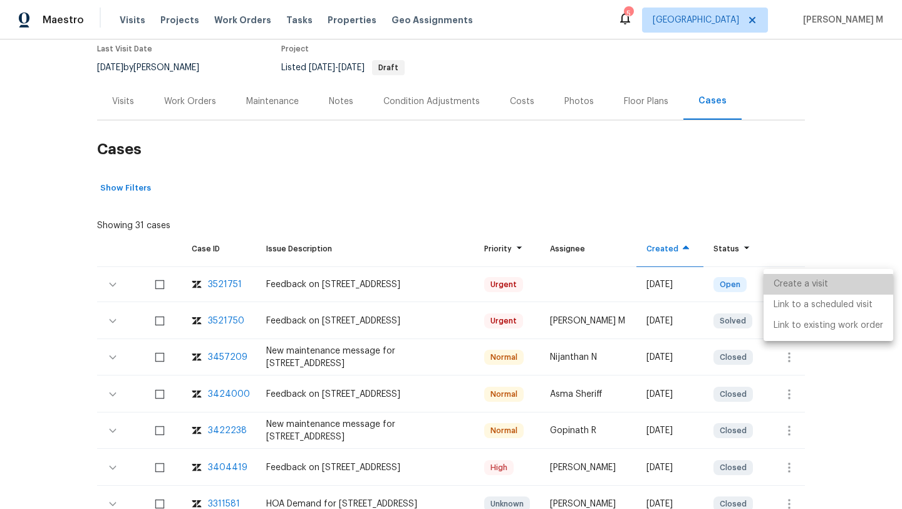
click at [787, 288] on li "Create a visit" at bounding box center [829, 284] width 130 height 21
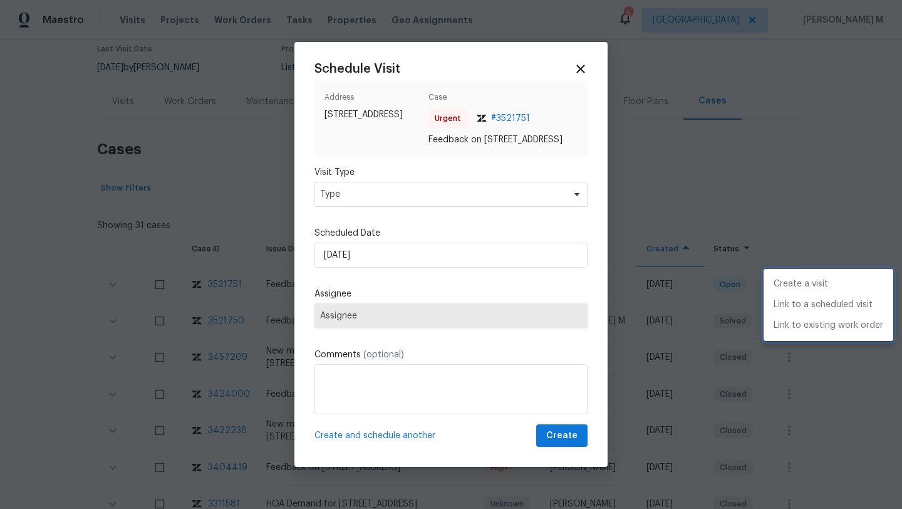
click at [445, 205] on div at bounding box center [451, 254] width 902 height 509
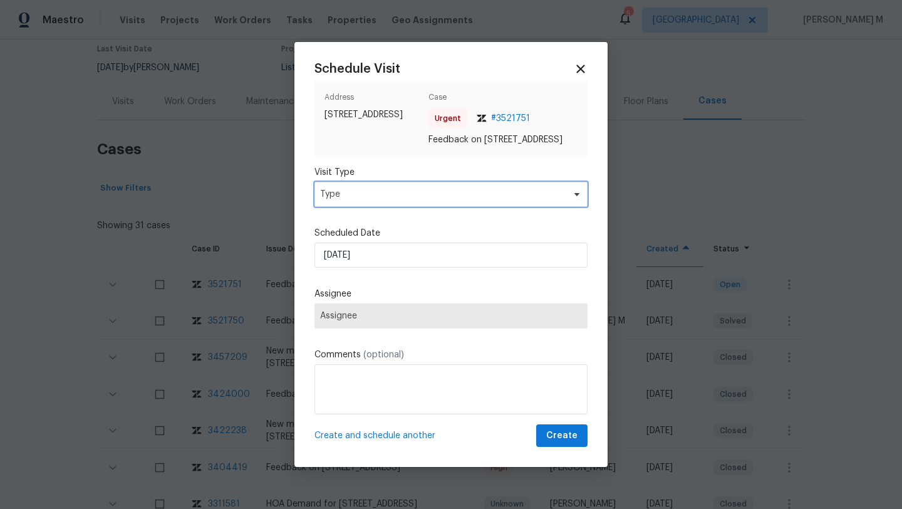
click at [445, 200] on span "Type" at bounding box center [442, 194] width 244 height 13
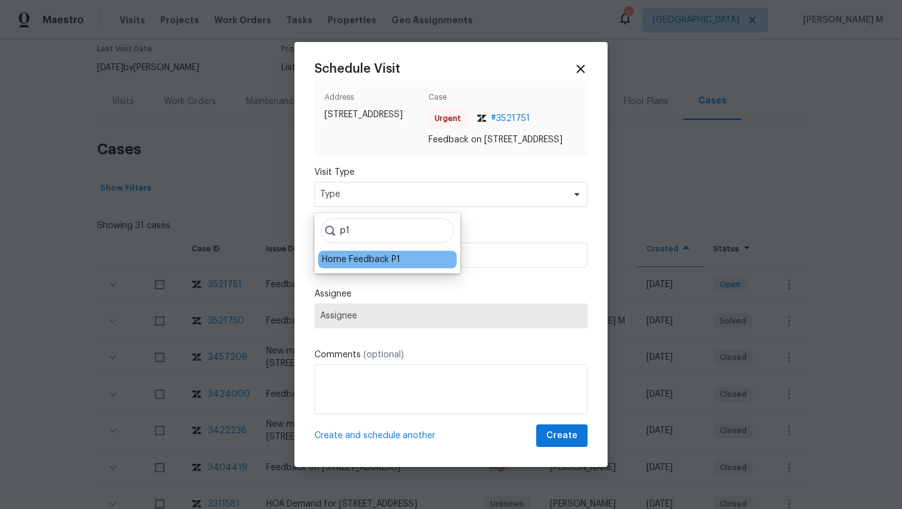
type input "p1"
click at [355, 259] on div "Home Feedback P1" at bounding box center [361, 259] width 78 height 13
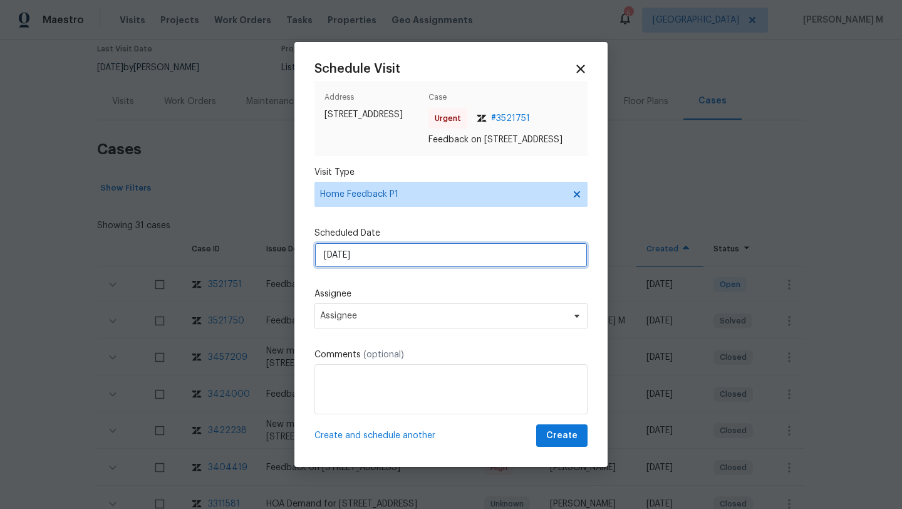
click at [395, 258] on input "[DATE]" at bounding box center [450, 254] width 273 height 25
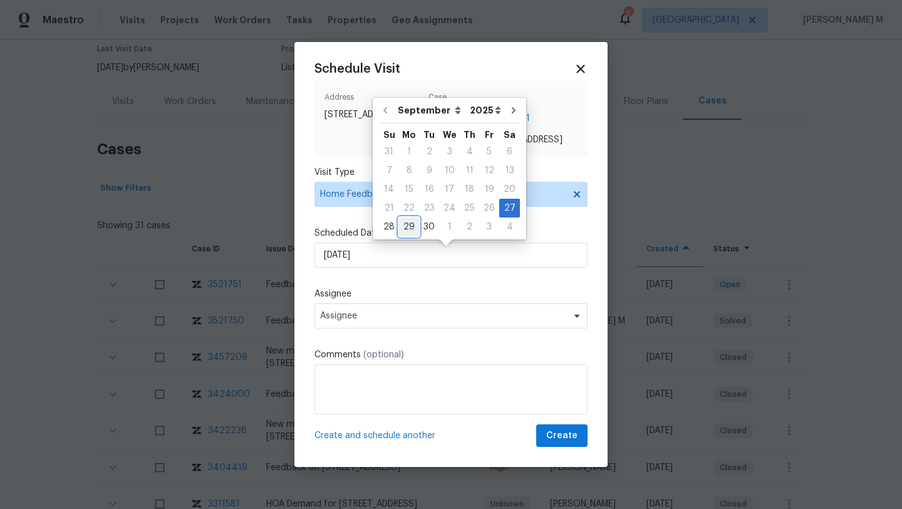
click at [413, 227] on div "29" at bounding box center [409, 227] width 20 height 18
type input "[DATE]"
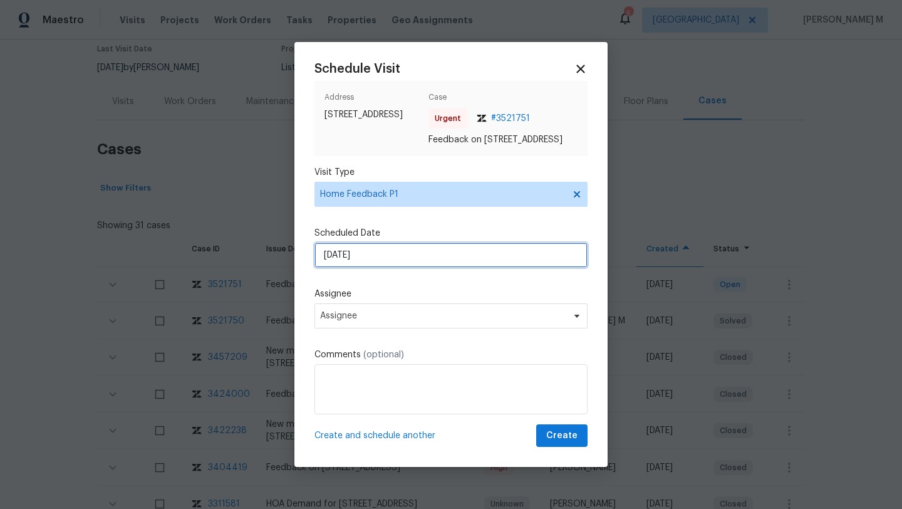
click at [396, 259] on input "[DATE]" at bounding box center [450, 254] width 273 height 25
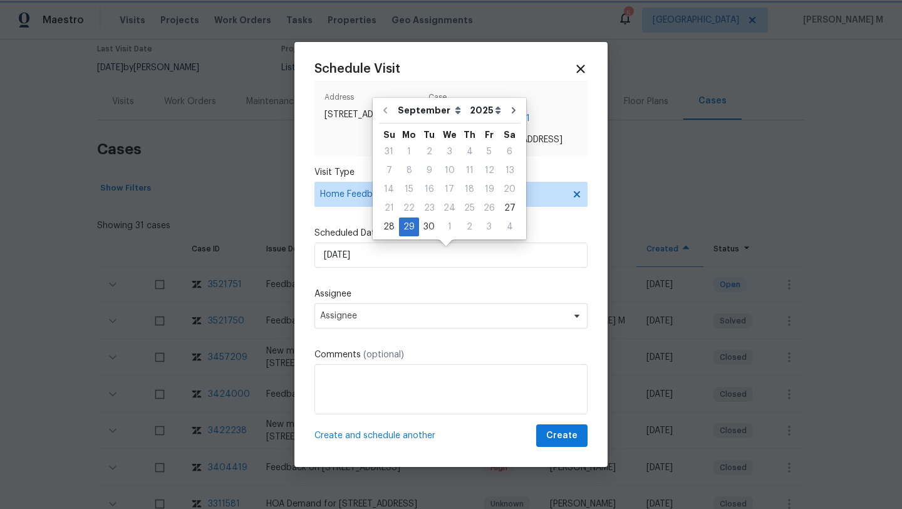
click at [380, 337] on div "Schedule Visit Address [STREET_ADDRESS] Case Urgent # 3521751 Feedback on [STRE…" at bounding box center [450, 254] width 273 height 385
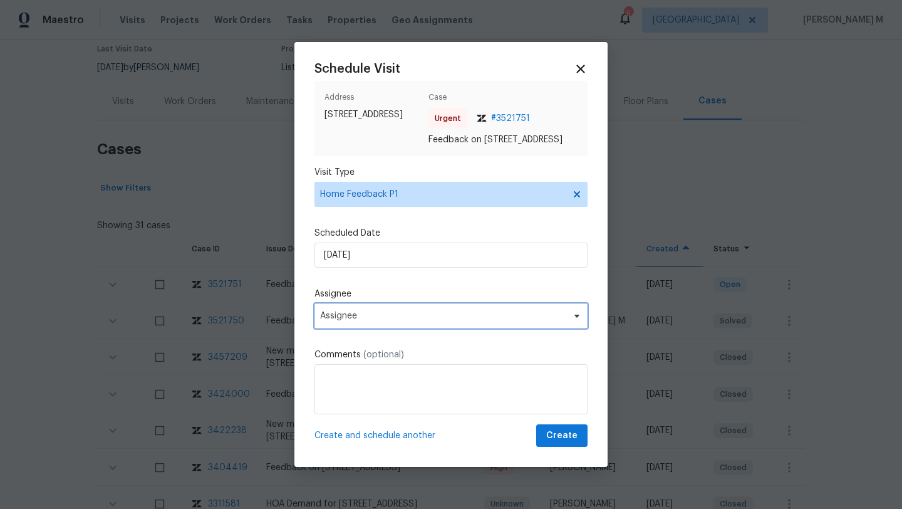
click at [383, 321] on span "Assignee" at bounding box center [443, 316] width 246 height 10
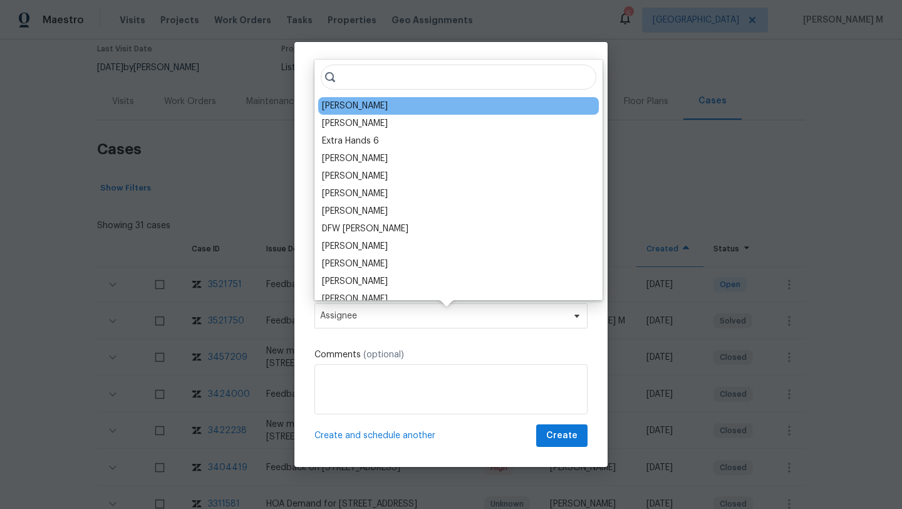
click at [357, 112] on div "[PERSON_NAME]" at bounding box center [458, 106] width 281 height 18
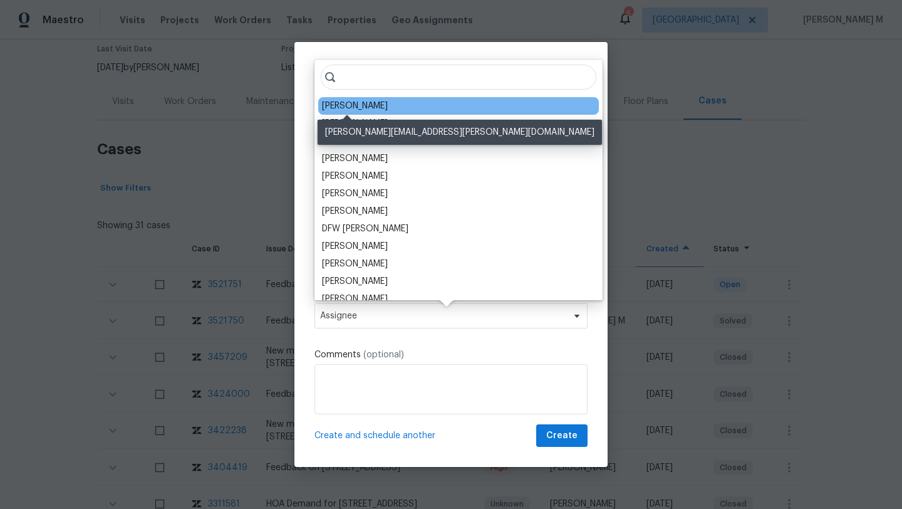
click at [358, 104] on div "[PERSON_NAME]" at bounding box center [355, 106] width 66 height 13
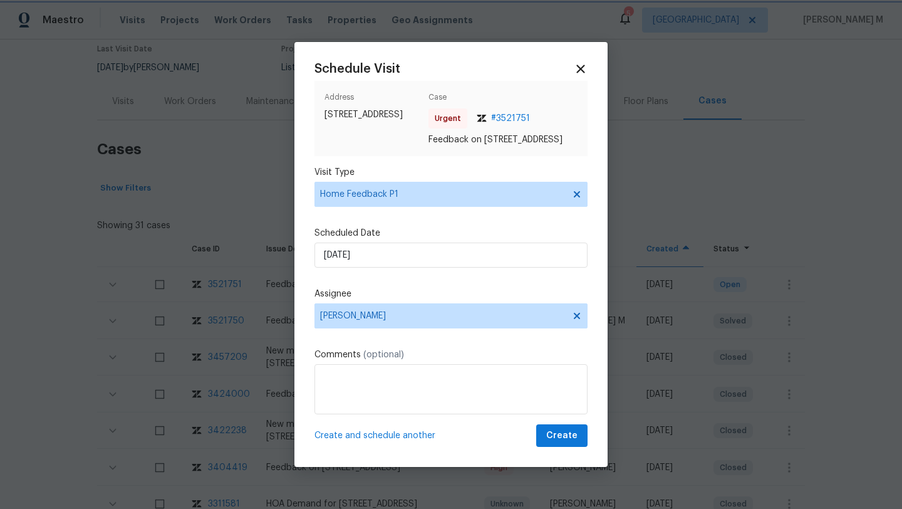
click at [286, 131] on div at bounding box center [451, 254] width 902 height 509
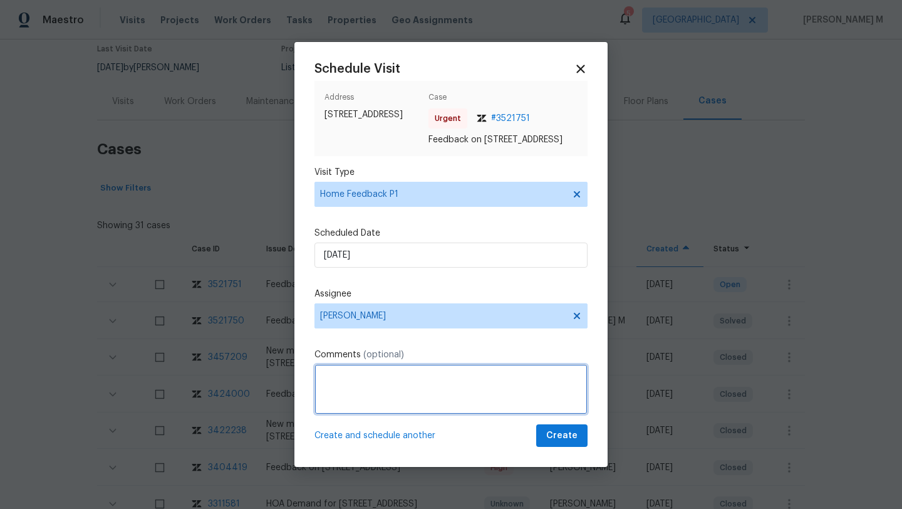
click at [357, 401] on textarea at bounding box center [450, 389] width 273 height 50
paste textarea "Client was excited about this house and hopeful, but the strong moisture/mold-l…"
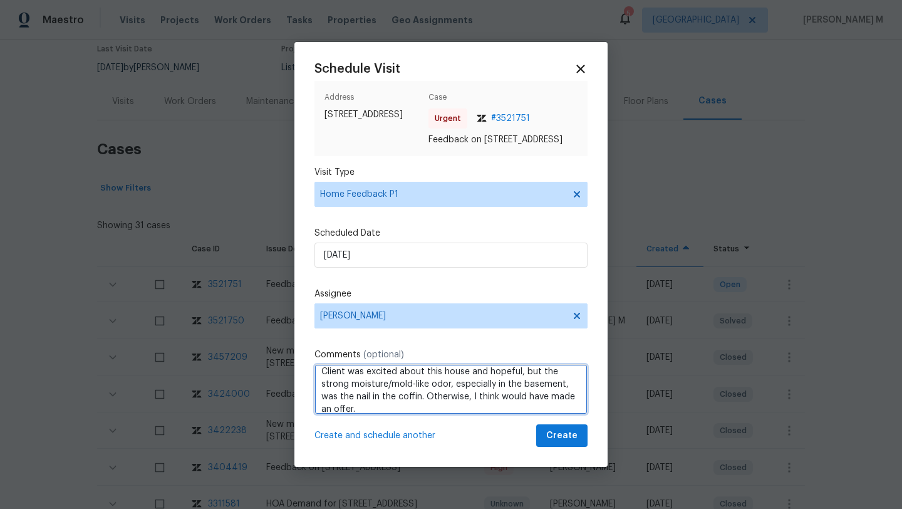
scroll to position [9, 0]
paste textarea "Kindly complete the visit and update if any WO needs to be created. Thank you"
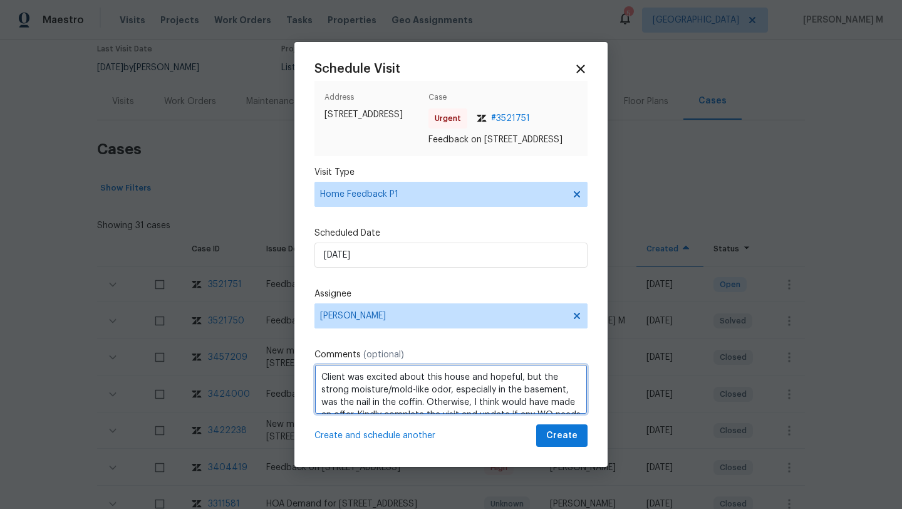
scroll to position [26, 0]
type textarea "Client was excited about this house and hopeful, but the strong moisture/mold-l…"
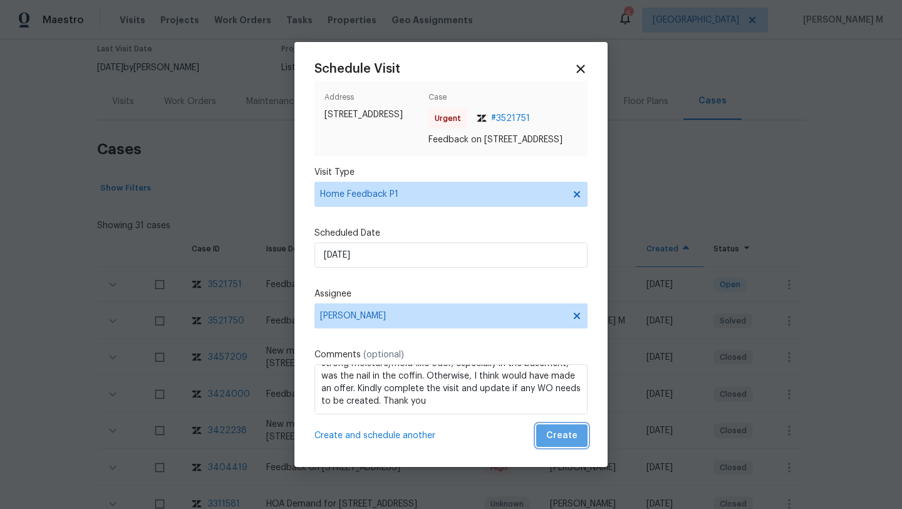
click at [557, 443] on span "Create" at bounding box center [561, 436] width 31 height 16
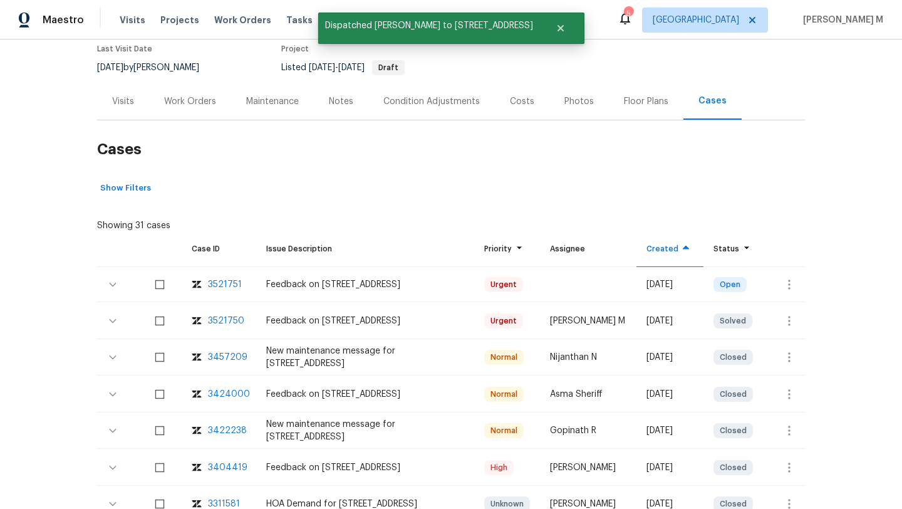
scroll to position [89, 0]
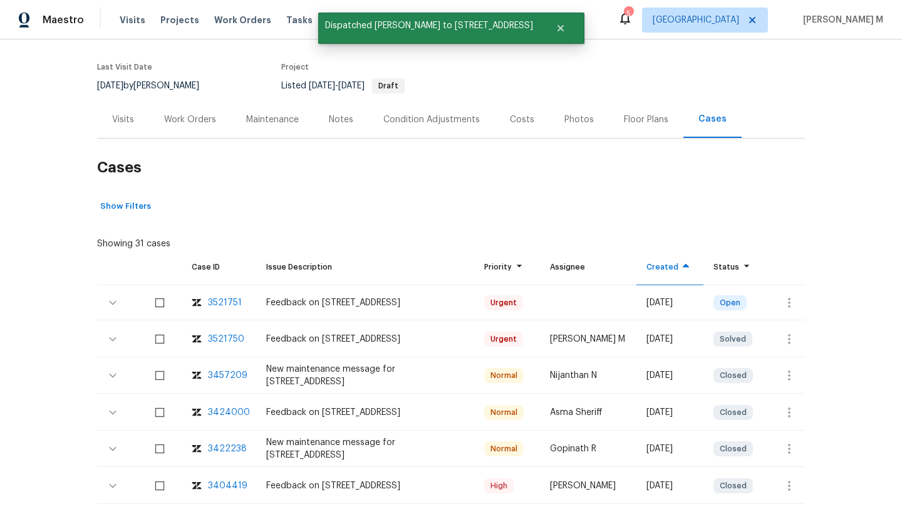
click at [122, 125] on div "Visits" at bounding box center [123, 119] width 22 height 13
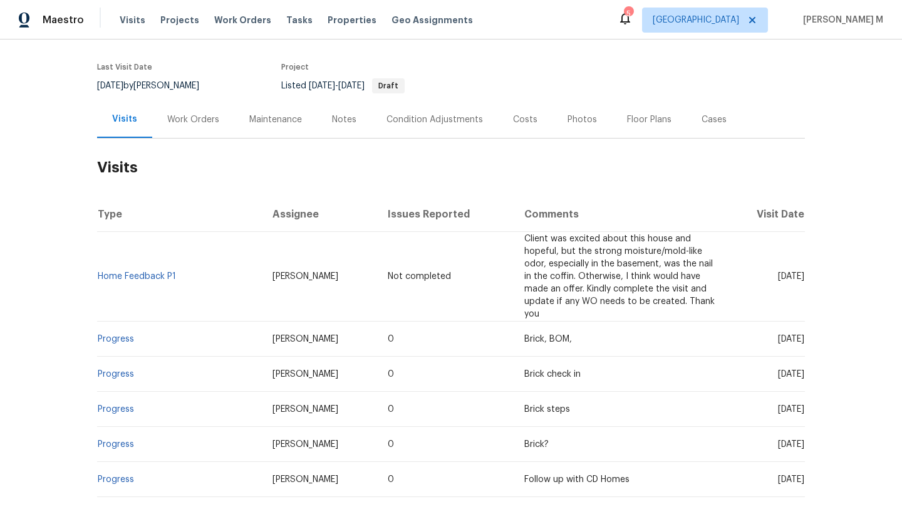
click at [704, 118] on div "Cases" at bounding box center [714, 119] width 25 height 13
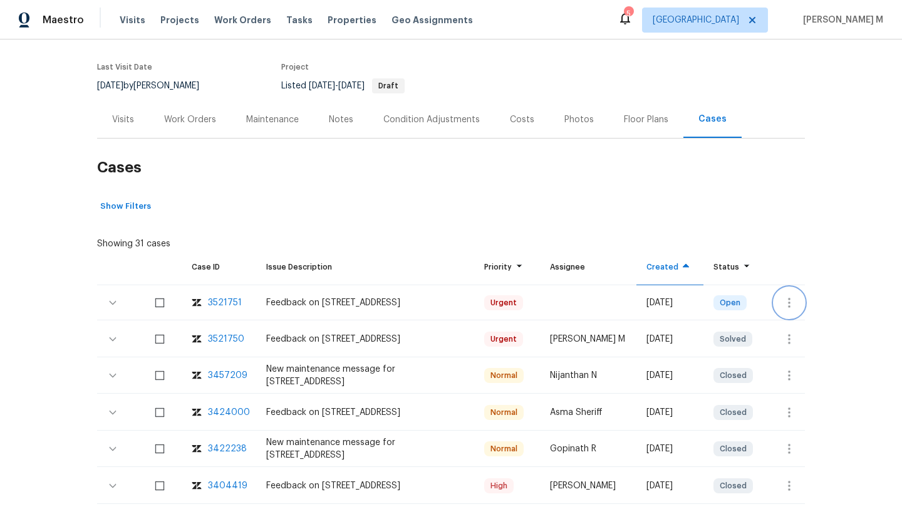
click at [782, 303] on icon "button" at bounding box center [789, 302] width 15 height 15
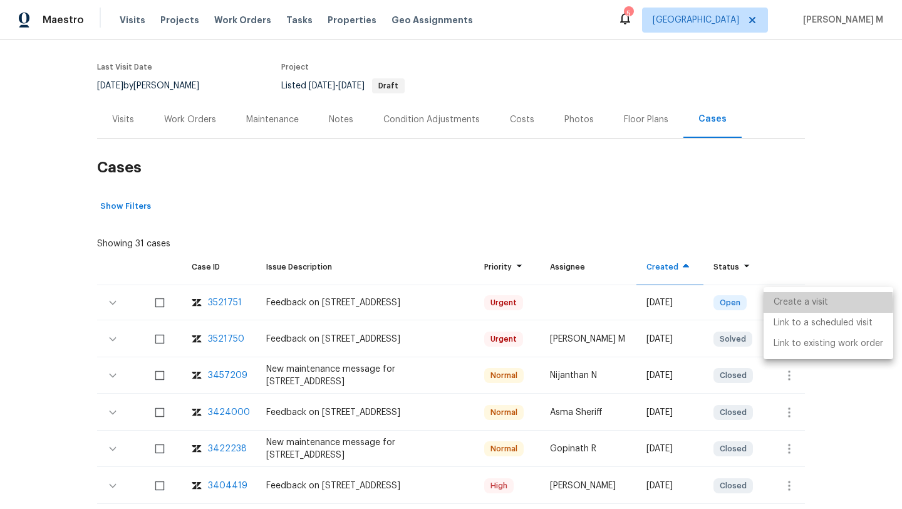
click at [789, 304] on li "Create a visit" at bounding box center [829, 302] width 130 height 21
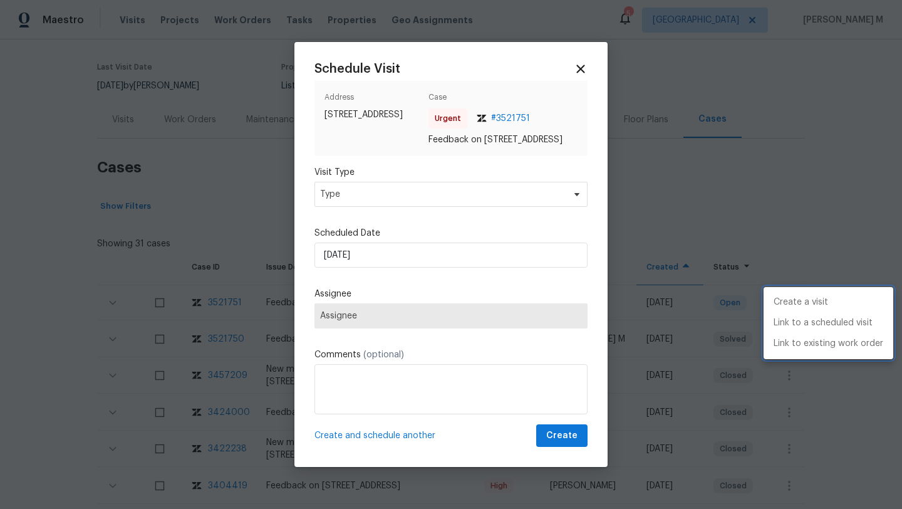
click at [490, 203] on div at bounding box center [451, 254] width 902 height 509
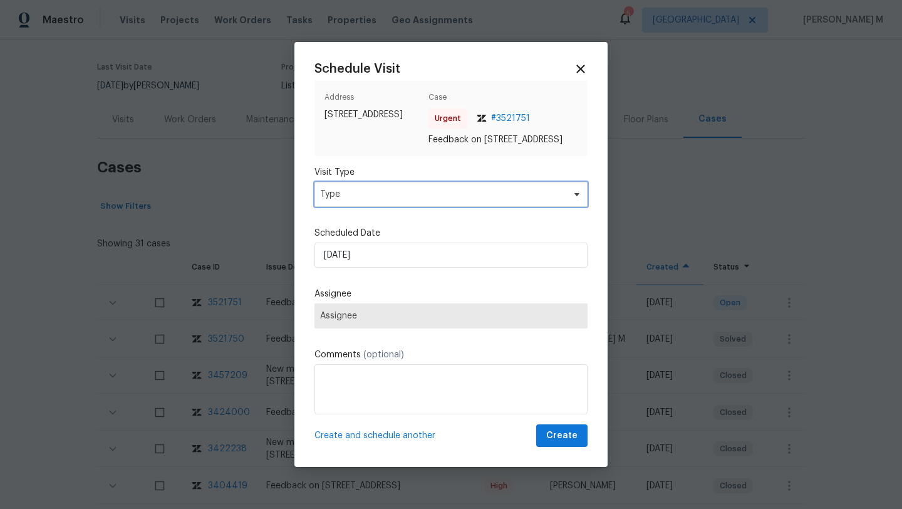
click at [490, 200] on span "Type" at bounding box center [442, 194] width 244 height 13
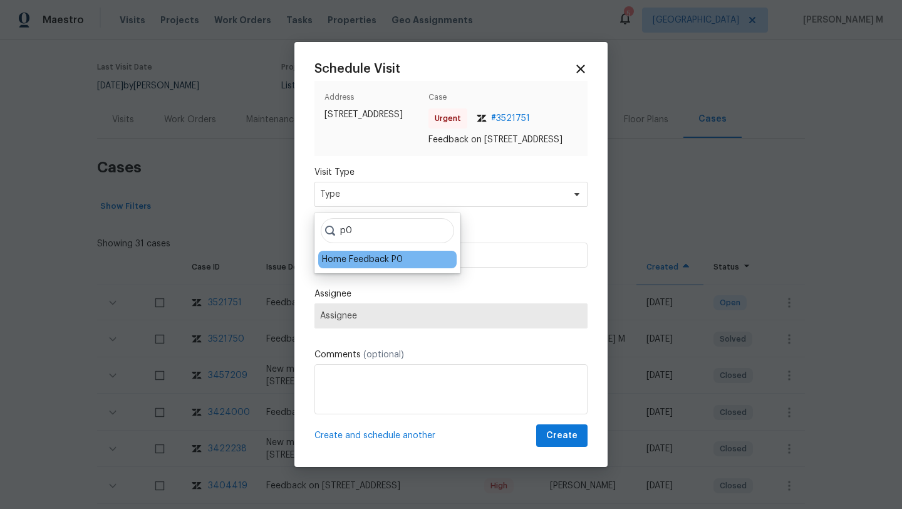
type input "p0"
click at [392, 254] on div "Home Feedback P0" at bounding box center [362, 259] width 81 height 13
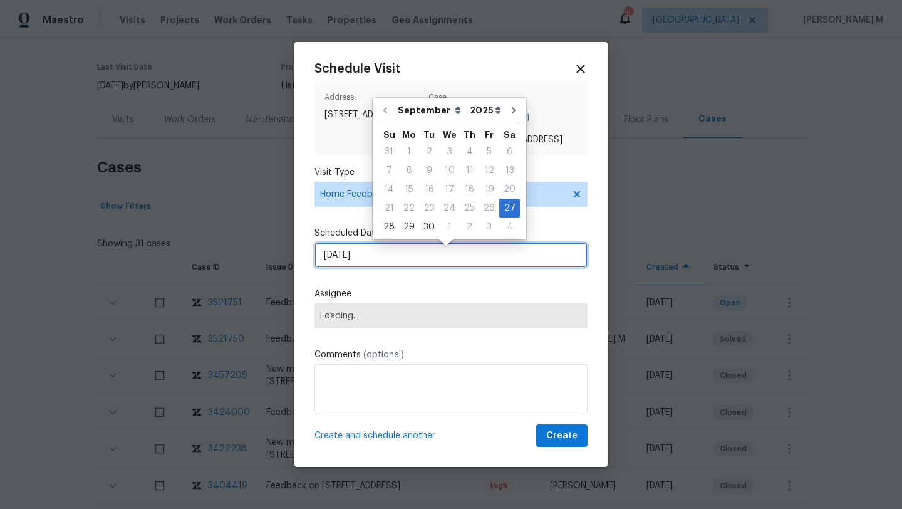
click at [392, 254] on input "[DATE]" at bounding box center [450, 254] width 273 height 25
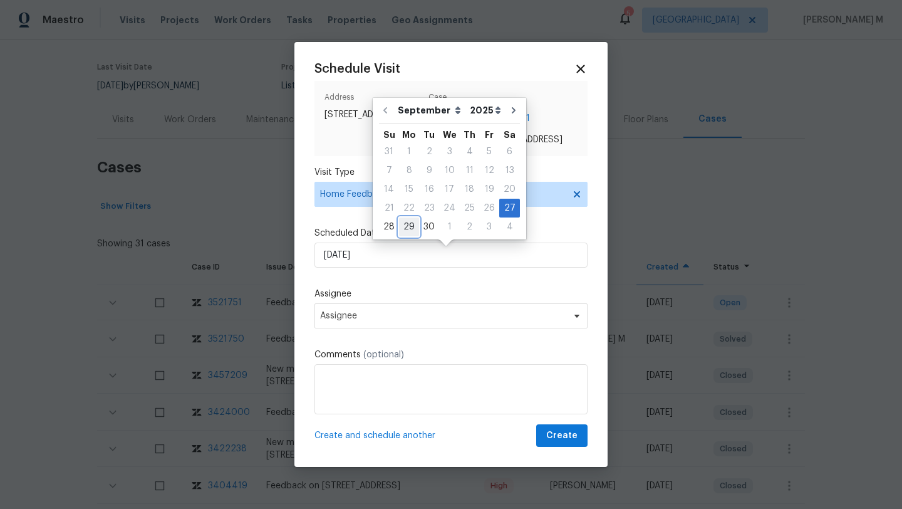
click at [407, 224] on div "29" at bounding box center [409, 227] width 20 height 18
type input "[DATE]"
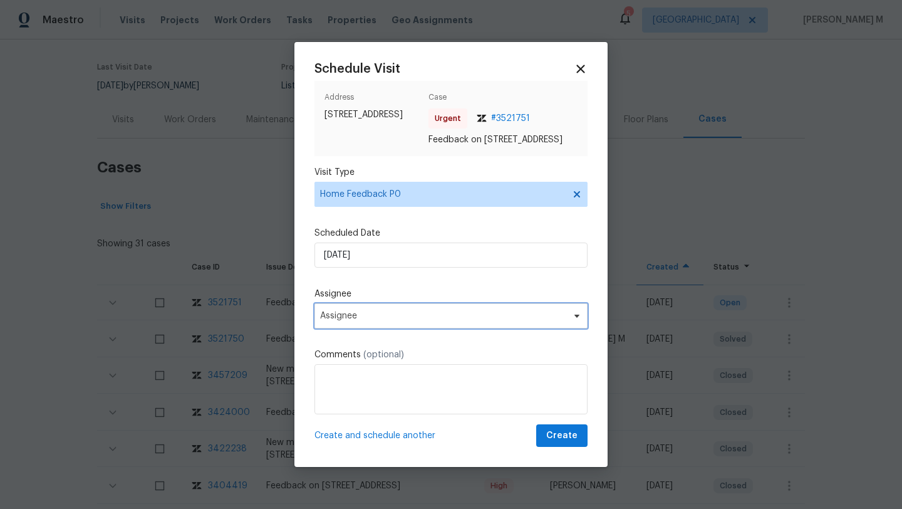
click at [361, 321] on span "Assignee" at bounding box center [443, 316] width 246 height 10
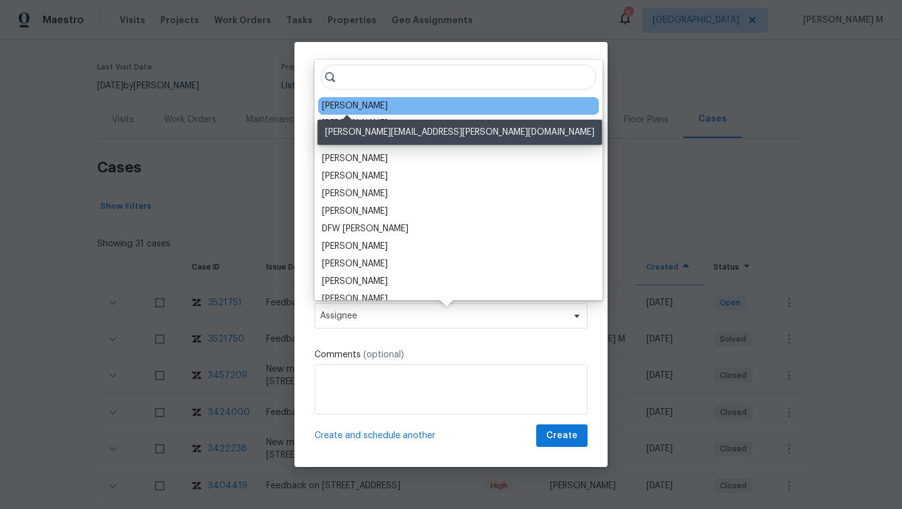
click at [362, 105] on div "[PERSON_NAME]" at bounding box center [355, 106] width 66 height 13
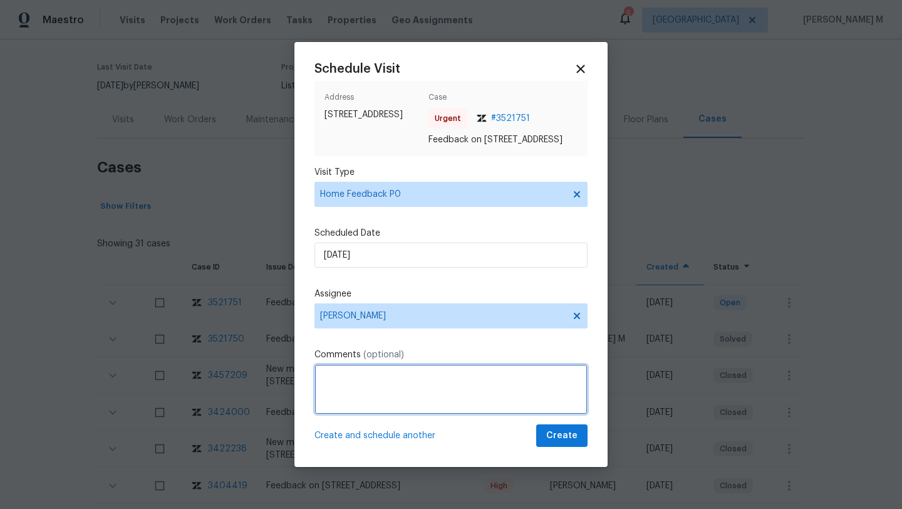
click at [398, 384] on textarea at bounding box center [450, 389] width 273 height 50
paste textarea "Client was excited about this house and hopeful, but the strong moisture/mold-l…"
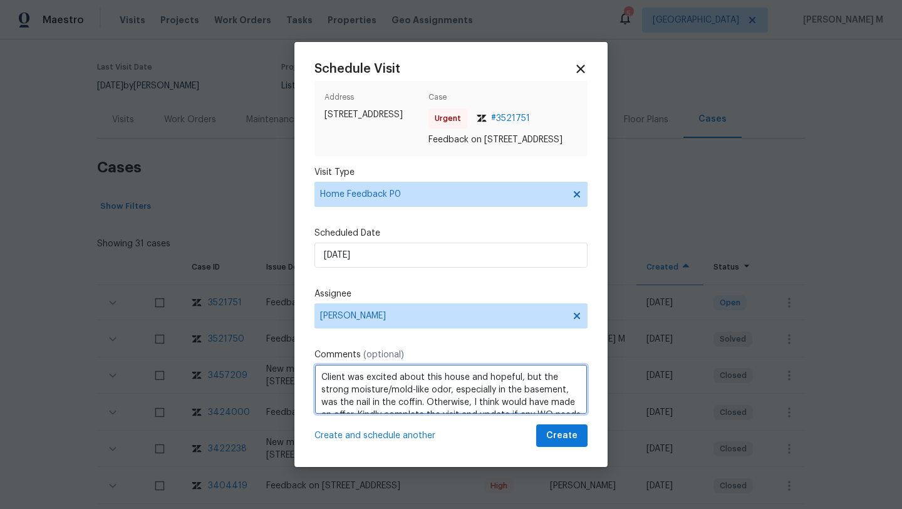
click at [0, 0] on span "The client" at bounding box center [0, 0] width 0 height 0
type textarea "The client was excited about this house and hopeful, but the strong moisture/mo…"
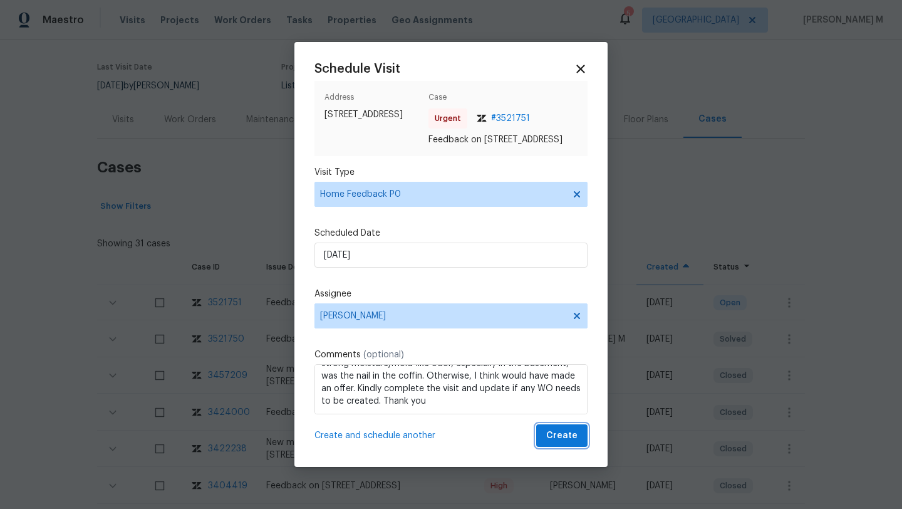
click at [549, 443] on span "Create" at bounding box center [561, 436] width 31 height 16
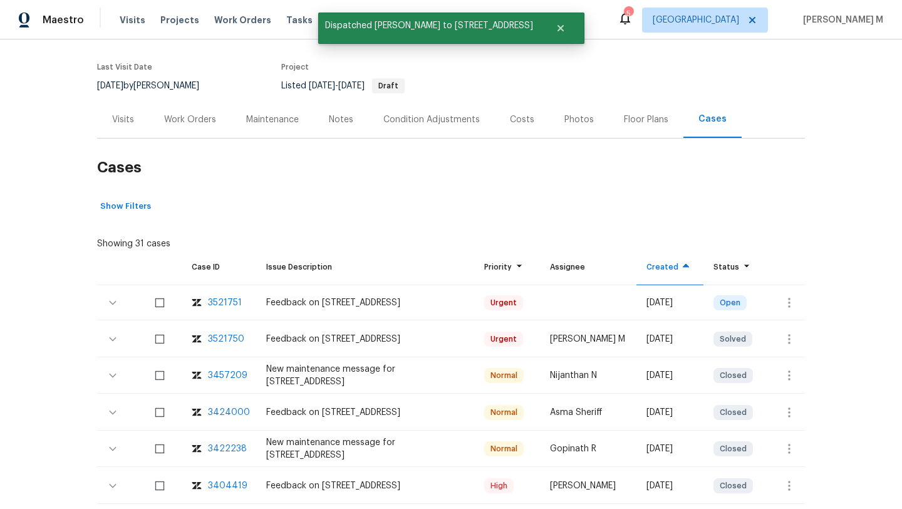
click at [127, 119] on div "Visits" at bounding box center [123, 119] width 22 height 13
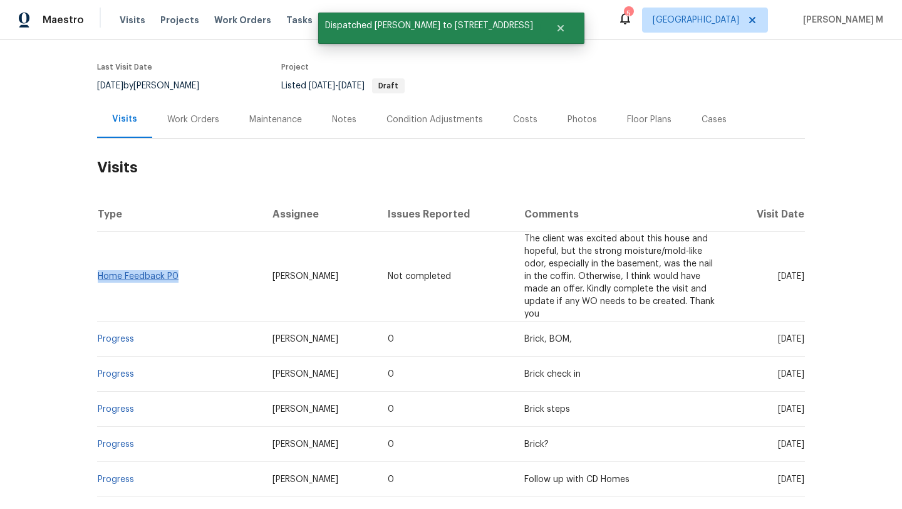
copy link "Home Feedback P0"
drag, startPoint x: 180, startPoint y: 281, endPoint x: 95, endPoint y: 277, distance: 84.6
click at [97, 277] on td "Home Feedback P0" at bounding box center [179, 277] width 165 height 90
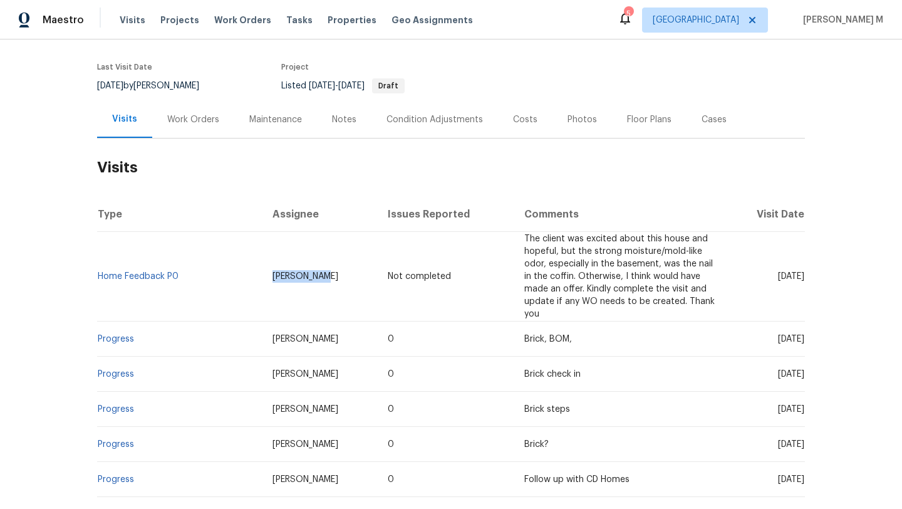
drag, startPoint x: 262, startPoint y: 277, endPoint x: 319, endPoint y: 277, distance: 57.0
click at [319, 277] on td "[PERSON_NAME]" at bounding box center [319, 277] width 115 height 90
copy span "[PERSON_NAME]"
drag, startPoint x: 750, startPoint y: 277, endPoint x: 775, endPoint y: 277, distance: 25.7
click at [778, 277] on span "[DATE]" at bounding box center [791, 276] width 26 height 9
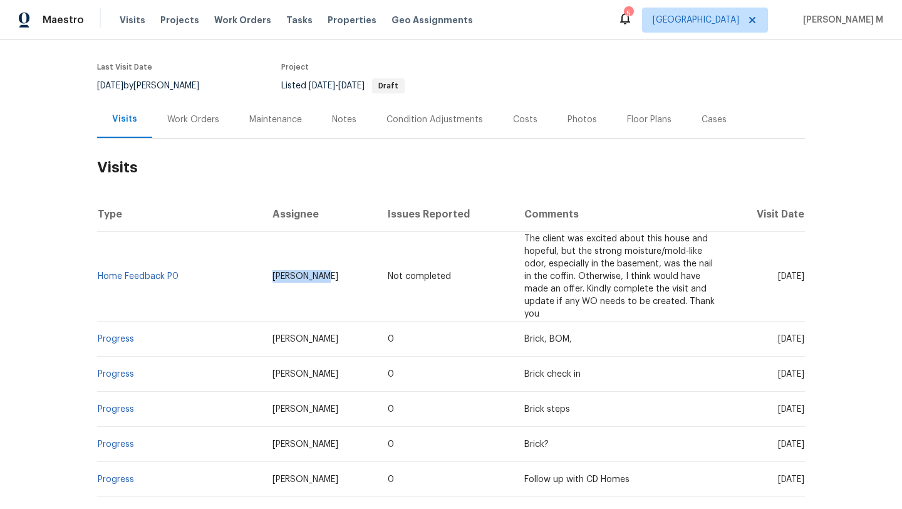
copy span "[DATE]"
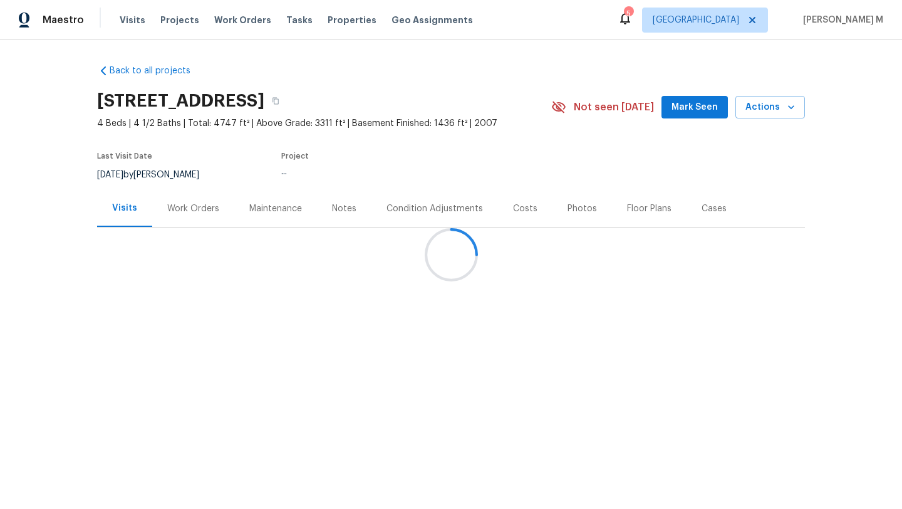
click at [733, 19] on div at bounding box center [451, 254] width 902 height 509
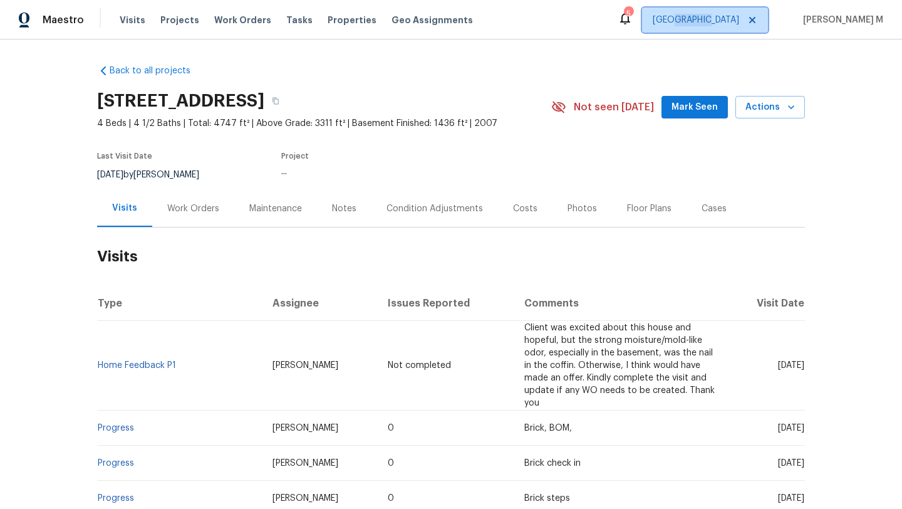
click at [733, 19] on span "[GEOGRAPHIC_DATA]" at bounding box center [696, 20] width 86 height 13
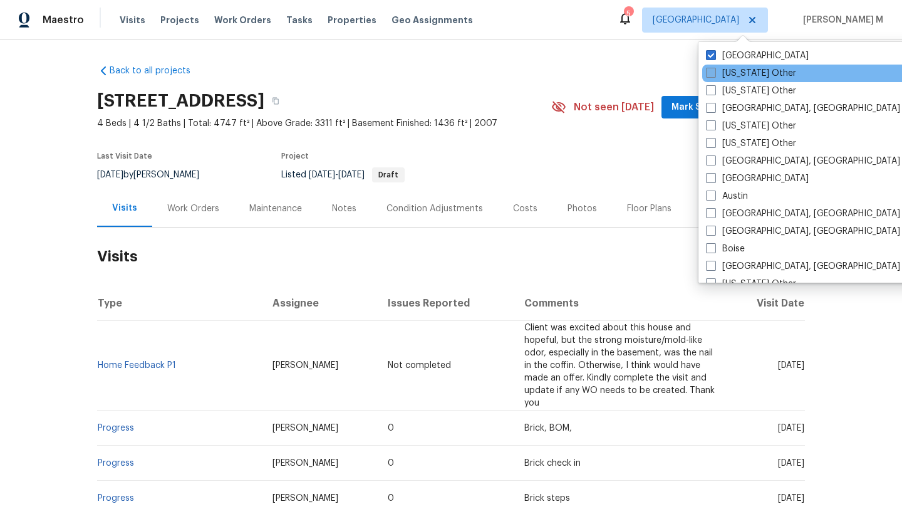
scroll to position [174, 0]
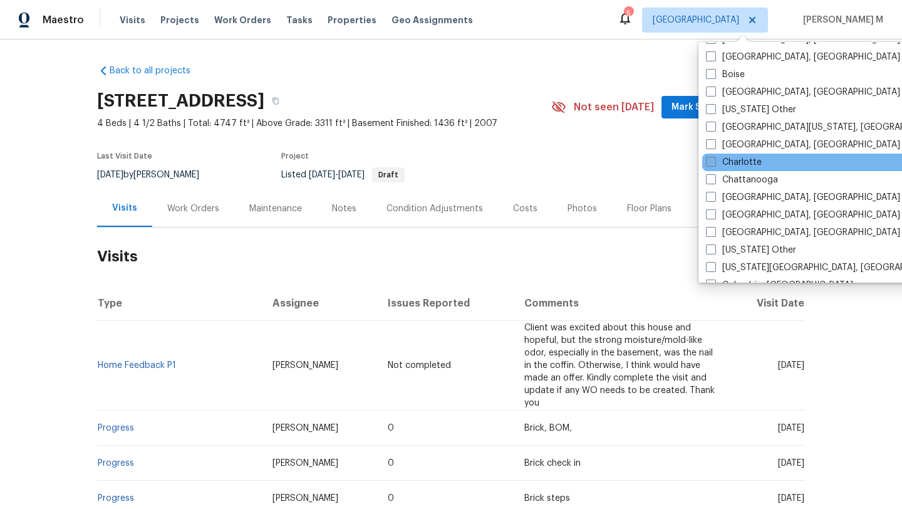
click at [710, 165] on span at bounding box center [711, 162] width 10 height 10
click at [710, 164] on input "Charlotte" at bounding box center [710, 160] width 8 height 8
checkbox input "true"
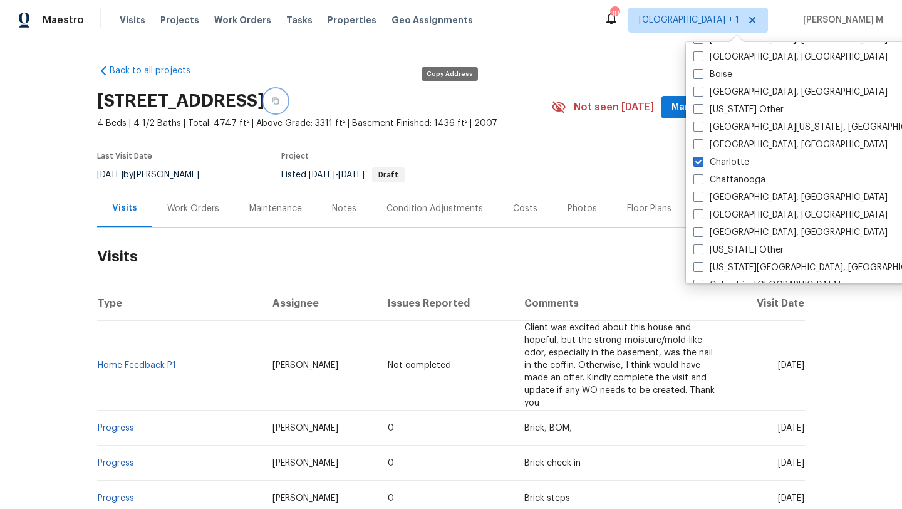
click at [279, 100] on icon "button" at bounding box center [276, 101] width 8 height 8
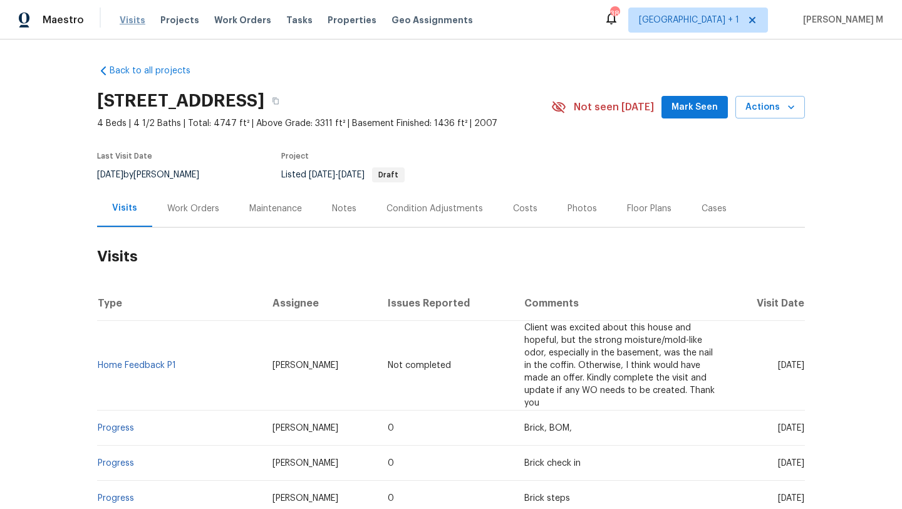
click at [124, 18] on span "Visits" at bounding box center [133, 20] width 26 height 13
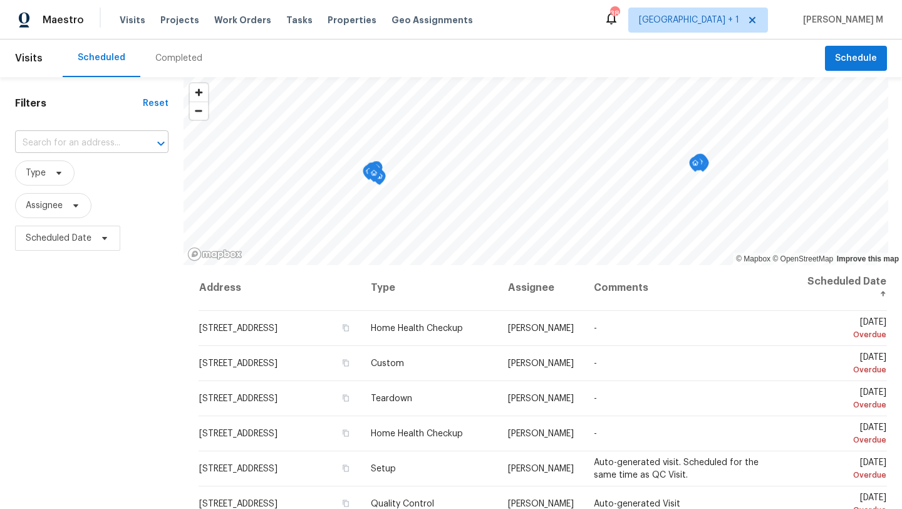
click at [111, 150] on input "text" at bounding box center [74, 142] width 118 height 19
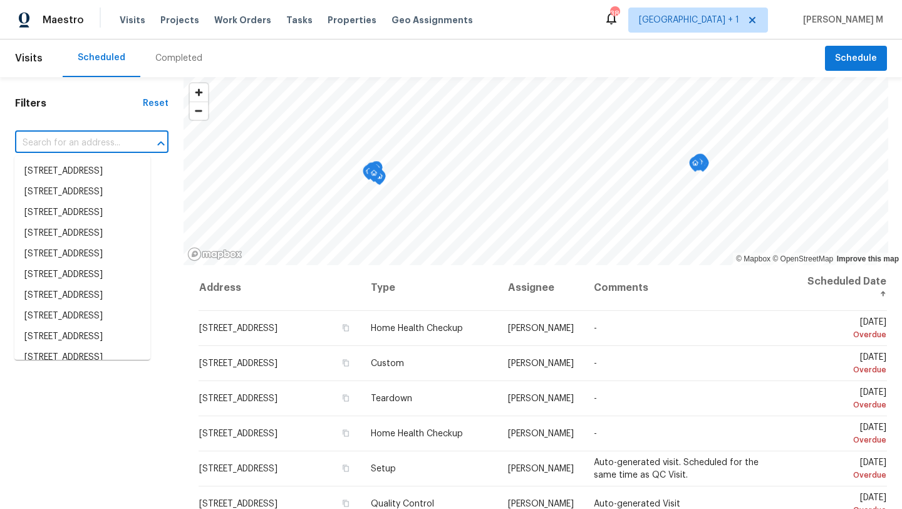
paste input "[STREET_ADDRESS]"
type input "[STREET_ADDRESS]"
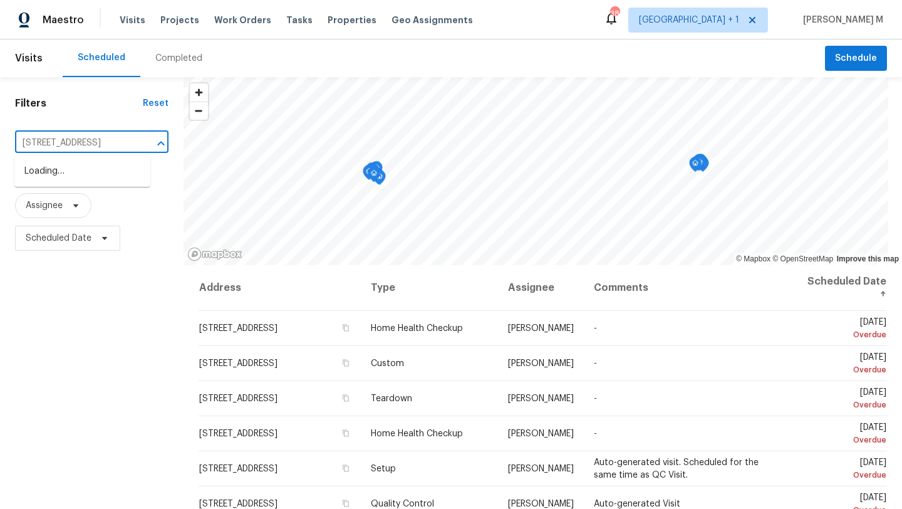
scroll to position [0, 73]
click at [100, 182] on li "[STREET_ADDRESS]" at bounding box center [82, 171] width 136 height 21
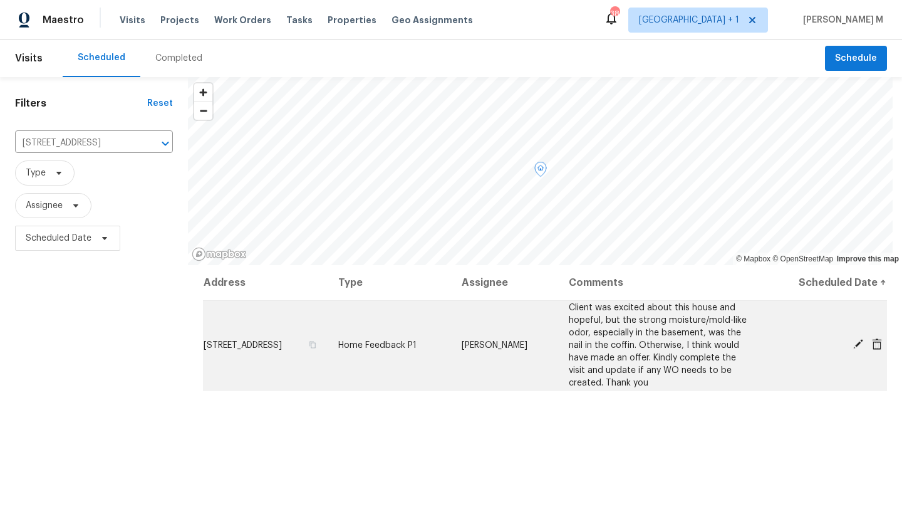
click at [853, 346] on icon at bounding box center [858, 344] width 10 height 10
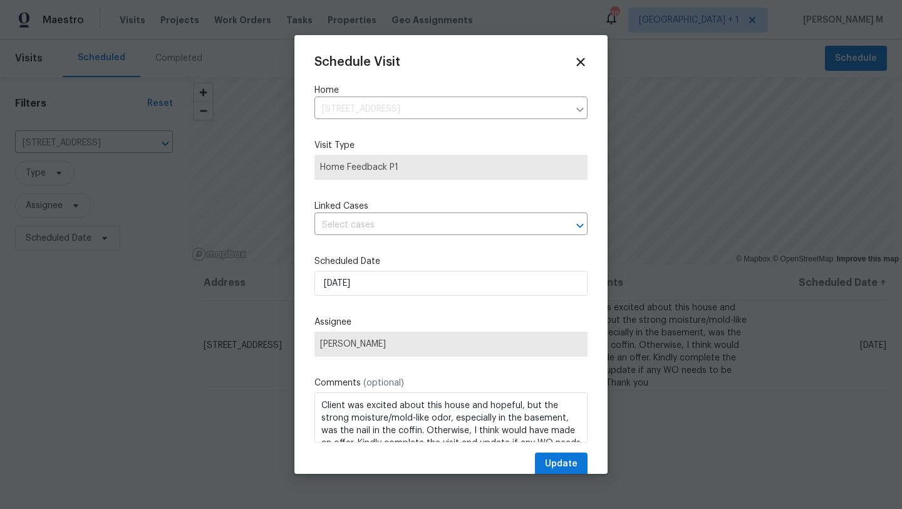
click at [436, 181] on div "Schedule Visit Home 6204 River Birch Dr, Gastonia, NC 28056 ​ Visit Type Home F…" at bounding box center [450, 265] width 273 height 420
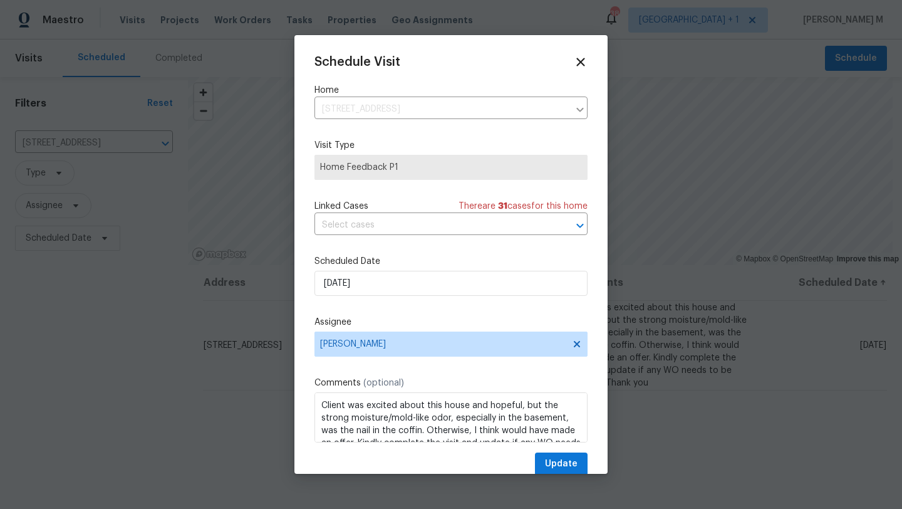
scroll to position [23, 0]
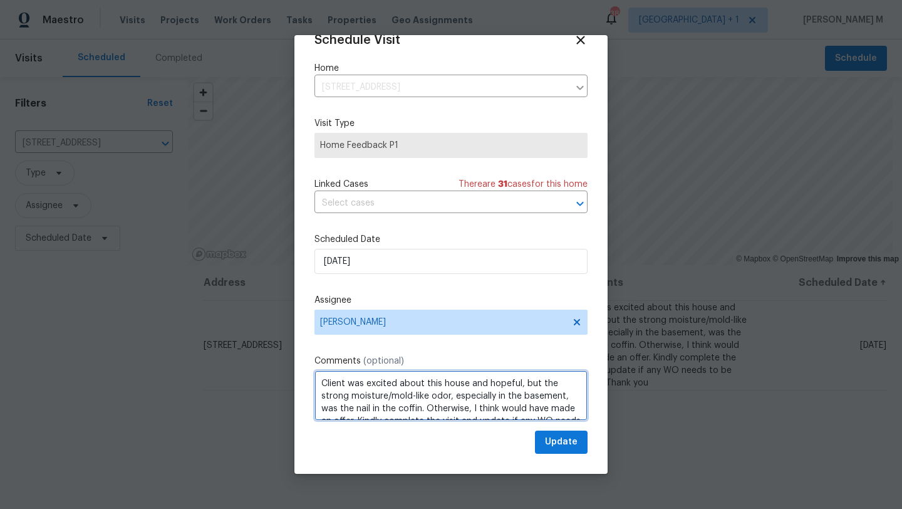
drag, startPoint x: 319, startPoint y: 383, endPoint x: 527, endPoint y: 414, distance: 210.3
click at [527, 414] on textarea "Client was excited about this house and hopeful, but the strong moisture/mold-l…" at bounding box center [450, 395] width 273 height 50
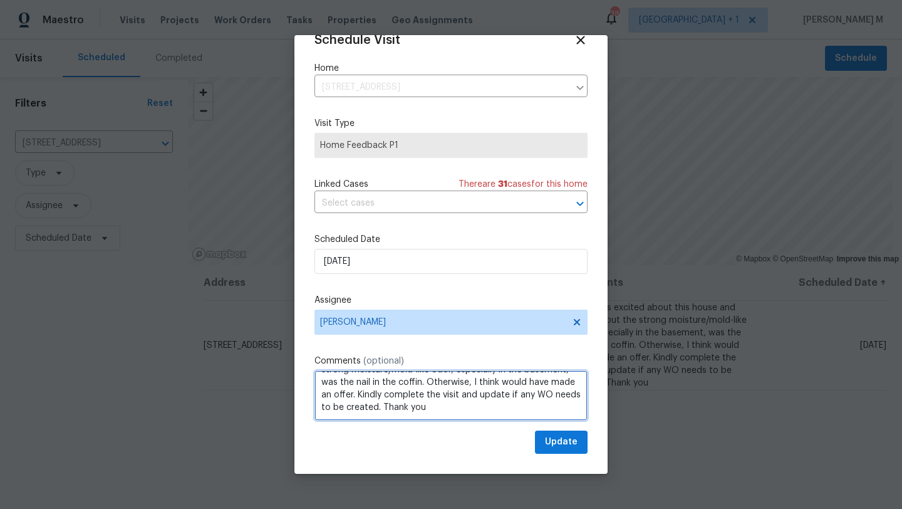
scroll to position [0, 0]
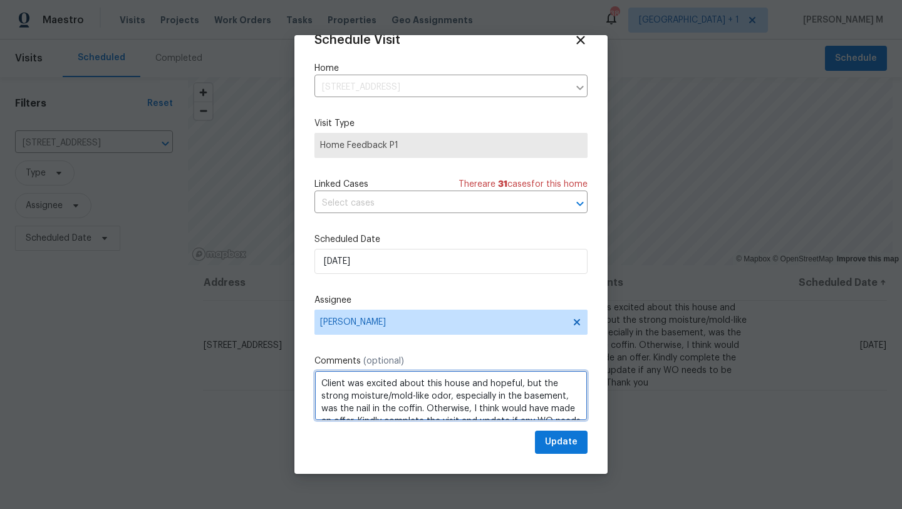
drag, startPoint x: 528, startPoint y: 410, endPoint x: 279, endPoint y: 351, distance: 255.5
click at [279, 351] on div "Schedule Visit Home 6204 River Birch Dr, Gastonia, NC 28056 ​ Visit Type Home F…" at bounding box center [451, 254] width 902 height 509
click at [573, 43] on icon at bounding box center [580, 40] width 14 height 14
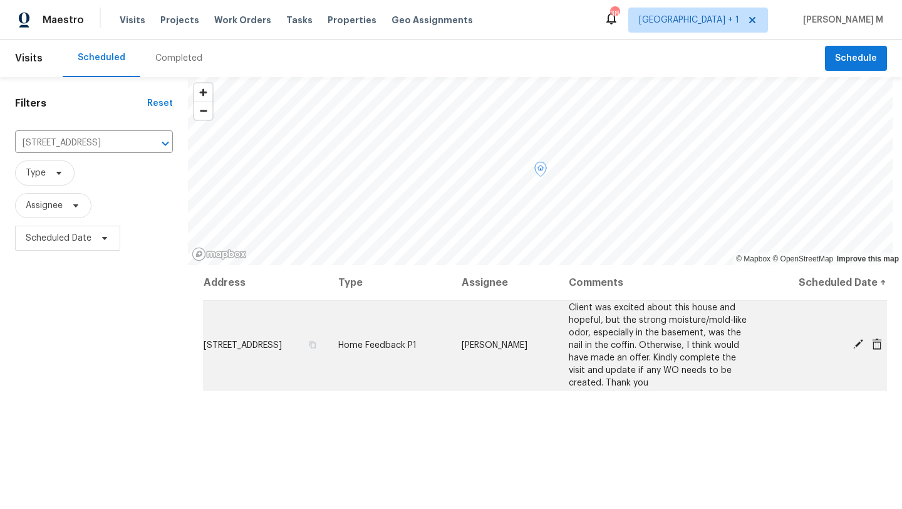
click at [872, 340] on icon at bounding box center [877, 343] width 10 height 11
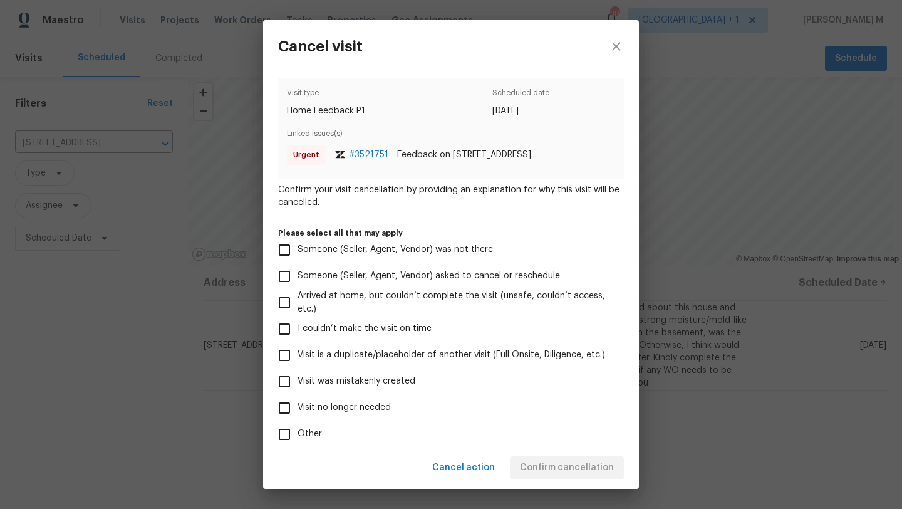
scroll to position [68, 0]
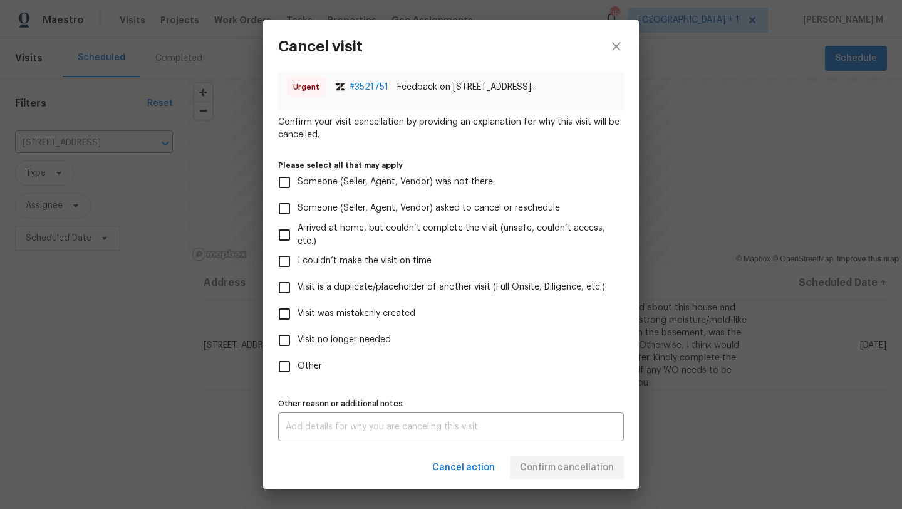
click at [286, 366] on input "Other" at bounding box center [284, 366] width 26 height 26
checkbox input "true"
click at [323, 430] on div "x Other reason or additional notes" at bounding box center [451, 426] width 346 height 29
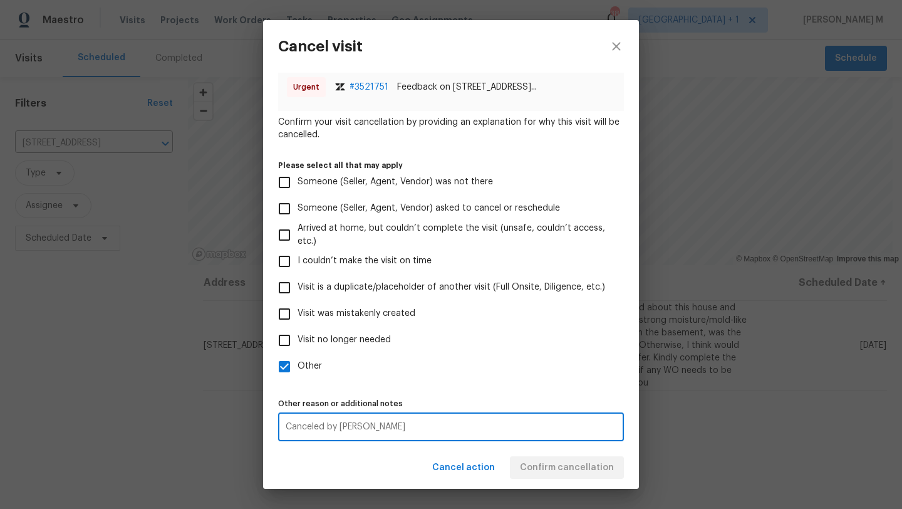
type textarea "Canceled by Mani"
click at [551, 468] on div "Cancel action Confirm cancellation" at bounding box center [451, 467] width 376 height 43
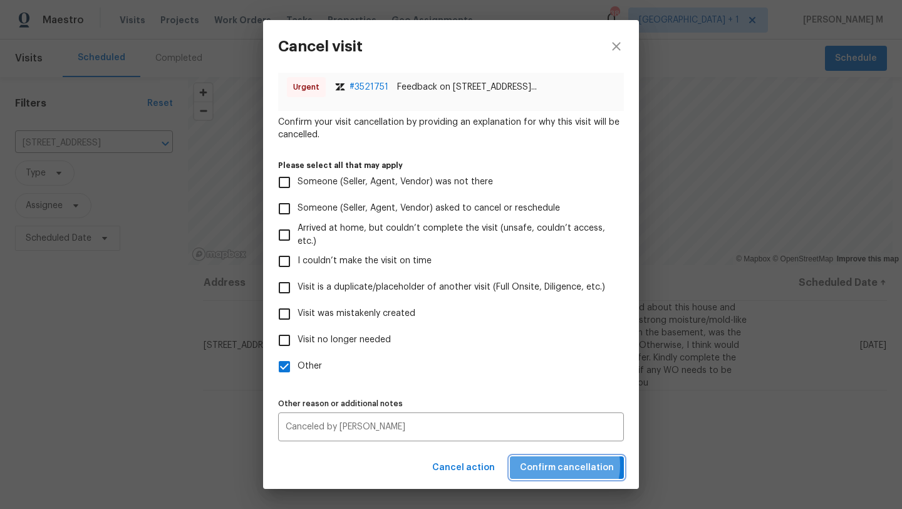
click at [559, 465] on span "Confirm cancellation" at bounding box center [567, 468] width 94 height 16
